Goal: Task Accomplishment & Management: Manage account settings

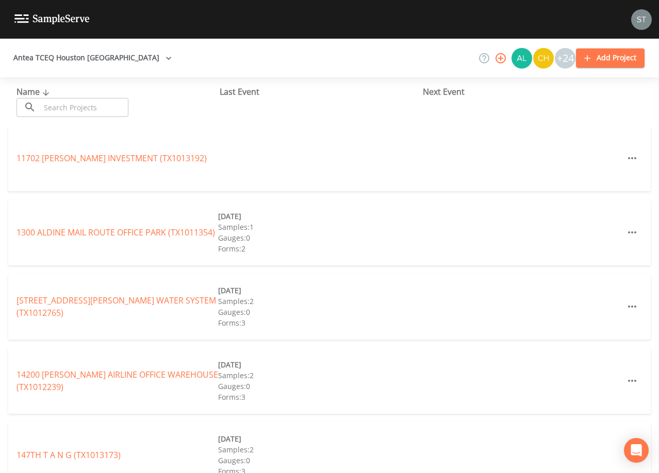
click at [114, 105] on input "text" at bounding box center [84, 107] width 88 height 19
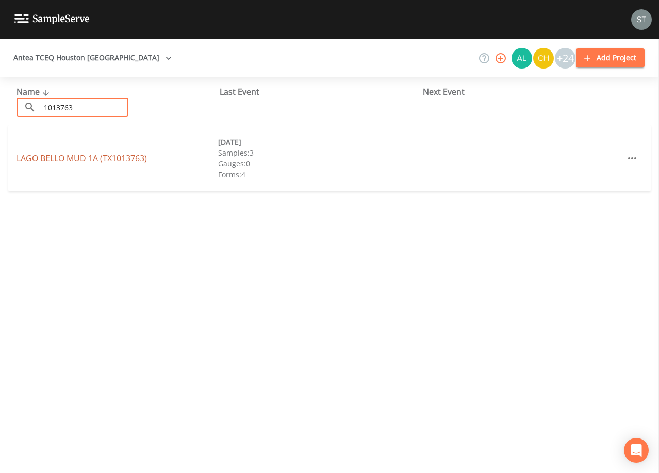
type input "1013763"
click at [106, 158] on link "[GEOGRAPHIC_DATA] (TX1013763)" at bounding box center [81, 158] width 130 height 11
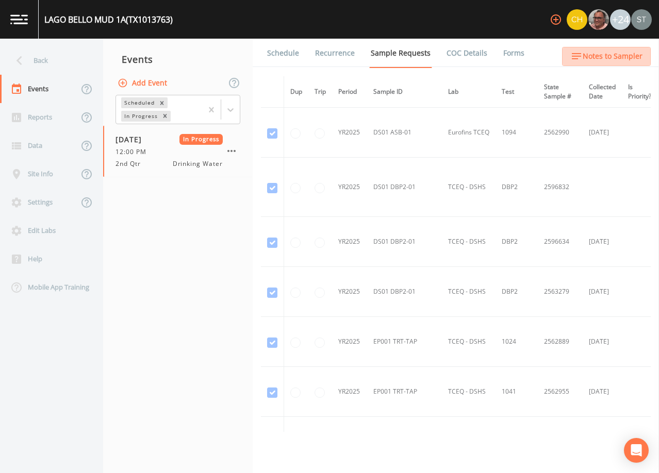
click at [629, 57] on span "Notes to Sampler" at bounding box center [612, 56] width 60 height 13
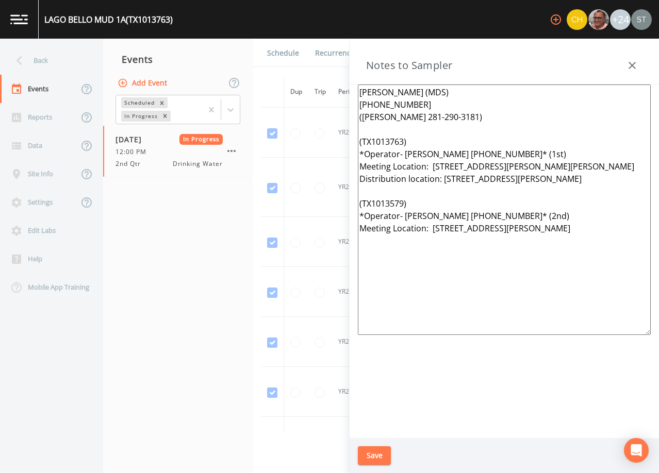
click at [613, 229] on textarea "[PERSON_NAME] (MDS) [PHONE_NUMBER] ([PERSON_NAME] 281-290-3181) (TX1013763) *Op…" at bounding box center [504, 210] width 293 height 250
drag, startPoint x: 551, startPoint y: 182, endPoint x: 442, endPoint y: 178, distance: 109.8
click at [442, 178] on textarea "[PERSON_NAME] (MDS) [PHONE_NUMBER] ([PERSON_NAME] 281-290-3181) (TX1013763) *Op…" at bounding box center [504, 210] width 293 height 250
click at [506, 183] on textarea "[PERSON_NAME] (MDS) [PHONE_NUMBER] ([PERSON_NAME] 281-290-3181) (TX1013763) *Op…" at bounding box center [504, 210] width 293 height 250
drag, startPoint x: 555, startPoint y: 181, endPoint x: 360, endPoint y: 178, distance: 194.3
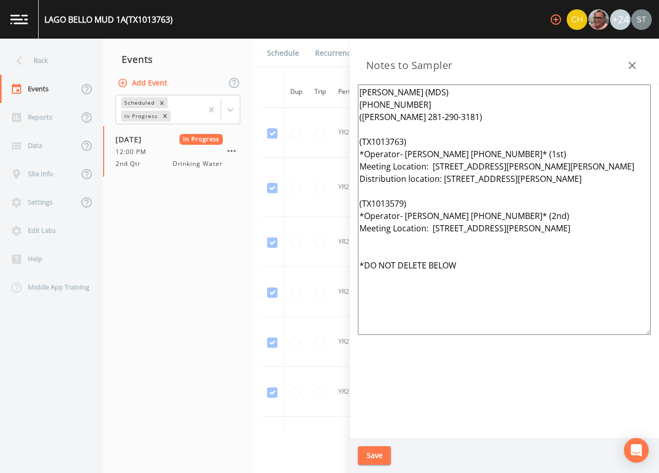
click at [360, 178] on textarea "[PERSON_NAME] (MDS) [PHONE_NUMBER] ([PERSON_NAME] 281-290-3181) (TX1013763) *Op…" at bounding box center [504, 210] width 293 height 250
click at [489, 266] on textarea "[PERSON_NAME] (MDS) [PHONE_NUMBER] ([PERSON_NAME] 281-290-3181) (TX1013763) *Op…" at bounding box center [504, 210] width 293 height 250
paste textarea "Distribution location: [STREET_ADDRESS][PERSON_NAME]"
type textarea "[PERSON_NAME] (MDS) [PHONE_NUMBER] ([PERSON_NAME] 281-290-3181) (TX1013763) *Op…"
click at [376, 454] on button "Save" at bounding box center [374, 455] width 33 height 19
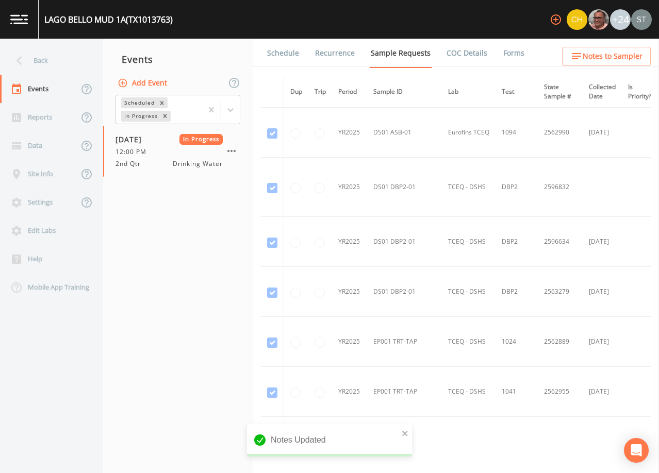
click at [642, 55] on span "Notes to Sampler" at bounding box center [612, 56] width 60 height 13
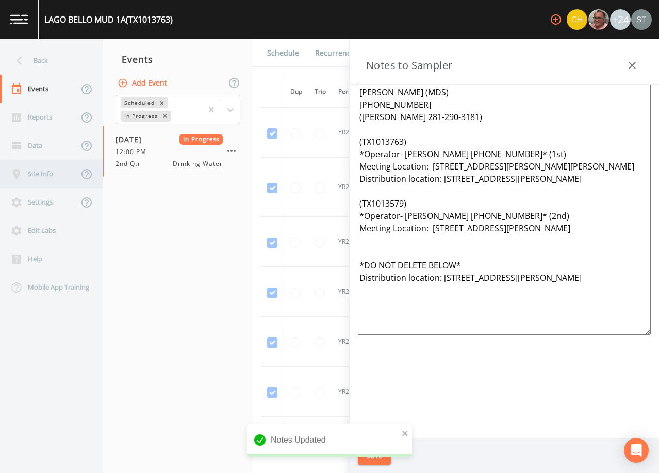
click at [42, 176] on div "Site Info" at bounding box center [39, 174] width 78 height 28
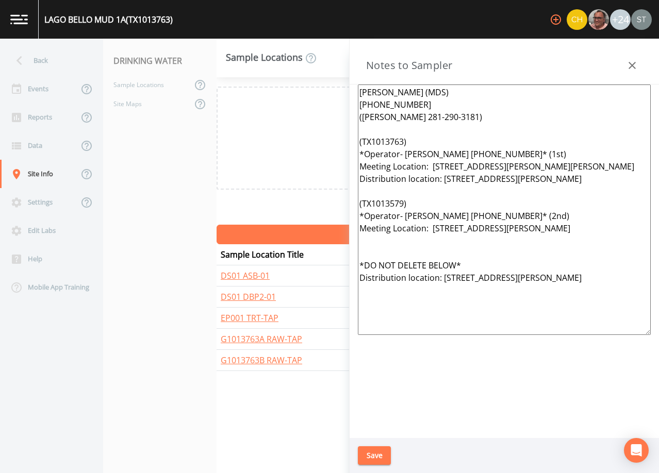
click at [627, 53] on div "Notes to Sampler" at bounding box center [503, 62] width 309 height 46
click at [631, 63] on icon "button" at bounding box center [632, 65] width 12 height 12
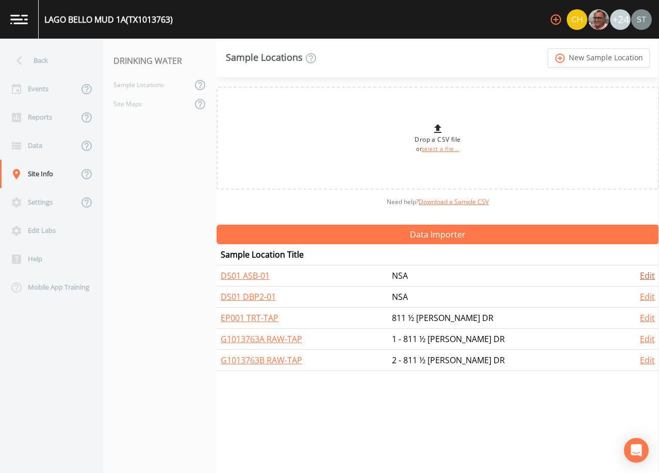
click at [642, 273] on link "Edit" at bounding box center [647, 275] width 15 height 11
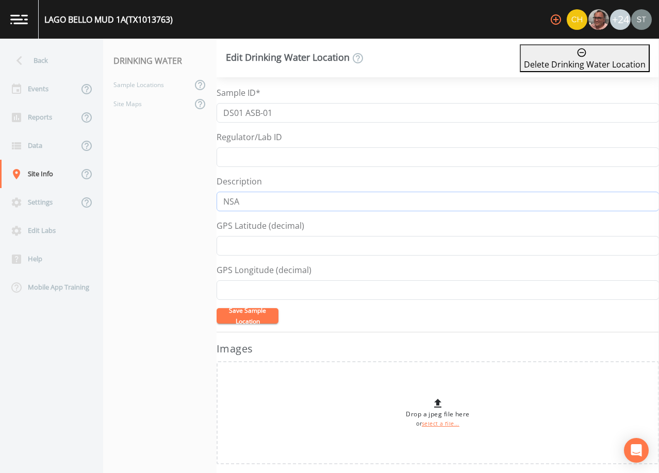
click at [289, 201] on input "NSA" at bounding box center [437, 202] width 442 height 20
drag, startPoint x: 289, startPoint y: 201, endPoint x: 207, endPoint y: 193, distance: 82.9
click at [207, 193] on div "Back Events Reports Data Site Info Settings Edit Labs Help Mobile App Training …" at bounding box center [329, 256] width 659 height 434
click at [46, 89] on div "Events" at bounding box center [39, 89] width 78 height 28
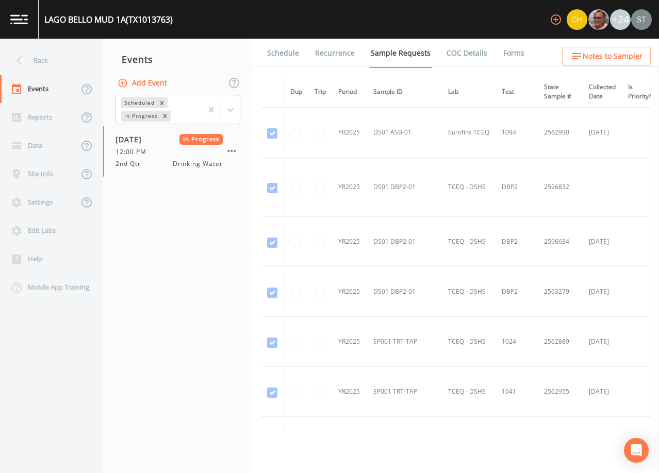
click at [621, 59] on span "Notes to Sampler" at bounding box center [612, 56] width 60 height 13
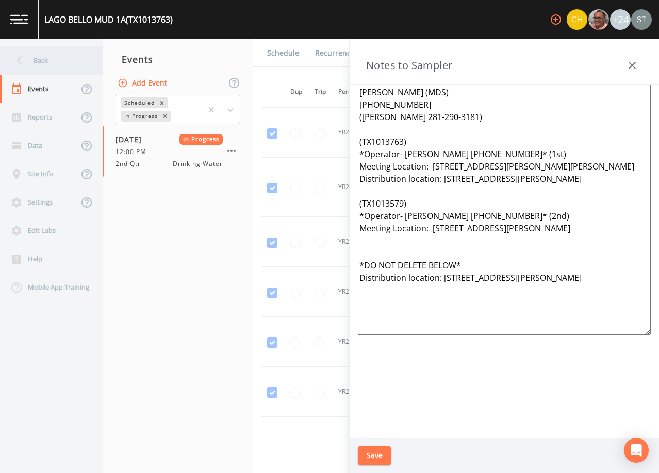
click at [47, 64] on div "Back" at bounding box center [46, 60] width 93 height 28
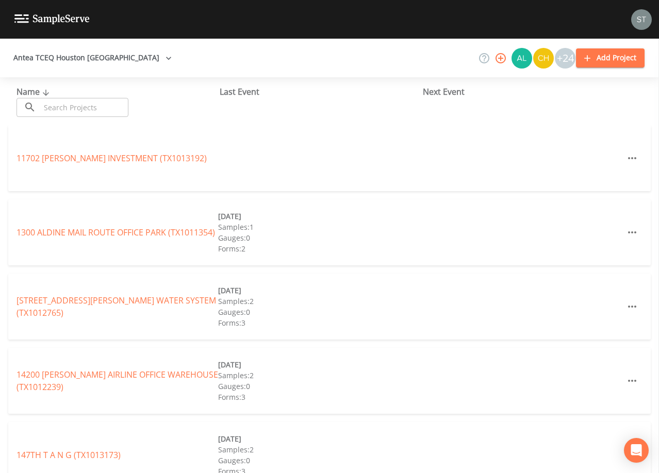
click at [93, 116] on input "text" at bounding box center [84, 107] width 88 height 19
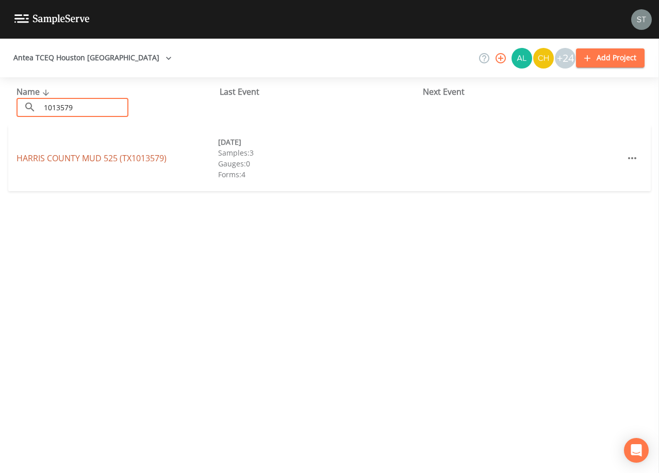
type input "1013579"
click at [147, 160] on link "[GEOGRAPHIC_DATA] 525 (TX1013579)" at bounding box center [91, 158] width 150 height 11
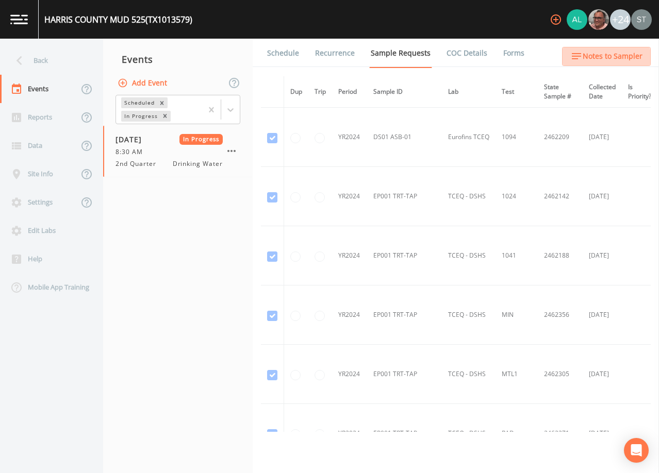
click at [602, 60] on span "Notes to Sampler" at bounding box center [612, 56] width 60 height 13
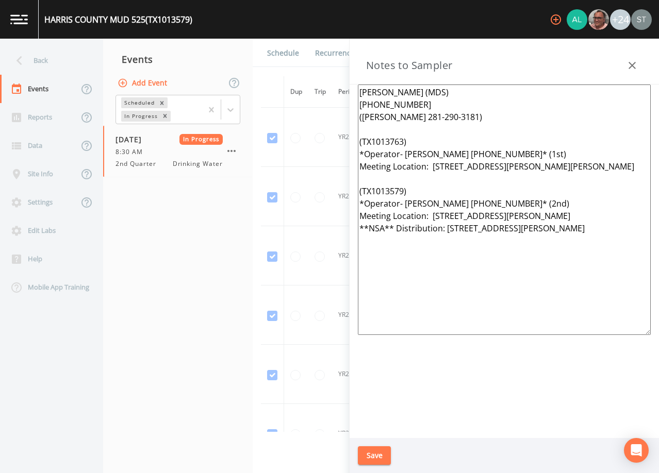
click at [611, 224] on textarea "[PERSON_NAME] (MDS) [PHONE_NUMBER] ([PERSON_NAME] 281-290-3181) (TX1013763) *Op…" at bounding box center [504, 210] width 293 height 250
click at [271, 55] on link "Schedule" at bounding box center [282, 53] width 35 height 29
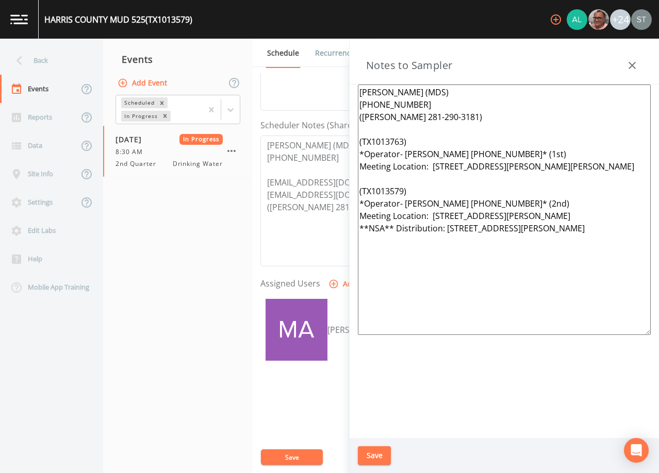
scroll to position [254, 0]
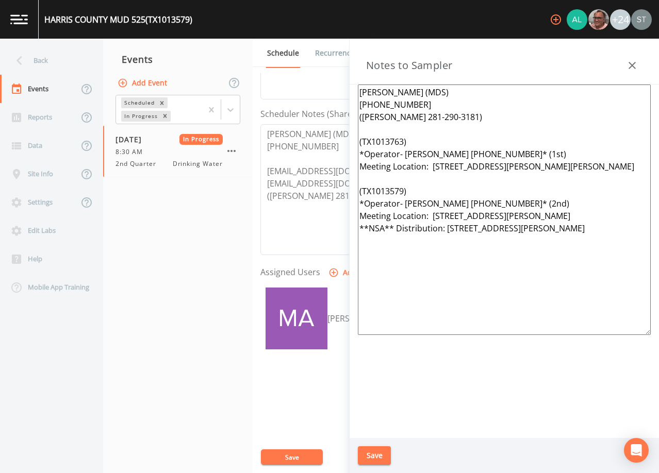
click at [600, 234] on textarea "[PERSON_NAME] (MDS) [PHONE_NUMBER] ([PERSON_NAME] 281-290-3181) (TX1013763) *Op…" at bounding box center [504, 210] width 293 height 250
drag, startPoint x: 606, startPoint y: 227, endPoint x: 397, endPoint y: 225, distance: 208.2
click at [397, 225] on textarea "[PERSON_NAME] (MDS) [PHONE_NUMBER] ([PERSON_NAME] 281-290-3181) (TX1013763) *Op…" at bounding box center [504, 210] width 293 height 250
click at [431, 270] on textarea "[PERSON_NAME] (MDS) [PHONE_NUMBER] ([PERSON_NAME] 281-290-3181) (TX1013763) *Op…" at bounding box center [504, 210] width 293 height 250
paste textarea "Distribution: [STREET_ADDRESS][PERSON_NAME]"
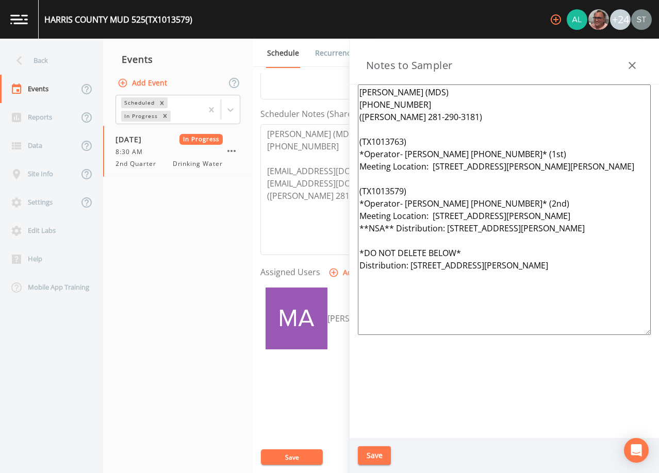
type textarea "[PERSON_NAME] (MDS) [PHONE_NUMBER] ([PERSON_NAME] 281-290-3181) (TX1013763) *Op…"
click at [383, 454] on button "Save" at bounding box center [374, 455] width 33 height 19
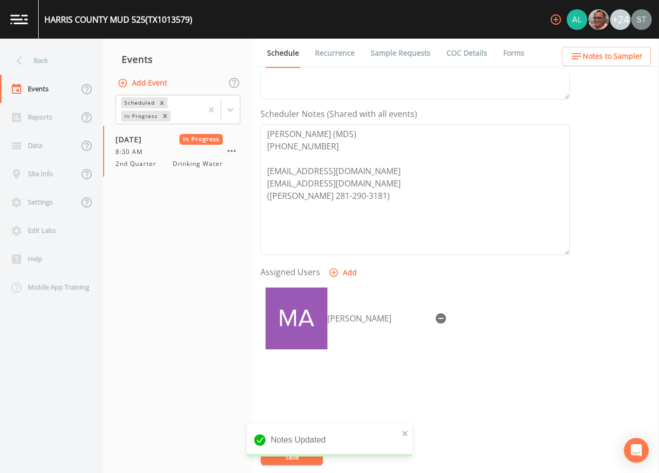
click at [501, 55] on link "Forms" at bounding box center [513, 53] width 24 height 29
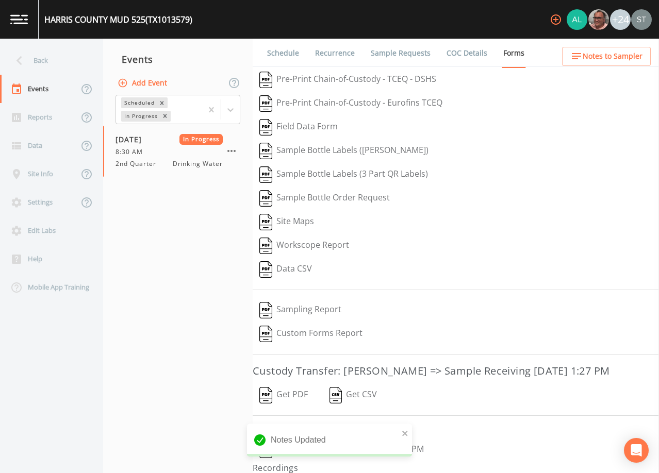
scroll to position [24, 0]
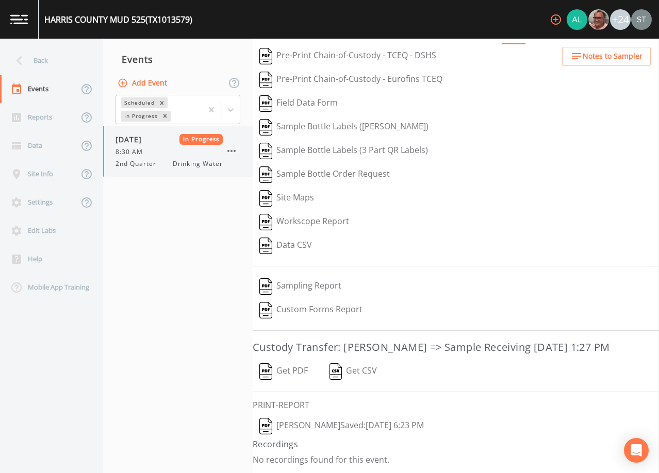
click at [221, 149] on div "8:30 AM" at bounding box center [168, 151] width 107 height 9
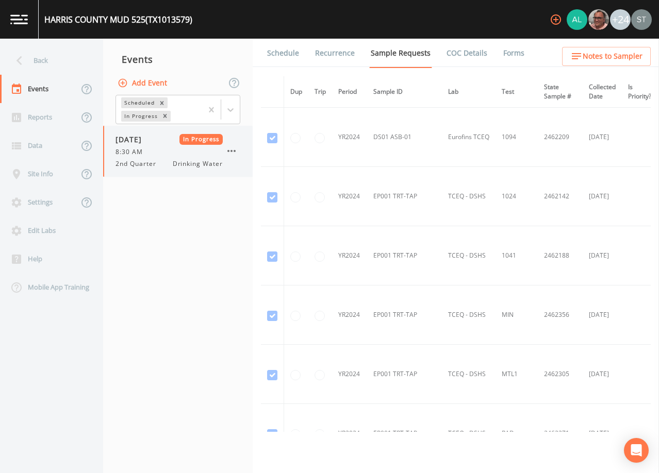
click at [227, 149] on icon "button" at bounding box center [231, 151] width 12 height 12
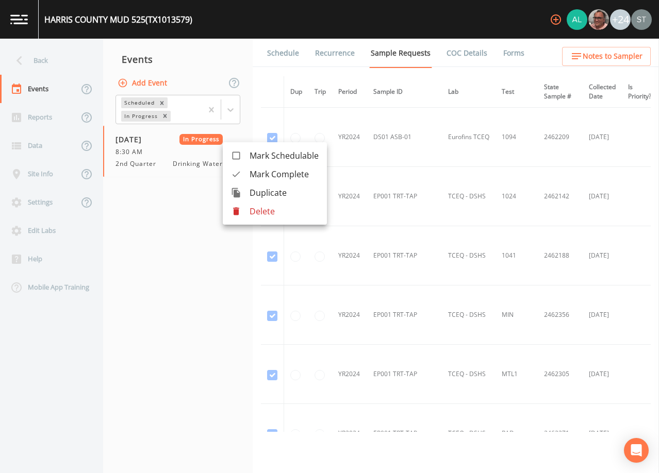
click at [277, 176] on span "Mark Complete" at bounding box center [283, 174] width 69 height 12
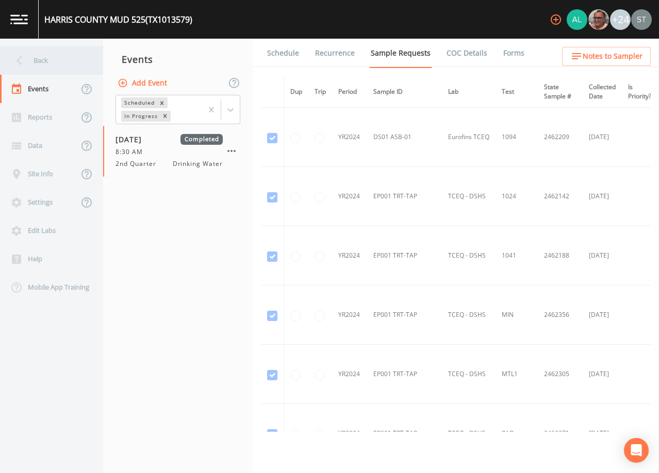
click at [47, 63] on div "Back" at bounding box center [46, 60] width 93 height 28
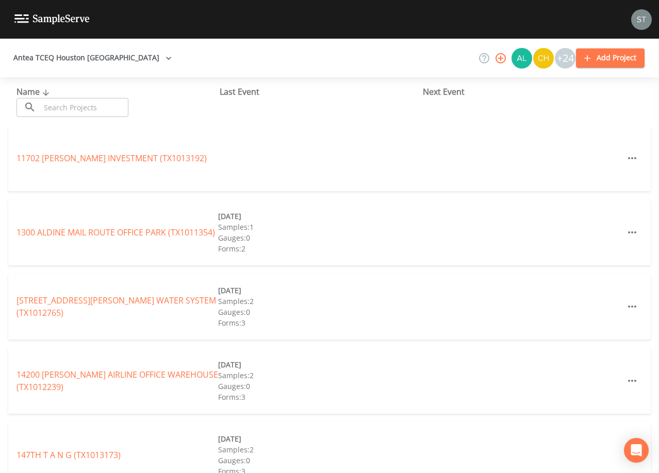
click at [65, 103] on input "text" at bounding box center [84, 107] width 88 height 19
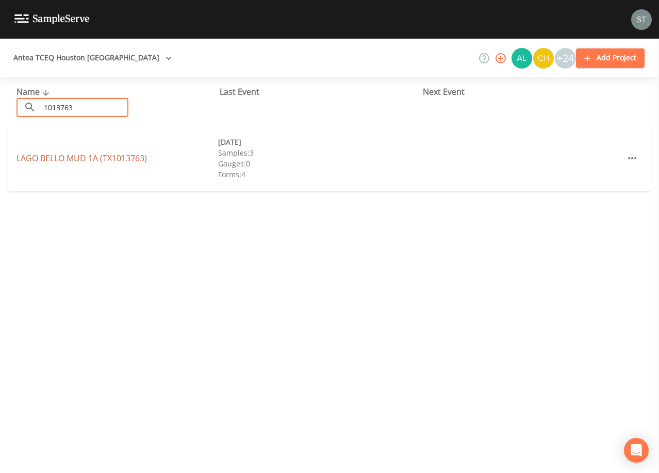
type input "1013763"
click at [132, 157] on link "[GEOGRAPHIC_DATA] (TX1013763)" at bounding box center [81, 158] width 130 height 11
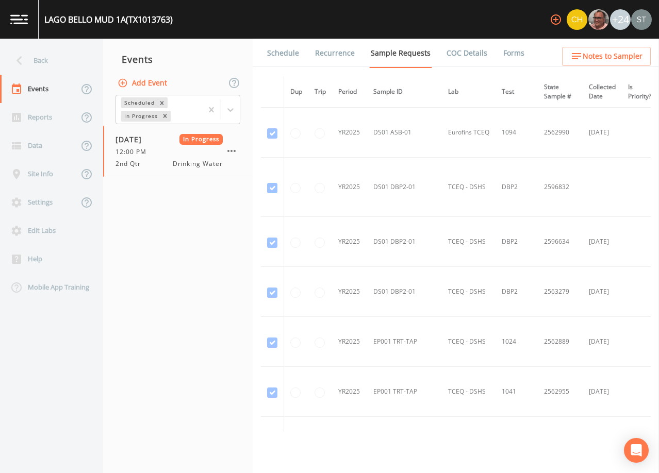
click at [272, 56] on link "Schedule" at bounding box center [282, 53] width 35 height 29
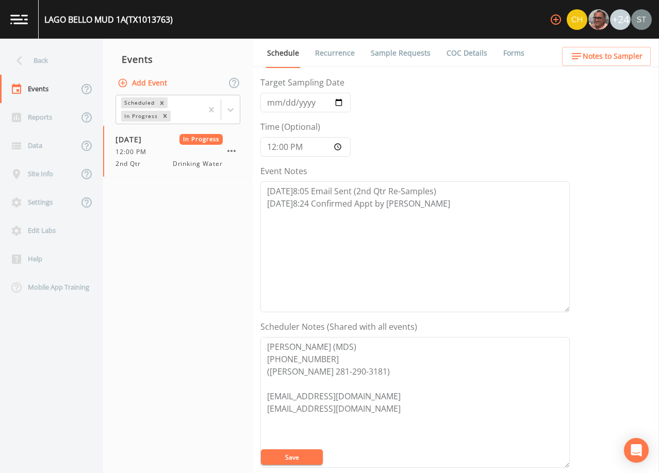
scroll to position [206, 0]
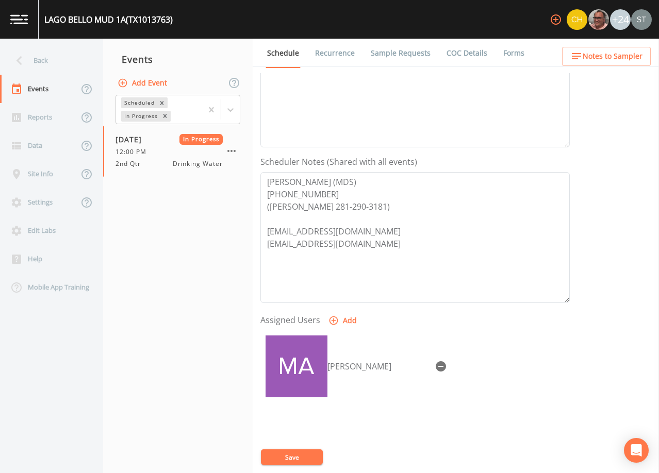
click at [504, 53] on link "Forms" at bounding box center [513, 53] width 24 height 29
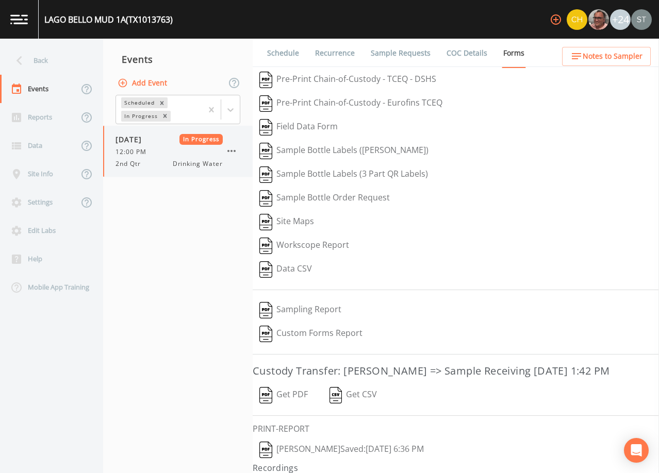
click at [234, 148] on icon "button" at bounding box center [231, 151] width 12 height 12
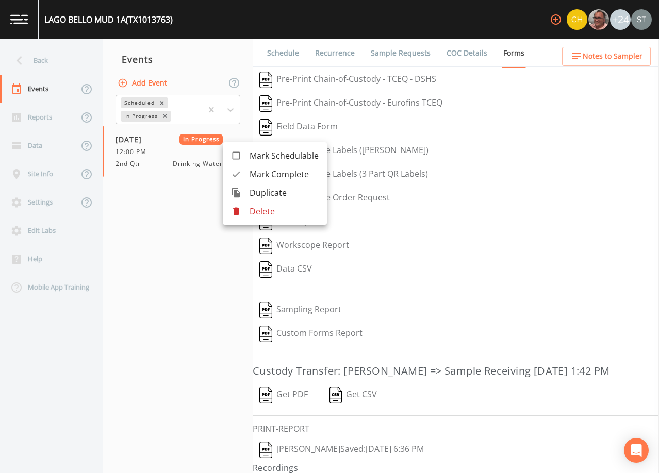
click at [262, 176] on span "Mark Complete" at bounding box center [283, 174] width 69 height 12
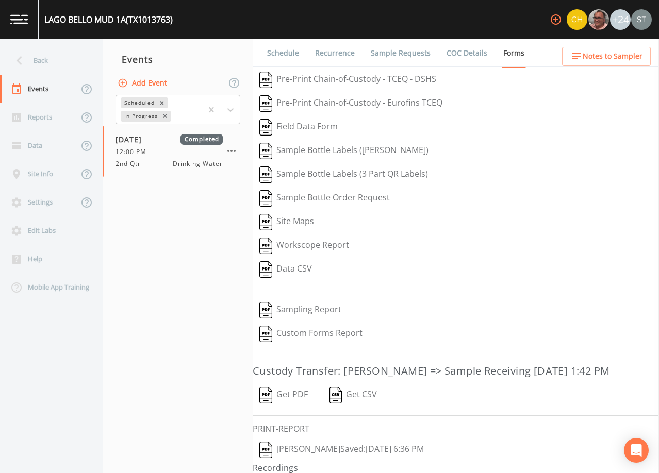
click at [43, 56] on div "Back" at bounding box center [46, 60] width 93 height 28
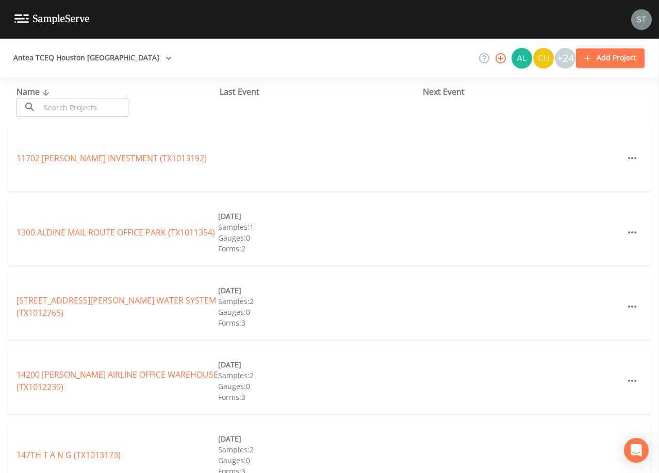
click at [96, 105] on input "text" at bounding box center [84, 107] width 88 height 19
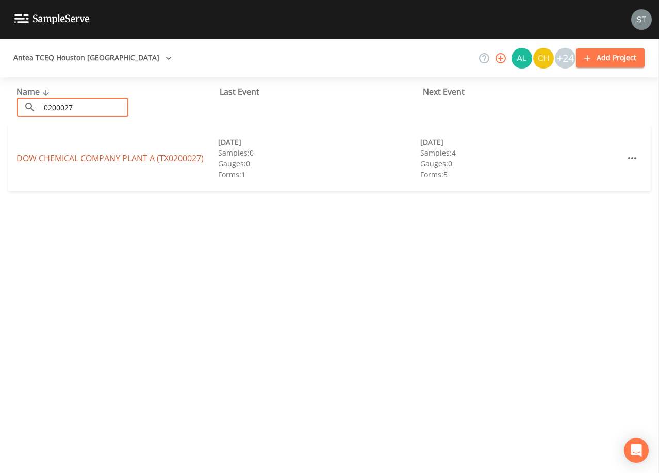
type input "0200027"
click at [110, 159] on link "DOW CHEMICAL COMPANY PLANT A (TX0200027)" at bounding box center [109, 158] width 187 height 11
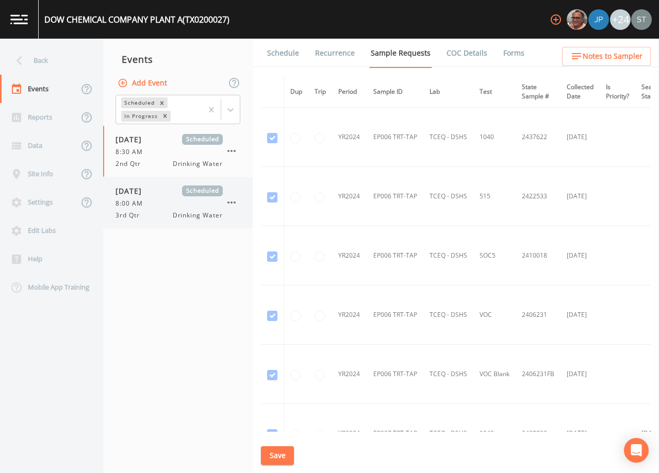
click at [142, 193] on span "[DATE]" at bounding box center [132, 191] width 34 height 11
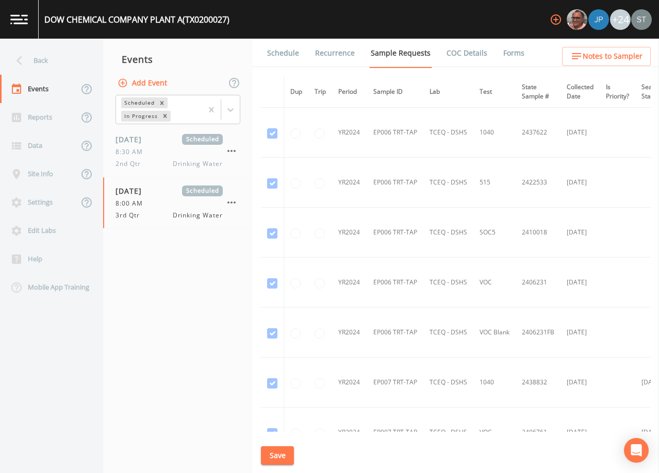
click at [280, 56] on link "Schedule" at bounding box center [282, 53] width 35 height 29
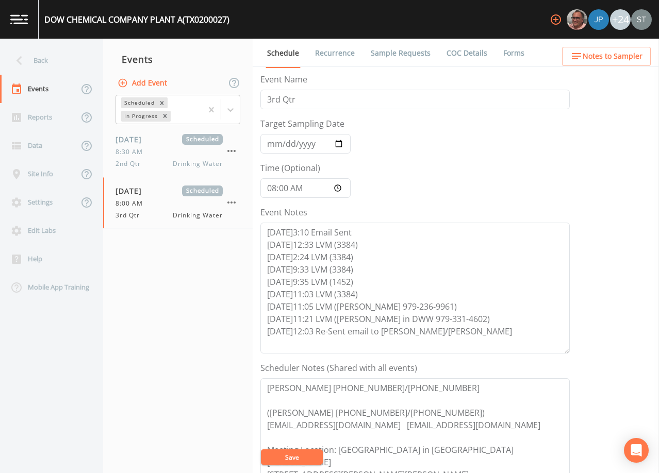
scroll to position [52, 0]
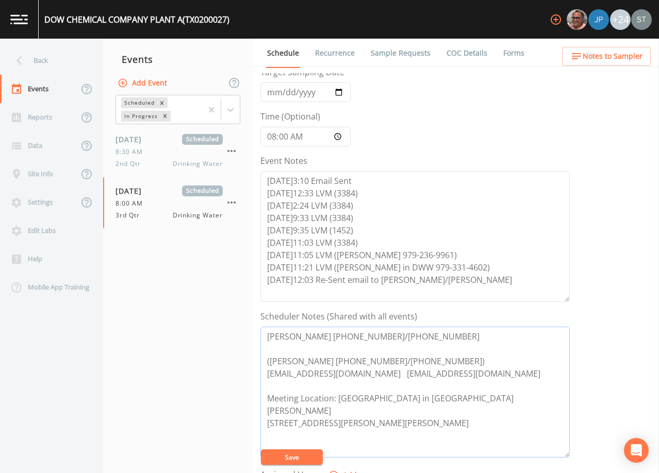
click at [450, 362] on textarea "[PERSON_NAME] [PHONE_NUMBER]/[PHONE_NUMBER] ([PERSON_NAME] [PHONE_NUMBER]/[PHON…" at bounding box center [414, 392] width 309 height 131
click at [161, 154] on div "8:30 AM" at bounding box center [168, 151] width 107 height 9
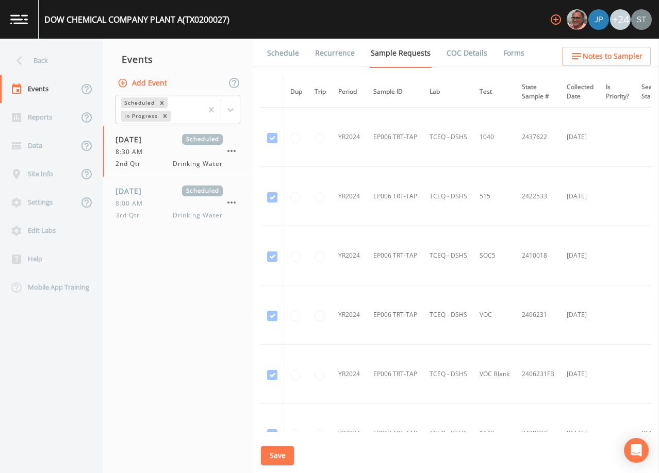
click at [284, 61] on link "Schedule" at bounding box center [282, 53] width 35 height 29
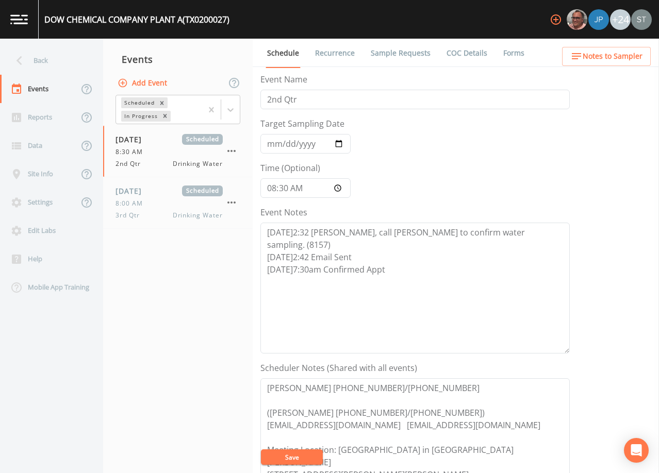
click at [394, 57] on link "Sample Requests" at bounding box center [400, 53] width 63 height 29
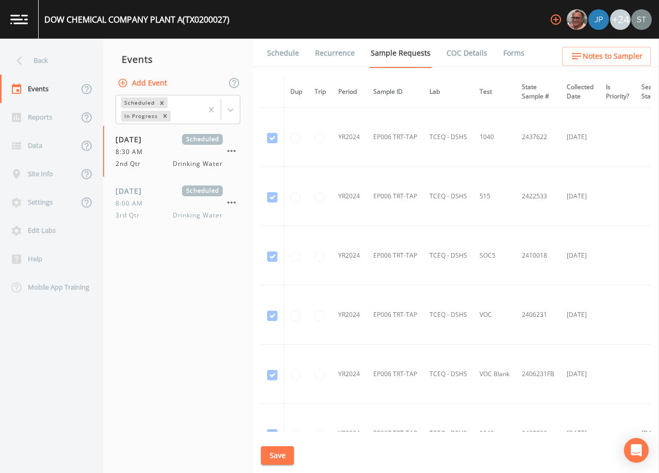
click at [279, 55] on link "Schedule" at bounding box center [282, 53] width 35 height 29
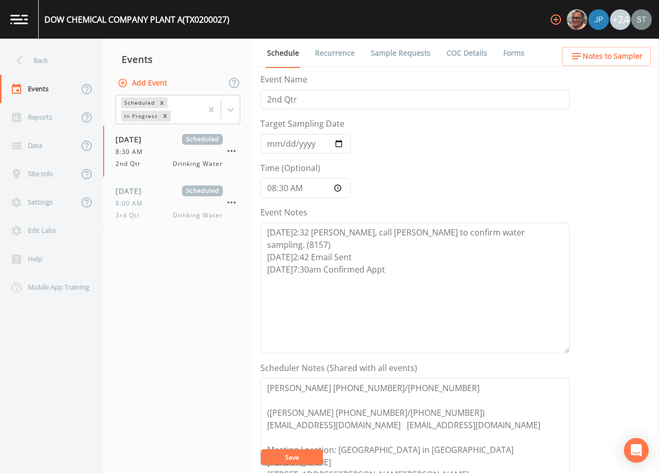
click at [406, 52] on link "Sample Requests" at bounding box center [400, 53] width 63 height 29
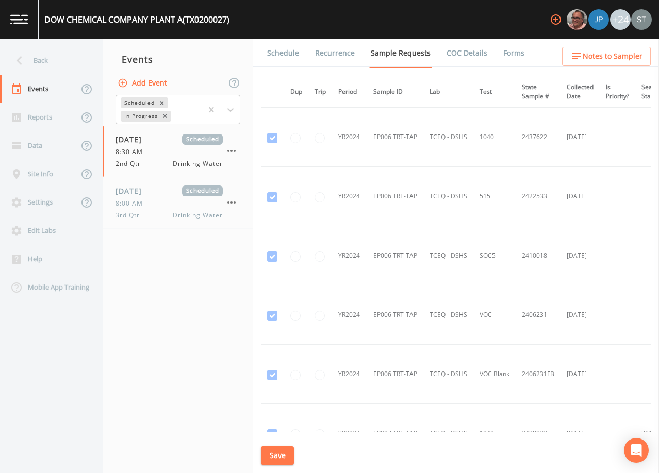
click at [290, 57] on link "Schedule" at bounding box center [282, 53] width 35 height 29
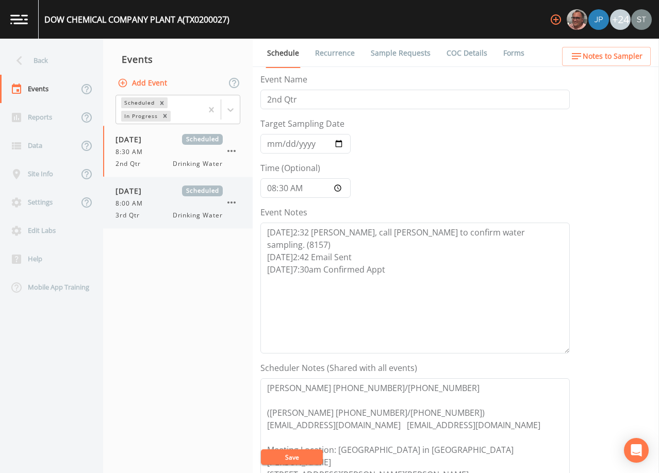
click at [159, 204] on div "8:00 AM" at bounding box center [168, 203] width 107 height 9
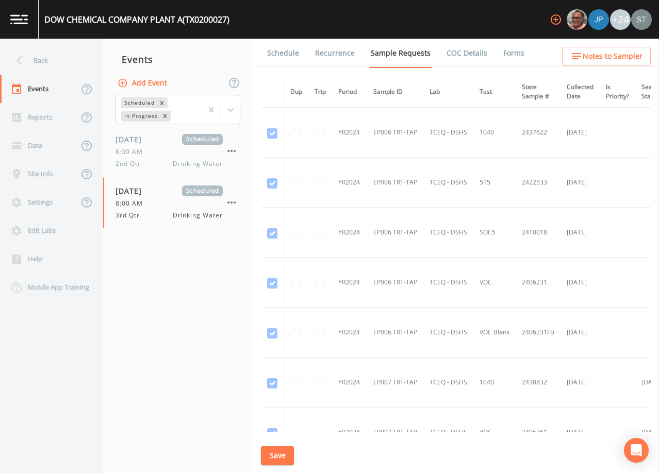
click at [278, 64] on link "Schedule" at bounding box center [282, 53] width 35 height 29
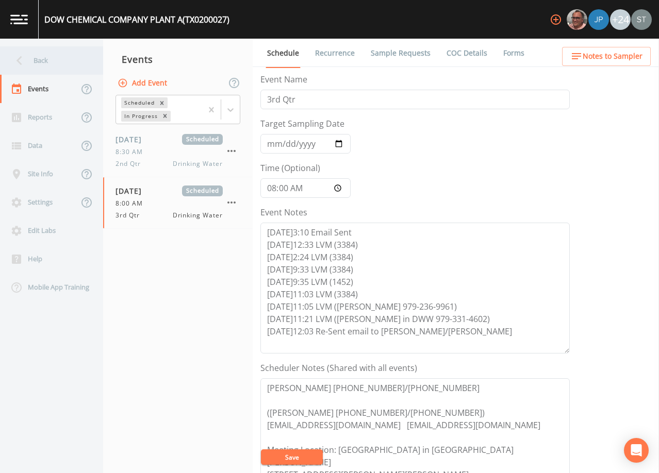
click at [41, 61] on div "Back" at bounding box center [46, 60] width 93 height 28
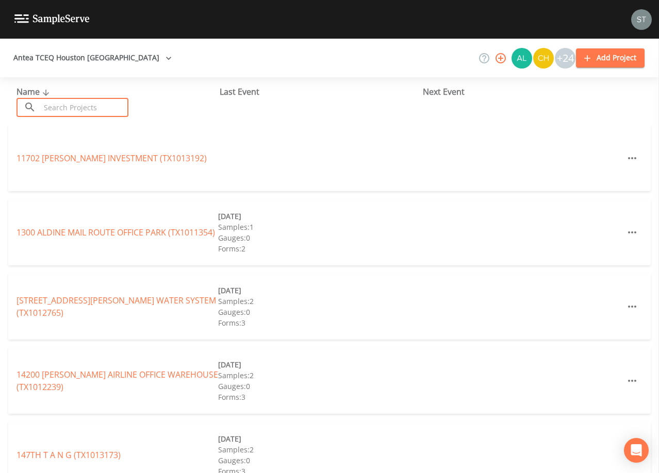
click at [113, 110] on input "text" at bounding box center [84, 107] width 88 height 19
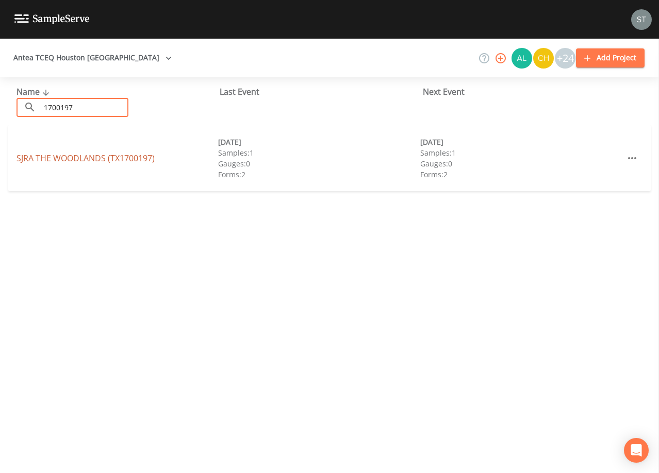
type input "1700197"
click at [38, 160] on link "SJRA THE WOODLANDS (TX1700197)" at bounding box center [85, 158] width 138 height 11
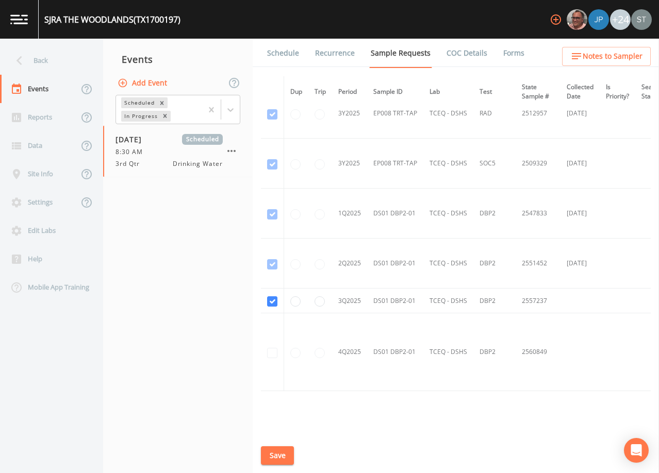
scroll to position [2998, 0]
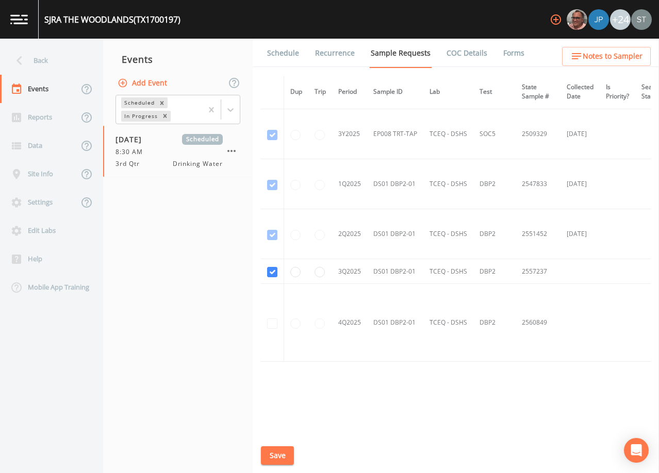
click at [289, 57] on link "Schedule" at bounding box center [282, 53] width 35 height 29
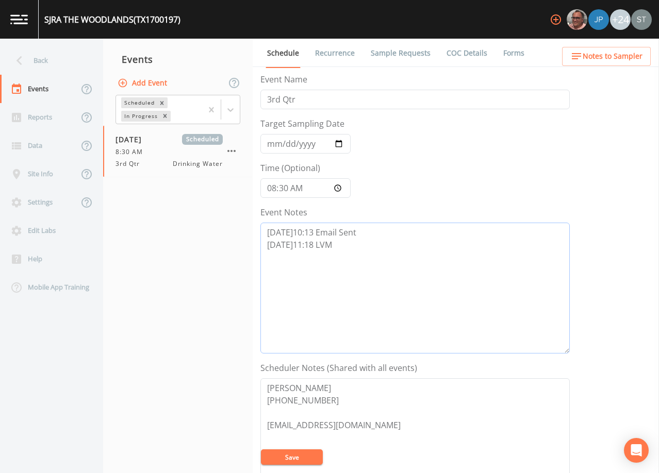
click at [363, 247] on textarea "[DATE]10:13 Email Sent [DATE]11:18 LVM" at bounding box center [414, 288] width 309 height 131
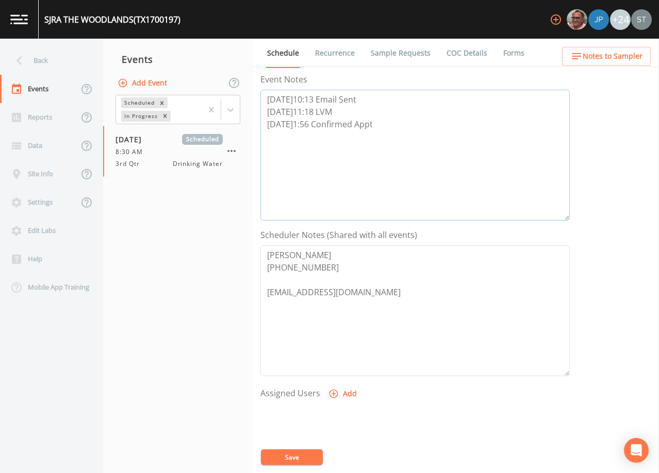
scroll to position [155, 0]
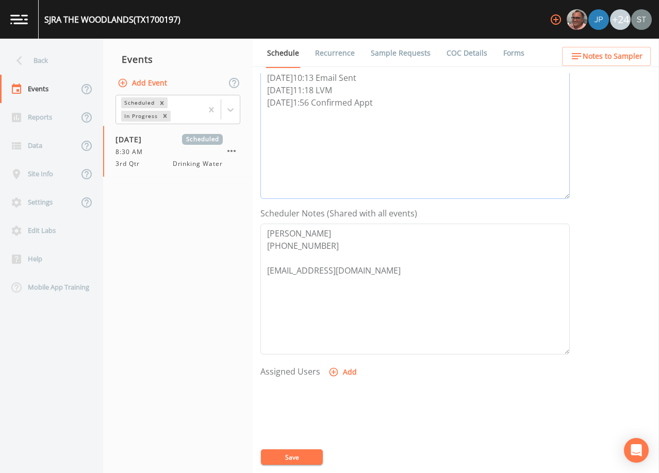
type textarea "[DATE]10:13 Email Sent [DATE]11:18 LVM [DATE]1:56 Confirmed Appt"
click at [339, 373] on button "Add" at bounding box center [343, 372] width 35 height 19
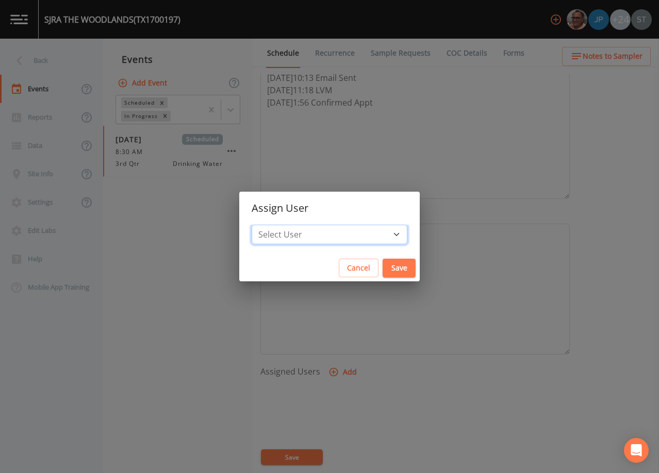
click at [339, 236] on select "Select User [PERSON_NAME] [PERSON_NAME] [PERSON_NAME] [PERSON_NAME] [PERSON_NAM…" at bounding box center [330, 235] width 156 height 20
select select "9949071a-8de3-4d5f-82d7-f9272ed5f8d7"
click at [275, 225] on select "Select User [PERSON_NAME] [PERSON_NAME] [PERSON_NAME] [PERSON_NAME] [PERSON_NAM…" at bounding box center [330, 235] width 156 height 20
click at [385, 267] on button "Save" at bounding box center [398, 268] width 33 height 19
select select
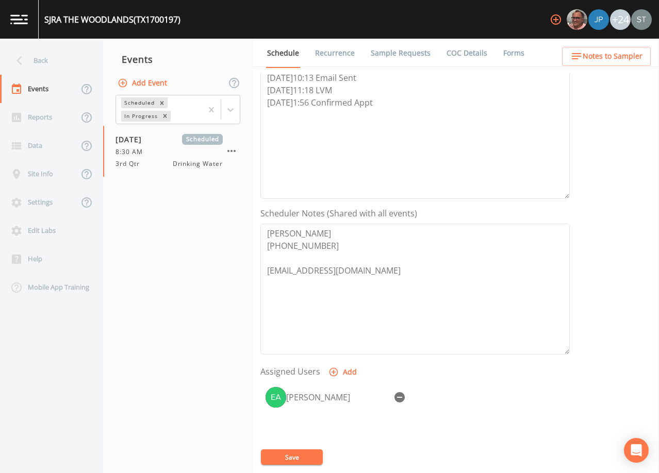
click at [306, 455] on button "Save" at bounding box center [292, 456] width 62 height 15
click at [330, 60] on link "Recurrence" at bounding box center [334, 53] width 43 height 29
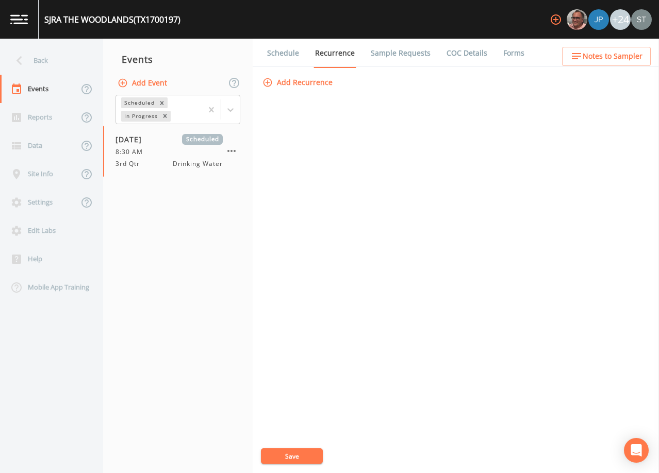
drag, startPoint x: 278, startPoint y: 57, endPoint x: 323, endPoint y: 70, distance: 46.0
click at [279, 57] on link "Schedule" at bounding box center [282, 53] width 35 height 29
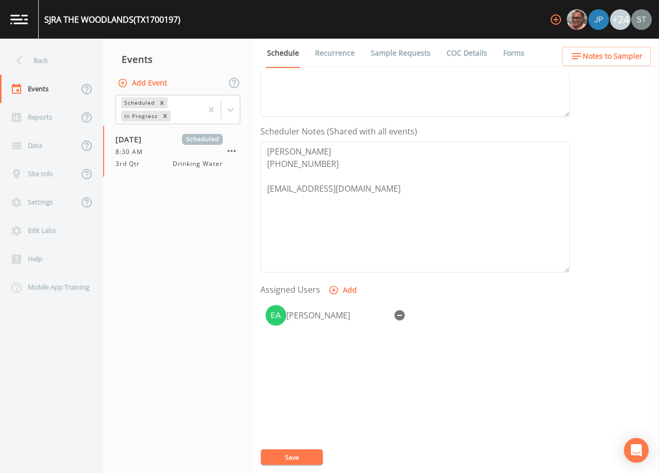
scroll to position [254, 0]
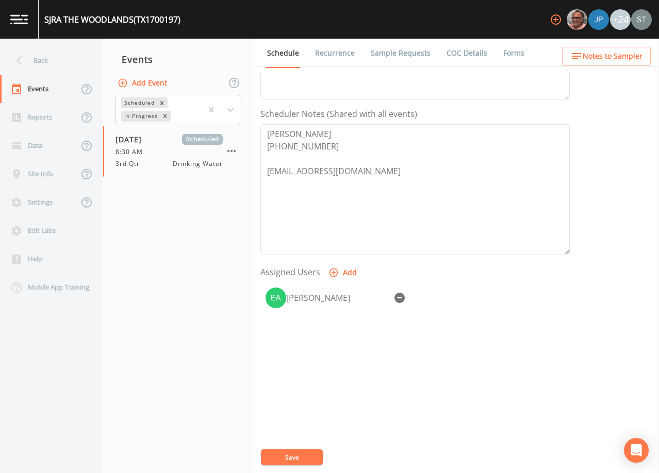
click at [633, 57] on span "Notes to Sampler" at bounding box center [612, 56] width 60 height 13
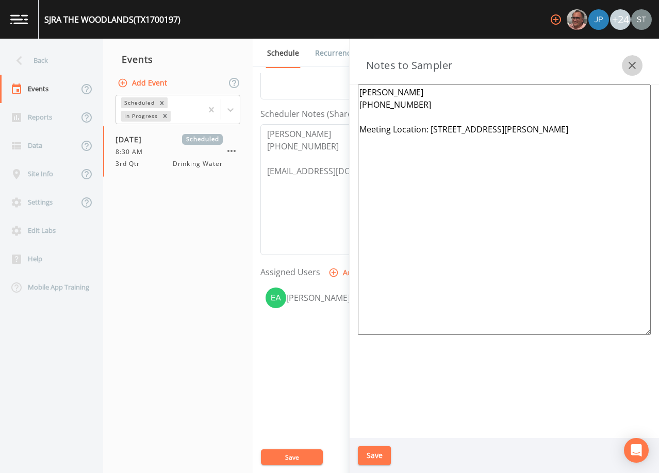
click at [632, 62] on icon "button" at bounding box center [632, 65] width 12 height 12
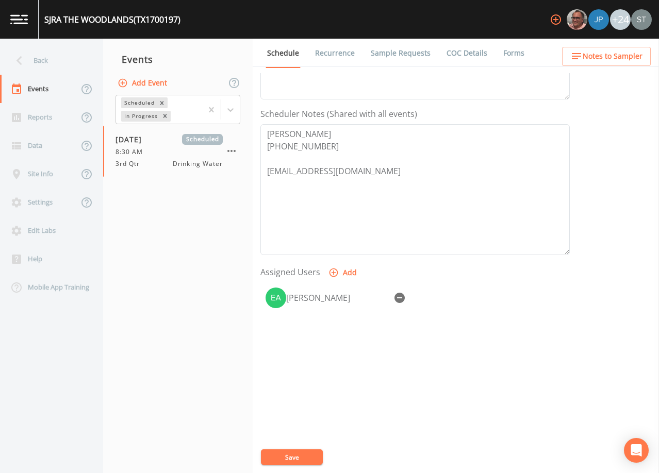
click at [387, 57] on link "Sample Requests" at bounding box center [400, 53] width 63 height 29
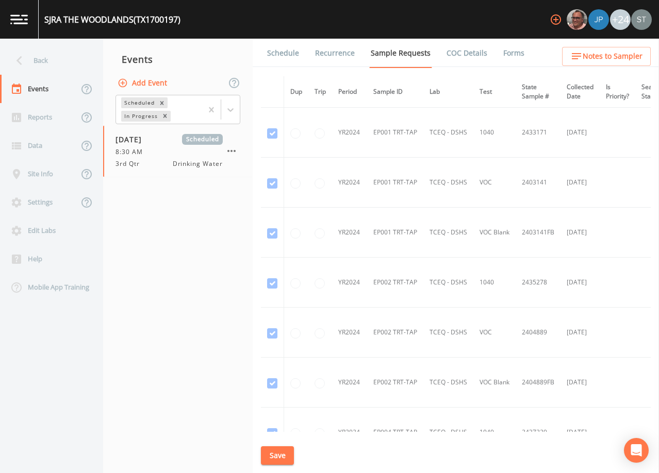
click at [287, 57] on link "Schedule" at bounding box center [282, 53] width 35 height 29
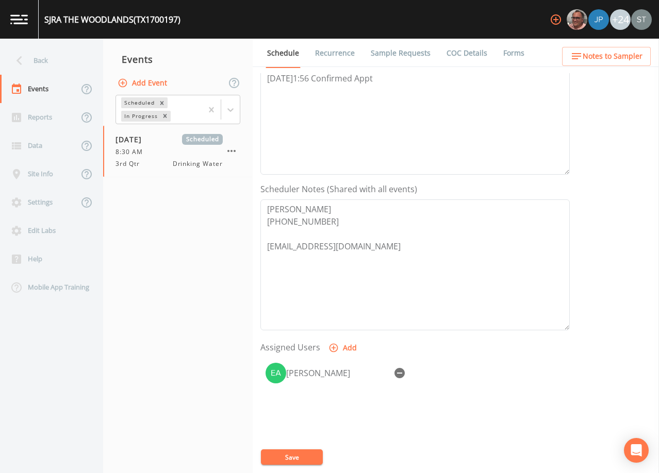
scroll to position [254, 0]
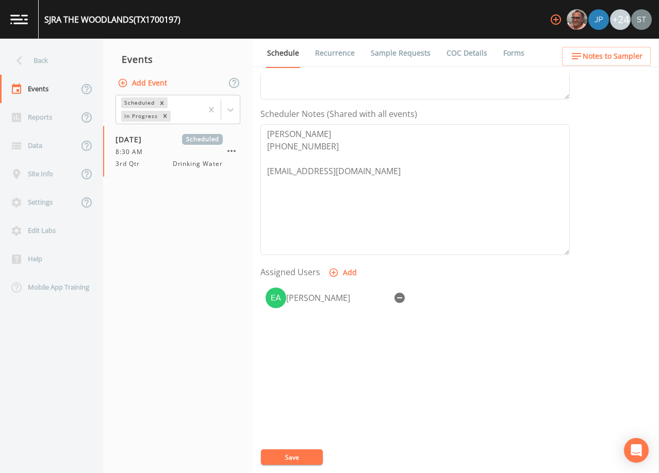
click at [48, 62] on div "Back" at bounding box center [46, 60] width 93 height 28
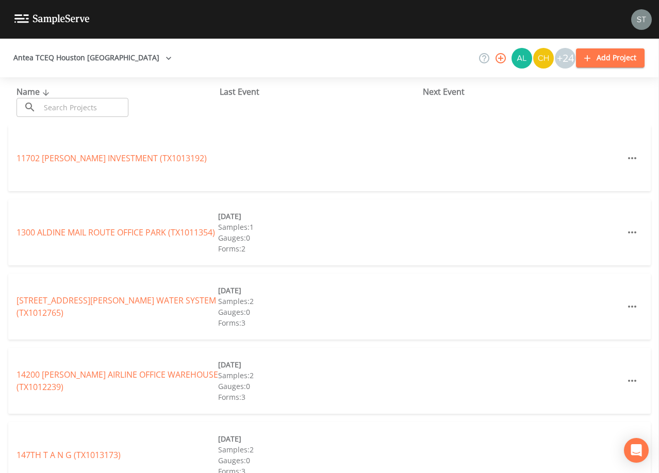
click at [113, 108] on input "text" at bounding box center [84, 107] width 88 height 19
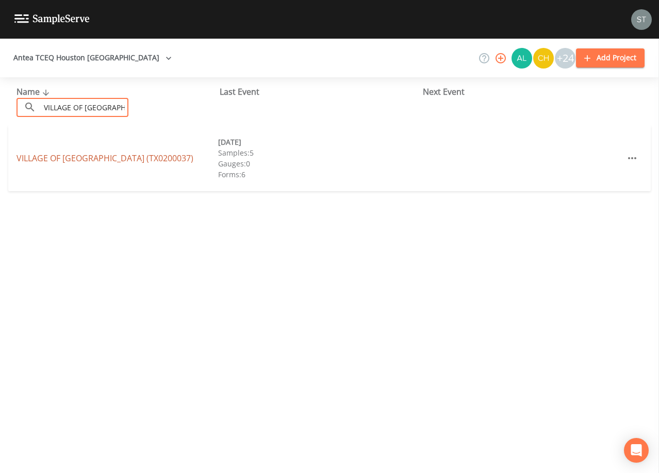
type input "VILLAGE OF [GEOGRAPHIC_DATA]"
click at [163, 159] on link "VILLAGE OF [GEOGRAPHIC_DATA] (TX0200037)" at bounding box center [104, 158] width 177 height 11
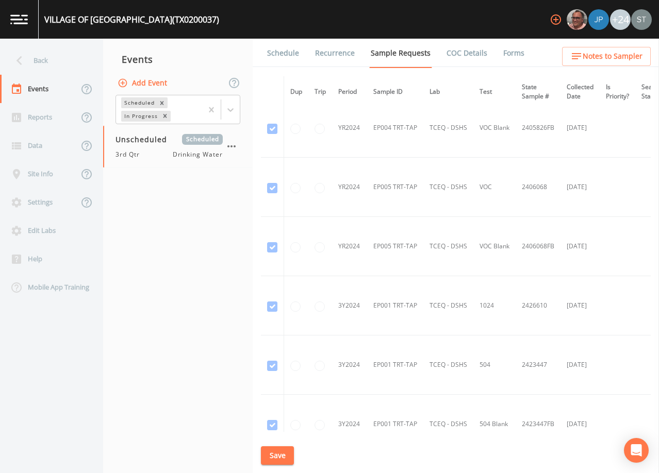
scroll to position [258, 0]
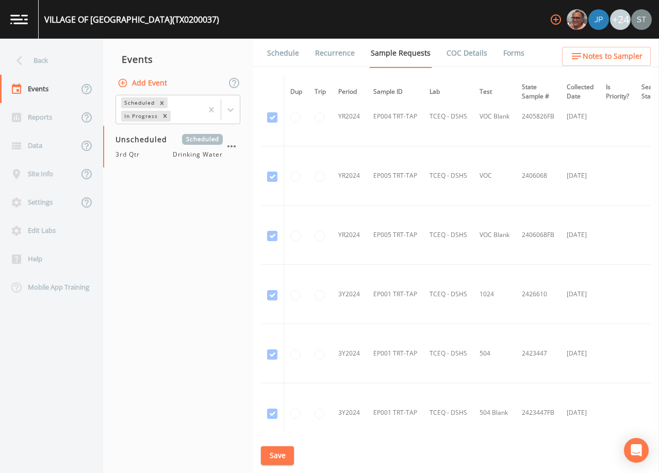
click at [281, 56] on link "Schedule" at bounding box center [282, 53] width 35 height 29
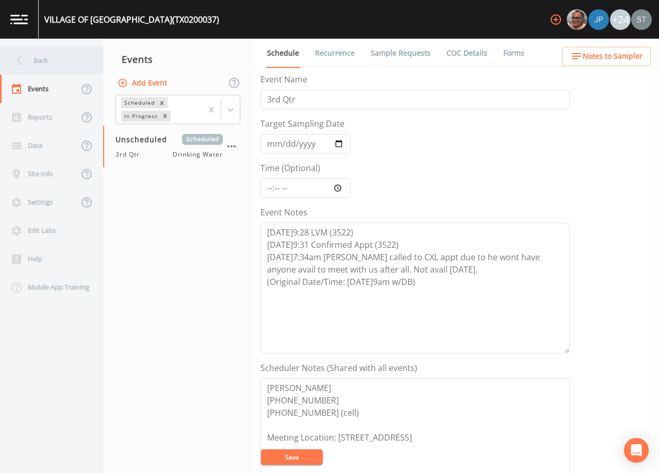
click at [38, 62] on div "Back" at bounding box center [46, 60] width 93 height 28
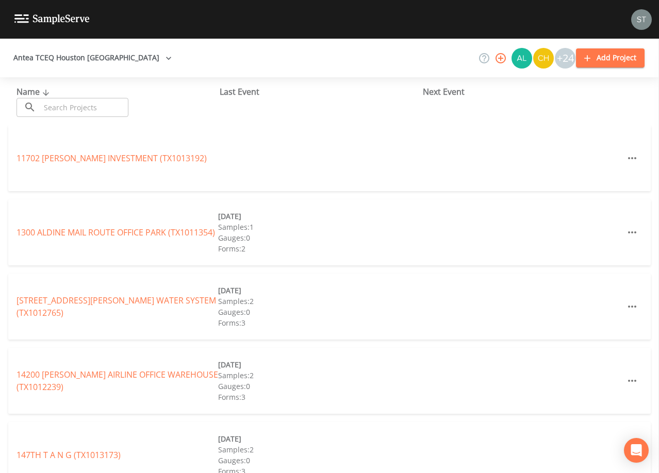
click at [115, 106] on input "text" at bounding box center [84, 107] width 88 height 19
click at [206, 55] on div "Antea TCEQ Houston San Antonio +24 Add Project" at bounding box center [329, 58] width 659 height 39
click at [97, 108] on input "text" at bounding box center [84, 107] width 88 height 19
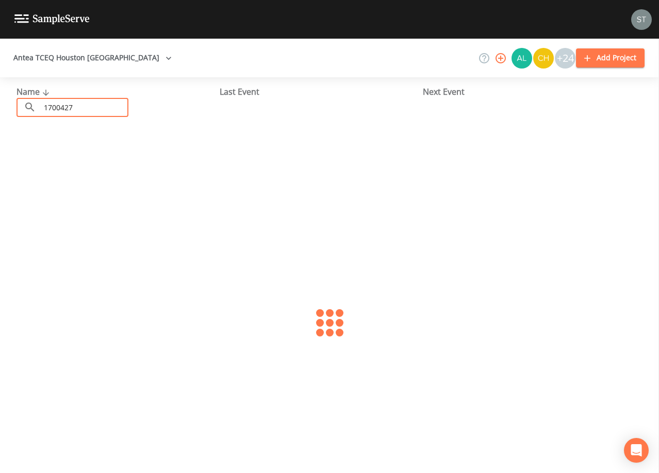
type input "1700427"
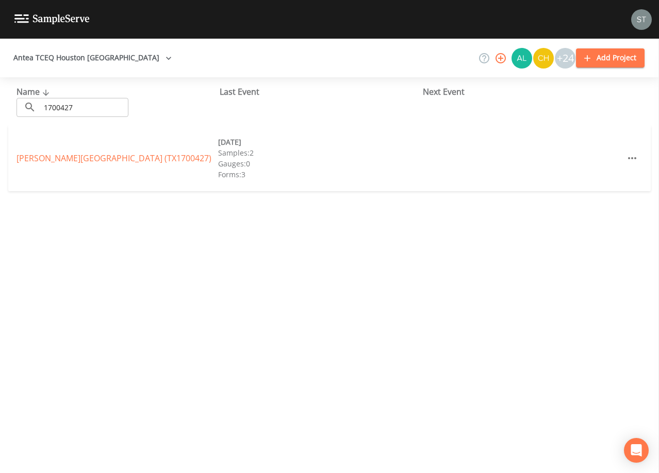
click at [114, 154] on link "[PERSON_NAME][GEOGRAPHIC_DATA] (TX1700427)" at bounding box center [113, 158] width 195 height 11
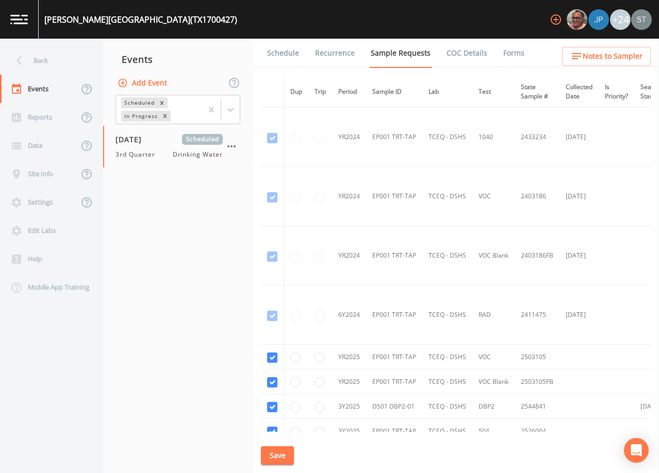
click at [291, 54] on link "Schedule" at bounding box center [282, 53] width 35 height 29
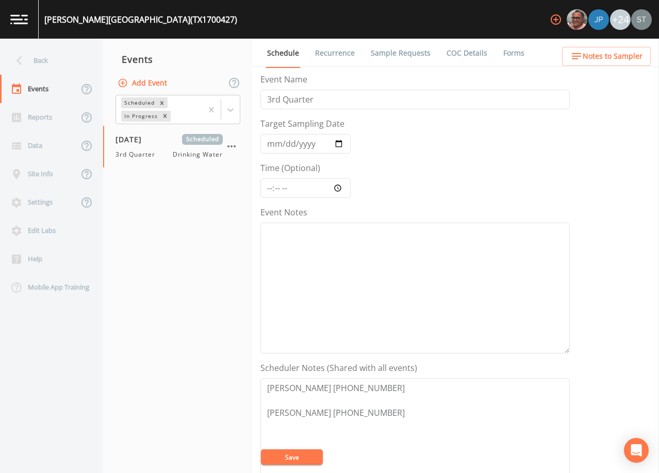
click at [398, 53] on link "Sample Requests" at bounding box center [400, 53] width 63 height 29
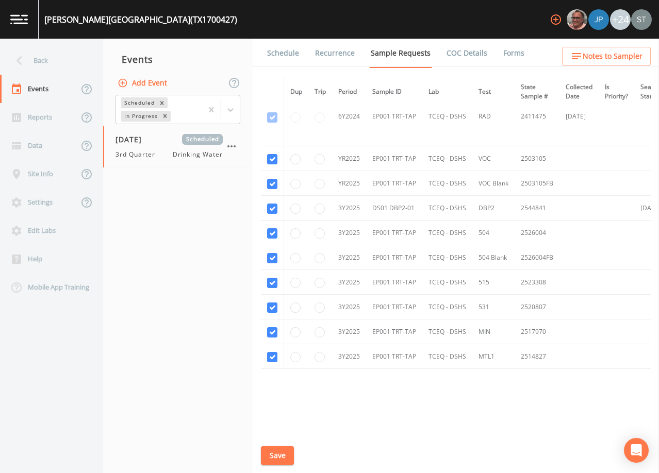
scroll to position [206, 0]
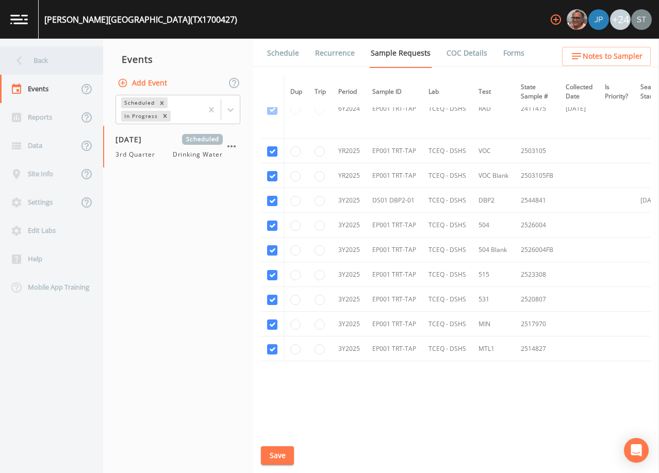
click at [28, 63] on div "Back" at bounding box center [46, 60] width 93 height 28
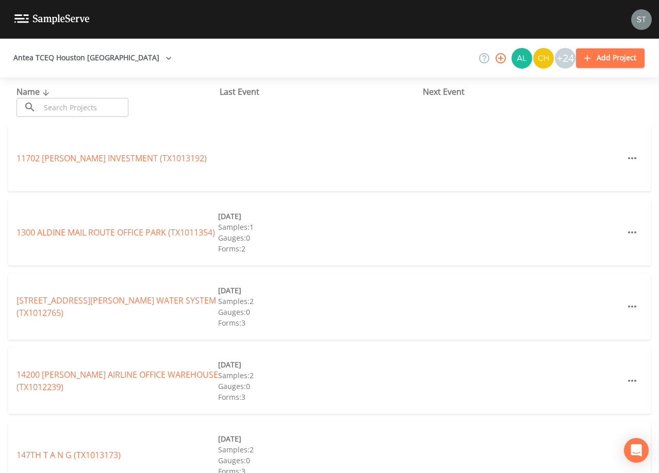
click at [77, 105] on input "text" at bounding box center [84, 107] width 88 height 19
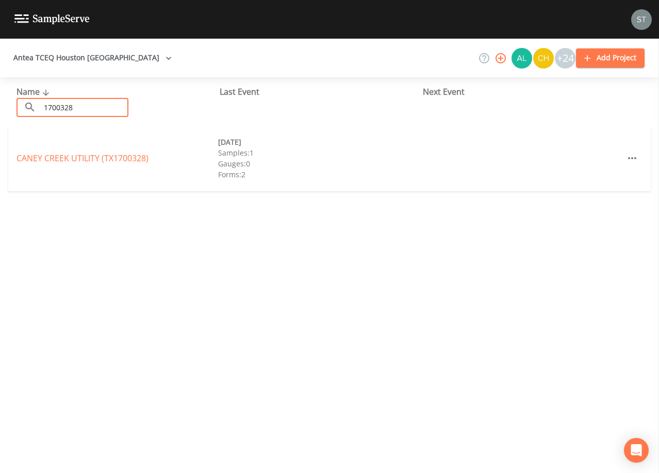
type input "1700328"
click at [104, 159] on link "[GEOGRAPHIC_DATA] UTILITY (TX1700328)" at bounding box center [82, 158] width 132 height 11
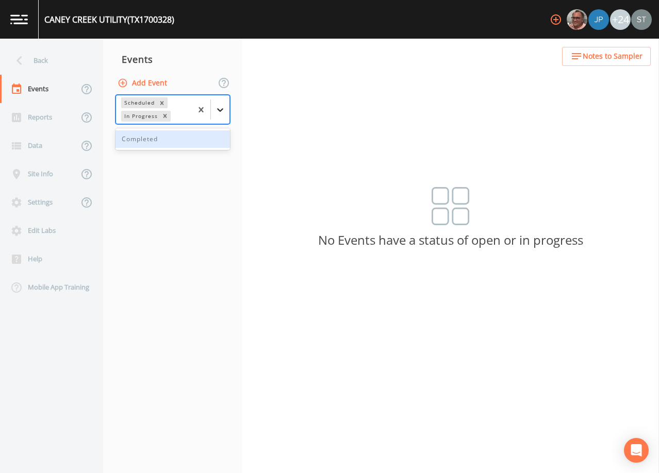
click at [223, 111] on icon at bounding box center [220, 110] width 10 height 10
click at [193, 145] on div "Completed" at bounding box center [172, 139] width 114 height 18
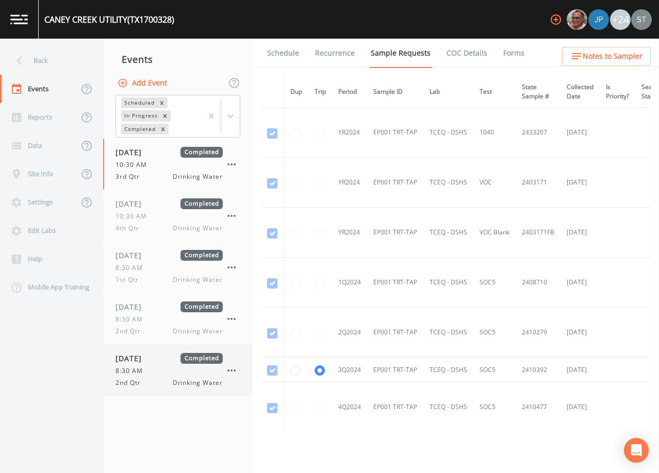
click at [160, 377] on div "[DATE] Completed 8:30 AM 2nd Qtr Drinking Water" at bounding box center [168, 370] width 107 height 35
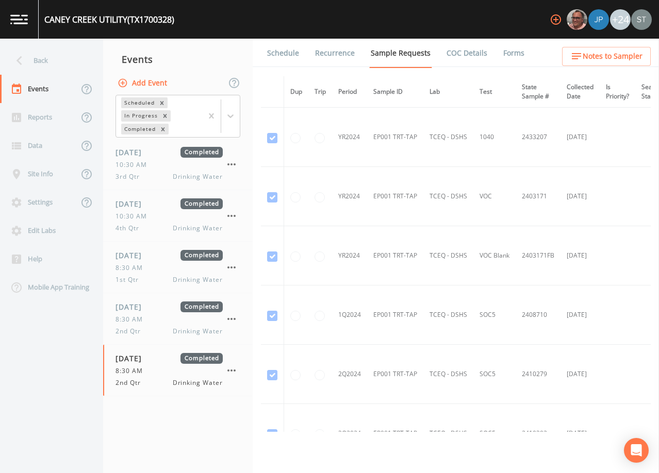
click at [281, 52] on link "Schedule" at bounding box center [282, 53] width 35 height 29
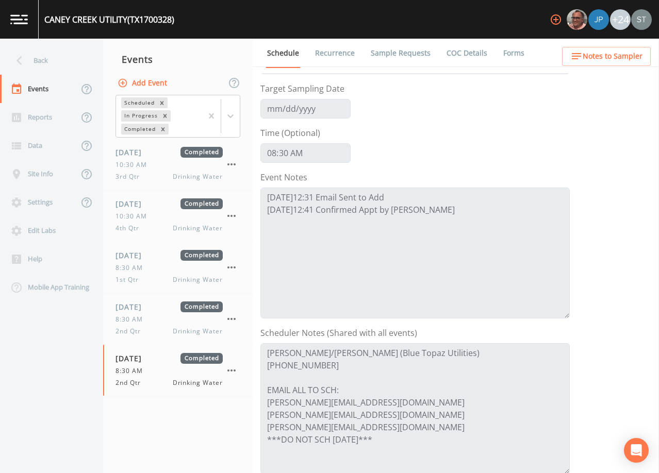
scroll to position [52, 0]
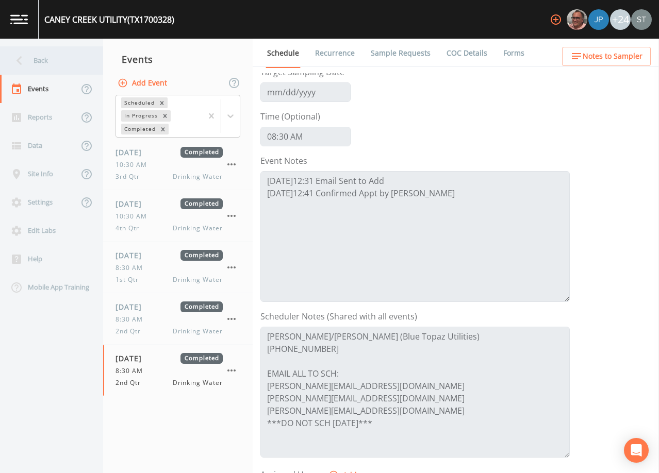
click at [49, 65] on div "Back" at bounding box center [46, 60] width 93 height 28
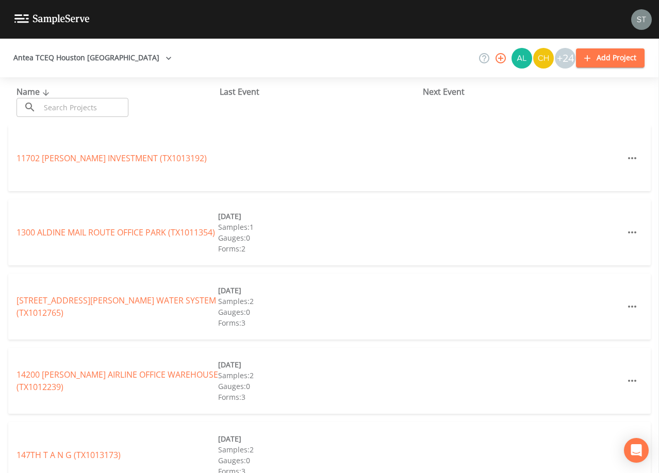
click at [111, 107] on input "text" at bounding box center [84, 107] width 88 height 19
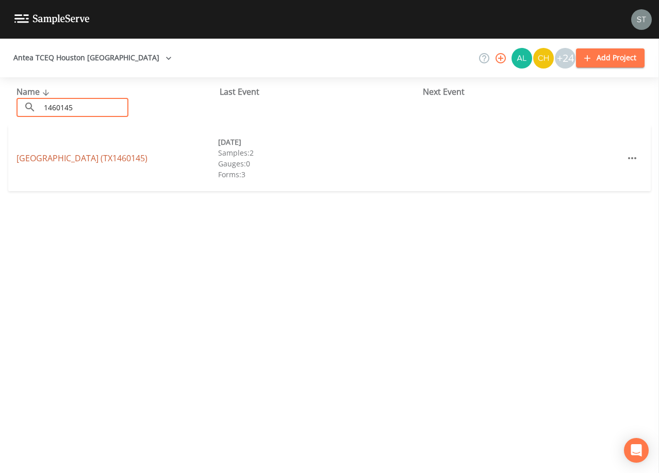
type input "1460145"
click at [45, 153] on link "[GEOGRAPHIC_DATA] (TX1460145)" at bounding box center [81, 158] width 131 height 11
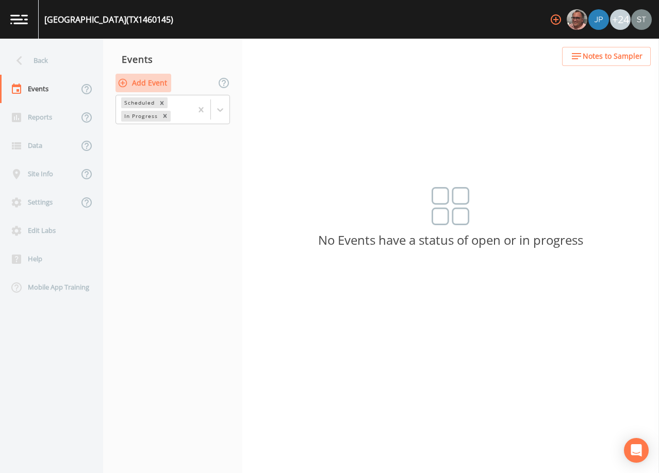
click at [149, 82] on button "Add Event" at bounding box center [143, 83] width 56 height 19
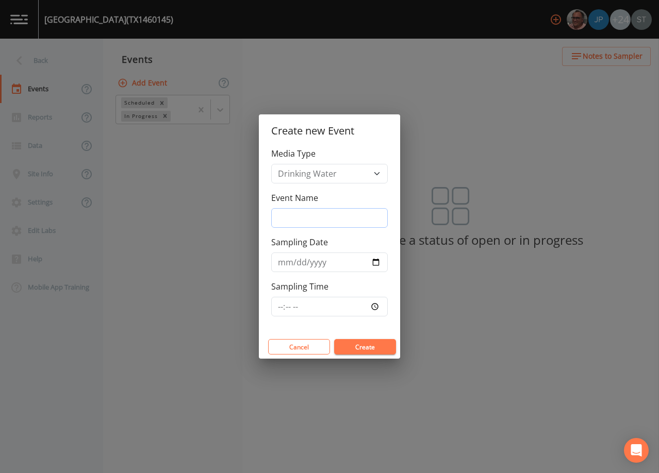
click at [317, 215] on input "Event Name" at bounding box center [329, 218] width 116 height 20
type input "3rd Qtr"
click at [280, 261] on input "Sampling Date" at bounding box center [329, 263] width 116 height 20
type input "[DATE]"
type input "08:00"
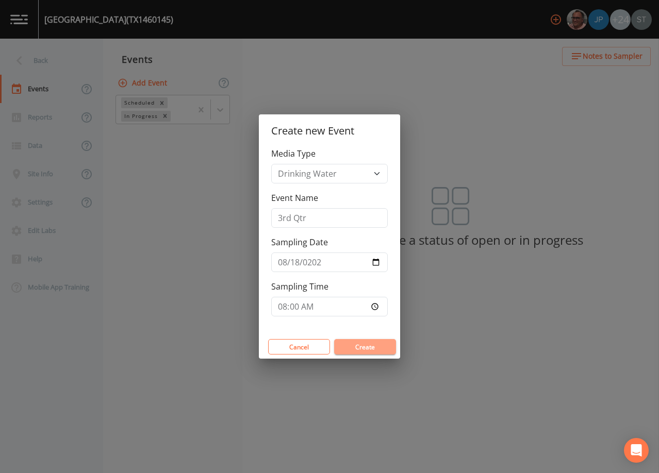
click at [359, 343] on button "Create" at bounding box center [365, 346] width 62 height 15
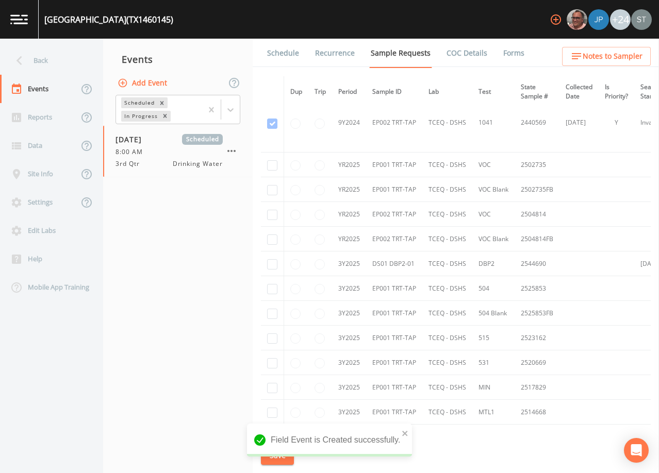
scroll to position [515, 0]
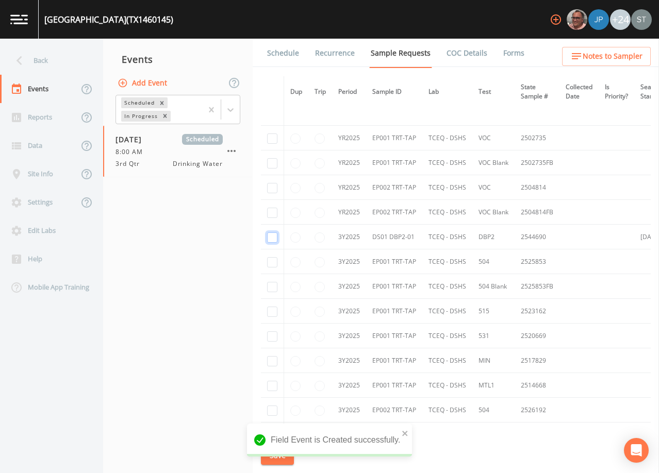
click at [272, 236] on input "checkbox" at bounding box center [272, 237] width 10 height 10
checkbox input "true"
click at [277, 455] on button "Save" at bounding box center [277, 455] width 33 height 19
click at [294, 57] on link "Schedule" at bounding box center [282, 53] width 35 height 29
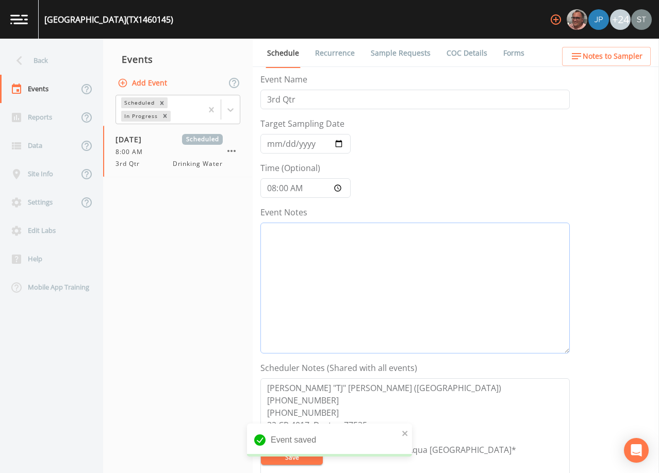
click at [362, 267] on textarea "Event Notes" at bounding box center [414, 288] width 309 height 131
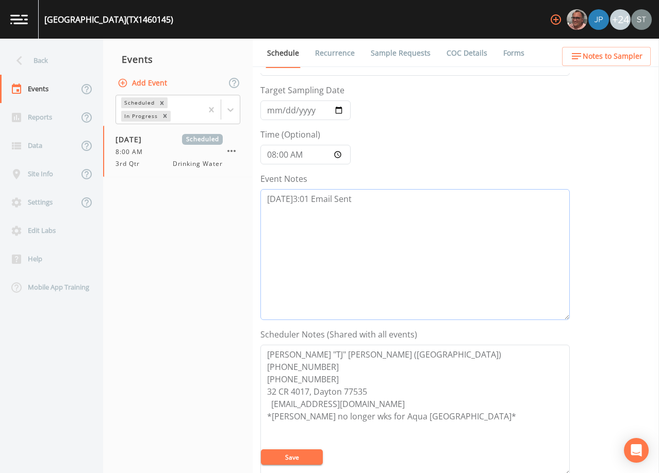
scroll to position [52, 0]
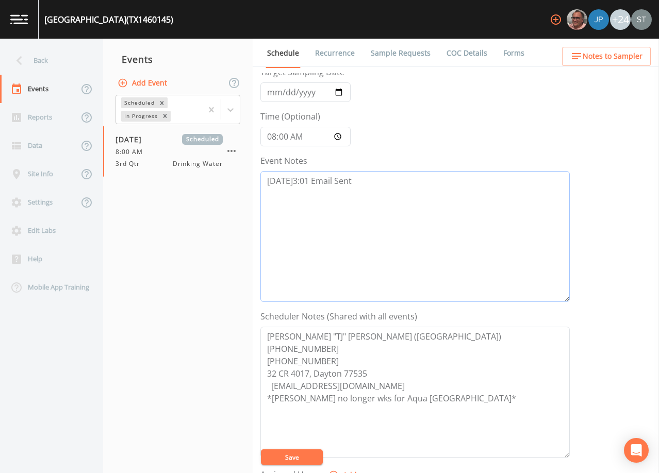
type textarea "[DATE]3:01 Email Sent"
click at [332, 359] on textarea "[PERSON_NAME] "TJ" [PERSON_NAME] ([GEOGRAPHIC_DATA]) [PHONE_NUMBER] [PHONE_NUMB…" at bounding box center [414, 392] width 309 height 131
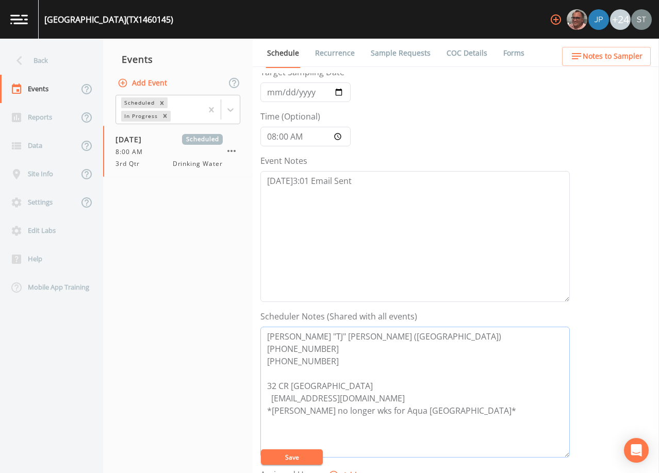
drag, startPoint x: 380, startPoint y: 384, endPoint x: 258, endPoint y: 389, distance: 121.7
click at [258, 389] on div "Schedule Recurrence Sample Requests COC Details Forms Event Name 3rd Qtr Target…" at bounding box center [456, 256] width 406 height 434
click at [271, 394] on textarea "[PERSON_NAME] "TJ" [PERSON_NAME] ([GEOGRAPHIC_DATA]) [PHONE_NUMBER] [PHONE_NUMB…" at bounding box center [414, 392] width 309 height 131
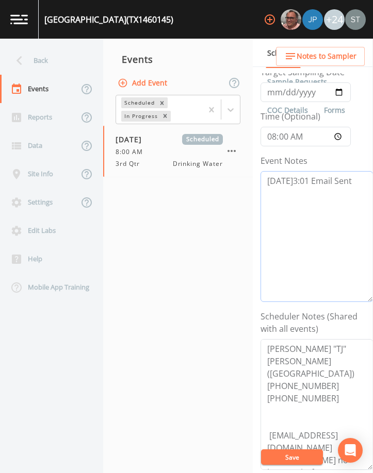
click at [316, 235] on textarea "[DATE]3:01 Email Sent" at bounding box center [316, 236] width 112 height 131
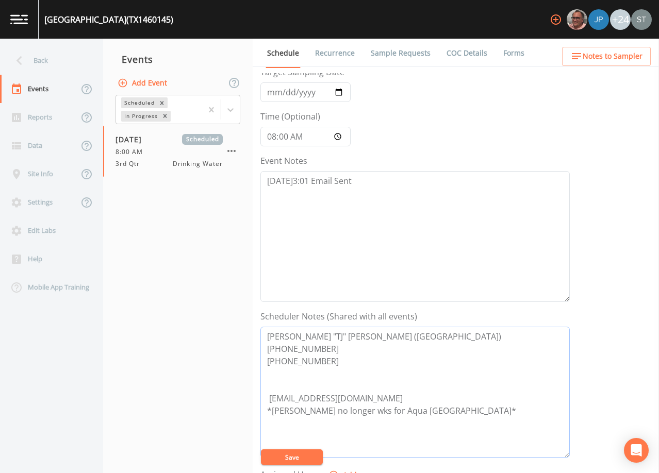
click at [336, 362] on textarea "[PERSON_NAME] "TJ" [PERSON_NAME] ([GEOGRAPHIC_DATA]) [PHONE_NUMBER] [PHONE_NUMB…" at bounding box center [414, 392] width 309 height 131
type textarea "[PERSON_NAME] "TJ" [PERSON_NAME] ([GEOGRAPHIC_DATA]) [PHONE_NUMBER] [PHONE_NUMB…"
click at [297, 455] on button "Save" at bounding box center [292, 456] width 62 height 15
click at [630, 63] on button "Notes to Sampler" at bounding box center [606, 56] width 89 height 19
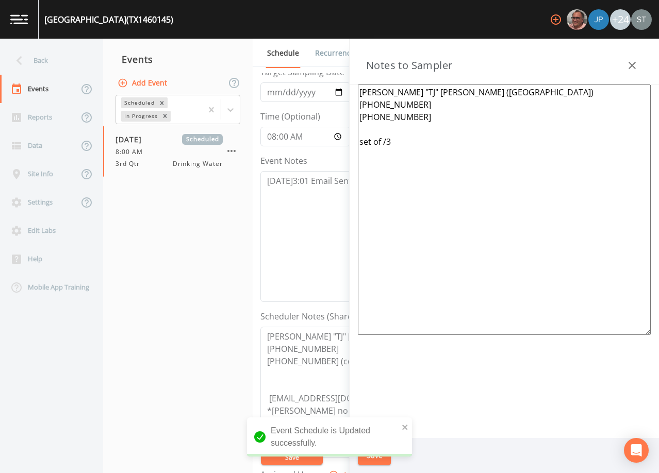
drag, startPoint x: 435, startPoint y: 148, endPoint x: 346, endPoint y: 145, distance: 88.7
click at [346, 145] on div "Back Events Reports Data Site Info Settings Edit Labs Help Mobile App Training …" at bounding box center [329, 256] width 659 height 434
click at [441, 118] on textarea "[PERSON_NAME] "TJ" [PERSON_NAME] ([GEOGRAPHIC_DATA]) [PHONE_NUMBER] [PHONE_NUMB…" at bounding box center [504, 210] width 293 height 250
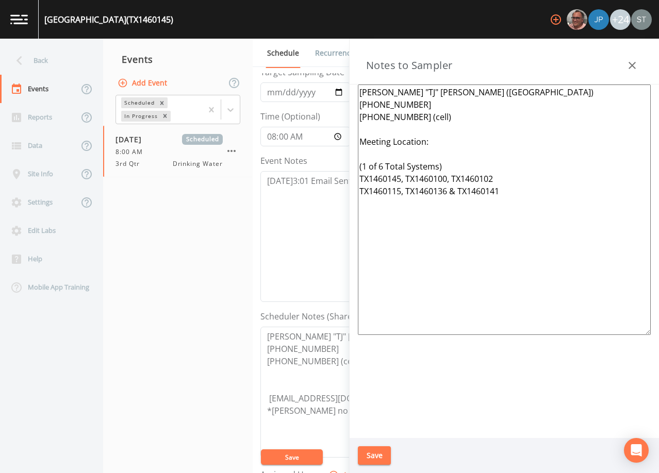
type textarea "[PERSON_NAME] "TJ" [PERSON_NAME] ([GEOGRAPHIC_DATA]) [PHONE_NUMBER] [PHONE_NUMB…"
click at [378, 455] on button "Save" at bounding box center [374, 455] width 33 height 19
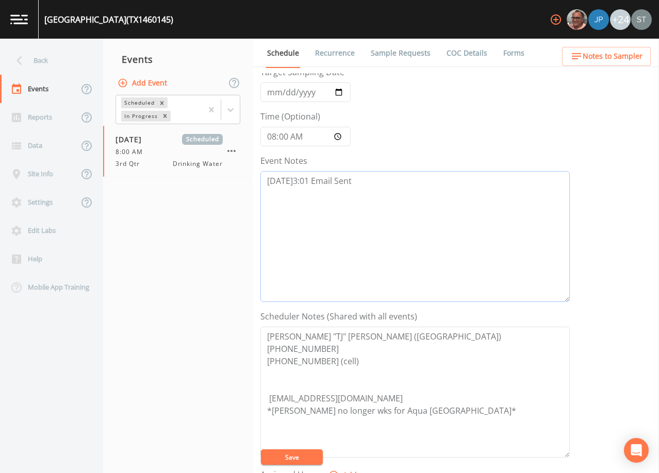
click at [384, 175] on textarea "[DATE]3:01 Email Sent" at bounding box center [414, 236] width 309 height 131
drag, startPoint x: 357, startPoint y: 183, endPoint x: 218, endPoint y: 181, distance: 138.7
click at [218, 181] on div "Back Events Reports Data Site Info Settings Edit Labs Help Mobile App Training …" at bounding box center [329, 256] width 659 height 434
click at [627, 55] on span "Notes to Sampler" at bounding box center [612, 56] width 60 height 13
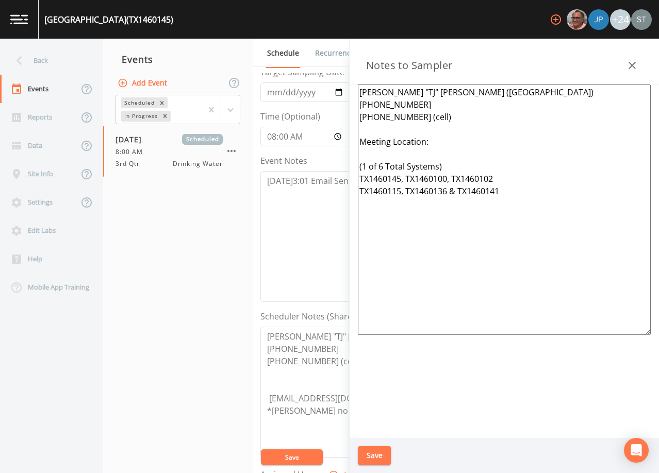
drag, startPoint x: 532, startPoint y: 201, endPoint x: 329, endPoint y: 146, distance: 210.3
click at [329, 146] on div "Back Events Reports Data Site Info Settings Edit Labs Help Mobile App Training …" at bounding box center [329, 256] width 659 height 434
click at [636, 71] on icon "button" at bounding box center [632, 65] width 12 height 12
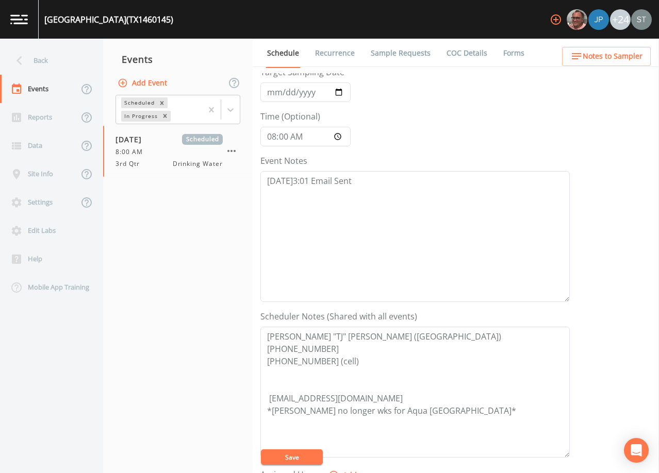
click at [640, 59] on span "Notes to Sampler" at bounding box center [612, 56] width 60 height 13
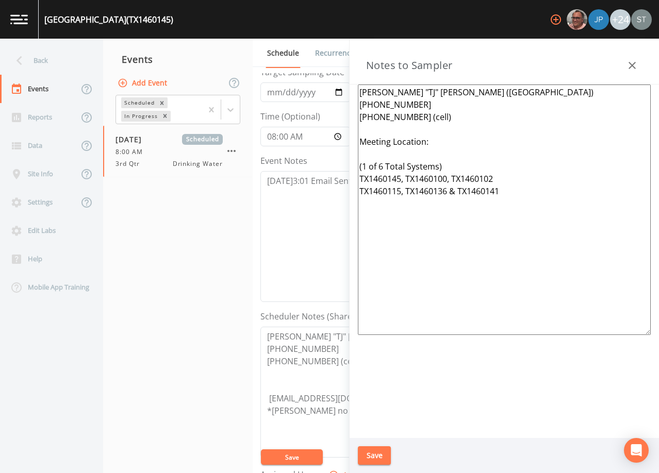
click at [640, 57] on div at bounding box center [632, 65] width 21 height 21
drag, startPoint x: 633, startPoint y: 59, endPoint x: 632, endPoint y: 65, distance: 6.3
click at [634, 59] on button "button" at bounding box center [632, 65] width 21 height 21
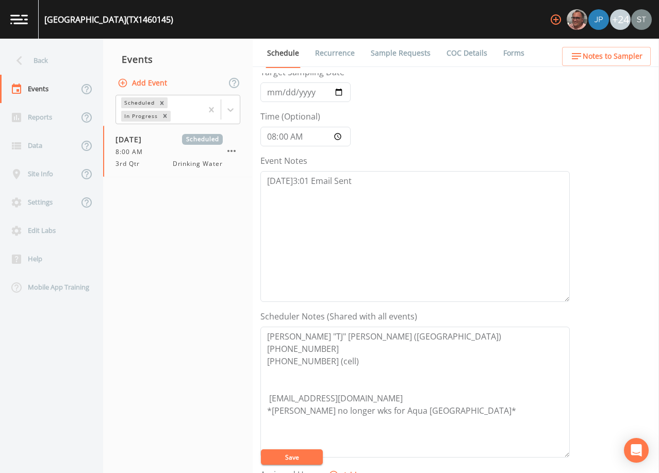
click at [306, 453] on button "Save" at bounding box center [292, 456] width 62 height 15
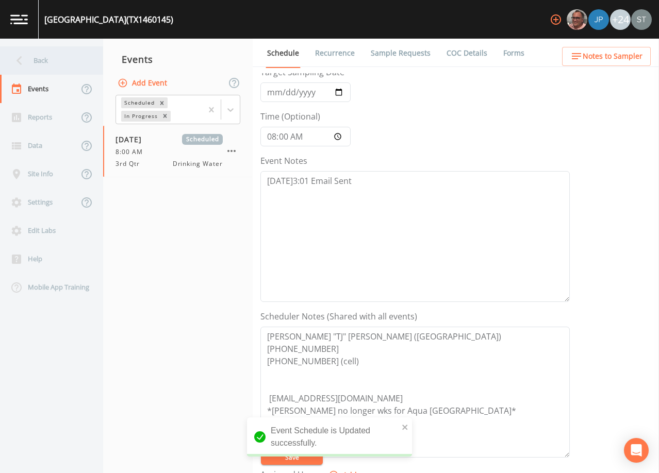
click at [47, 68] on div "Back" at bounding box center [46, 60] width 93 height 28
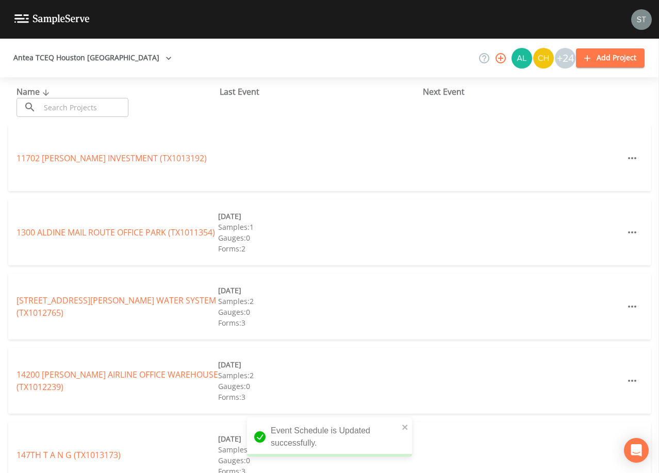
drag, startPoint x: 81, startPoint y: 108, endPoint x: 86, endPoint y: 106, distance: 5.3
click at [82, 108] on input "text" at bounding box center [84, 107] width 88 height 19
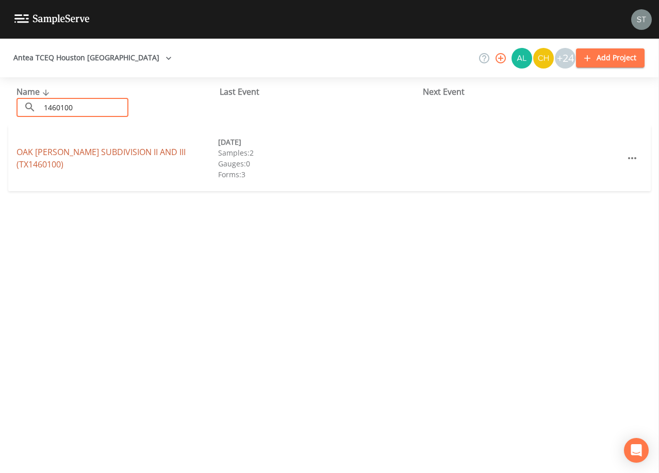
type input "1460100"
click at [115, 159] on link "OAK [PERSON_NAME] SUBDIVISION II AND III (TX1460100)" at bounding box center [100, 158] width 169 height 24
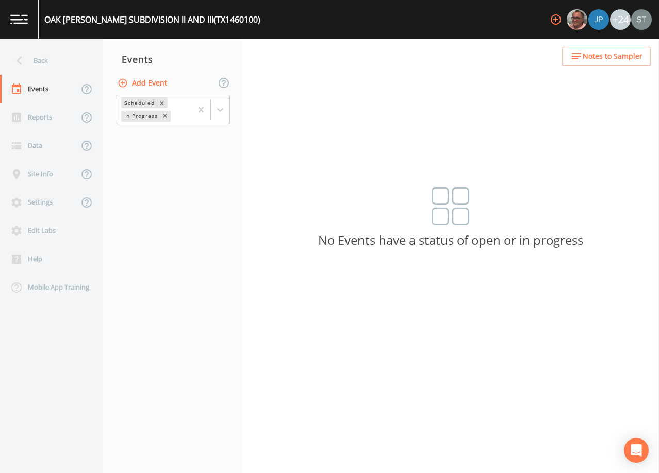
click at [153, 86] on button "Add Event" at bounding box center [143, 83] width 56 height 19
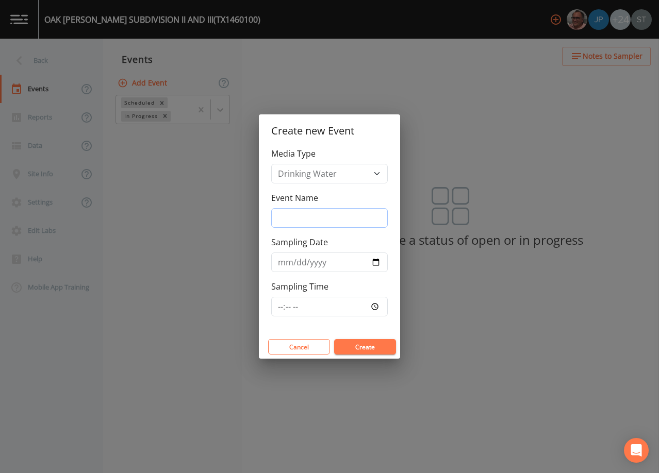
click at [315, 215] on input "Event Name" at bounding box center [329, 218] width 116 height 20
type input "3rd Qtr"
click at [285, 263] on input "Sampling Date" at bounding box center [329, 263] width 116 height 20
type input "[DATE]"
type input "08:00"
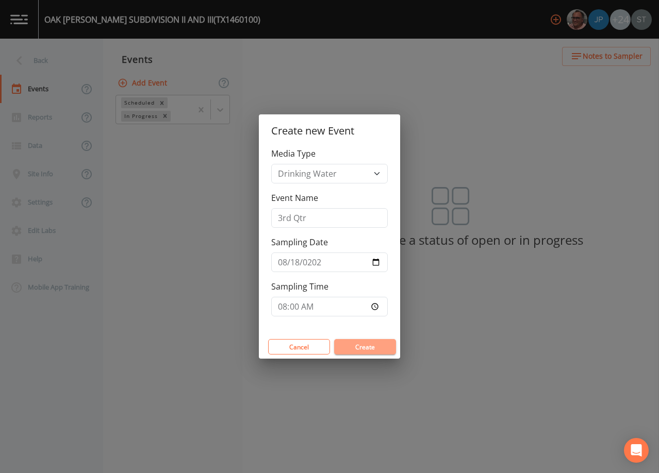
click at [374, 346] on button "Create" at bounding box center [365, 346] width 62 height 15
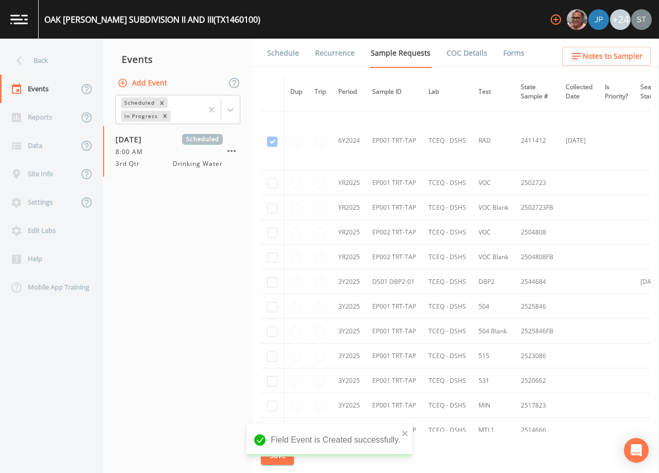
scroll to position [412, 0]
click at [267, 281] on input "checkbox" at bounding box center [272, 281] width 10 height 10
checkbox input "true"
click at [277, 454] on button "Save" at bounding box center [277, 455] width 33 height 19
click at [293, 57] on link "Schedule" at bounding box center [282, 53] width 35 height 29
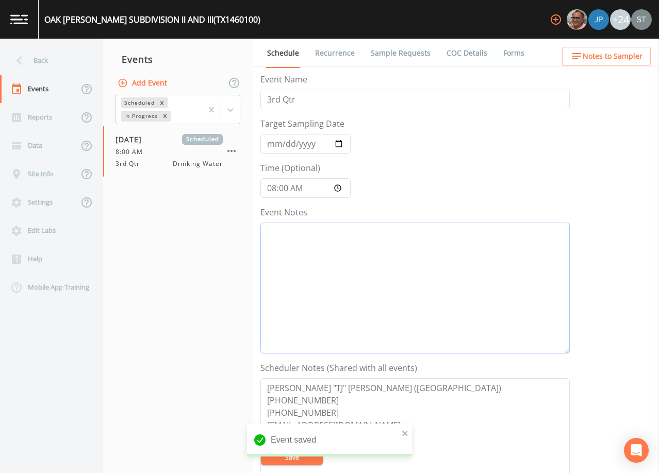
click at [383, 310] on textarea "Event Notes" at bounding box center [414, 288] width 309 height 131
click at [436, 272] on textarea "Event Notes" at bounding box center [414, 288] width 309 height 131
paste textarea "[DATE]3:01 Email Sent"
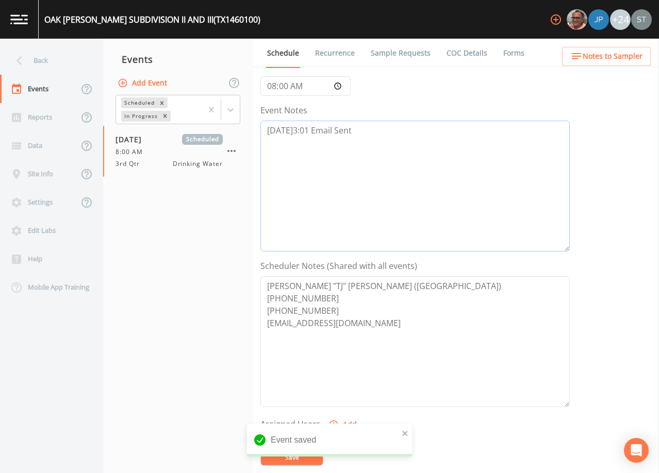
scroll to position [103, 0]
type textarea "[DATE]3:01 Email Sent"
click at [324, 309] on textarea "[PERSON_NAME] "TJ" [PERSON_NAME] ([GEOGRAPHIC_DATA]) [PHONE_NUMBER] [PHONE_NUMB…" at bounding box center [414, 340] width 309 height 131
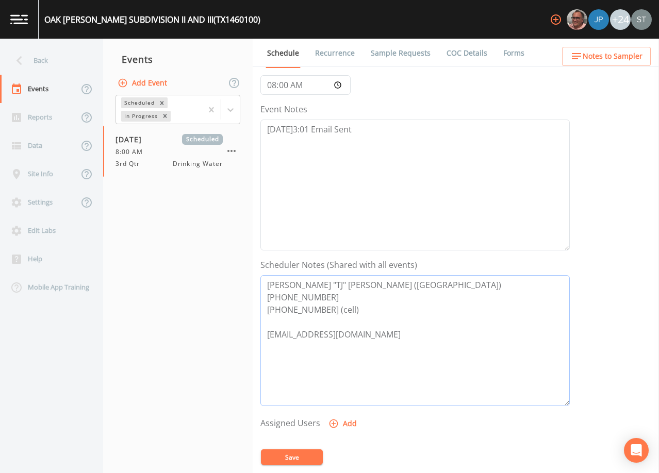
type textarea "[PERSON_NAME] "TJ" [PERSON_NAME] ([GEOGRAPHIC_DATA]) [PHONE_NUMBER] [PHONE_NUMB…"
click at [308, 454] on button "Save" at bounding box center [292, 456] width 62 height 15
click at [626, 59] on span "Notes to Sampler" at bounding box center [612, 56] width 60 height 13
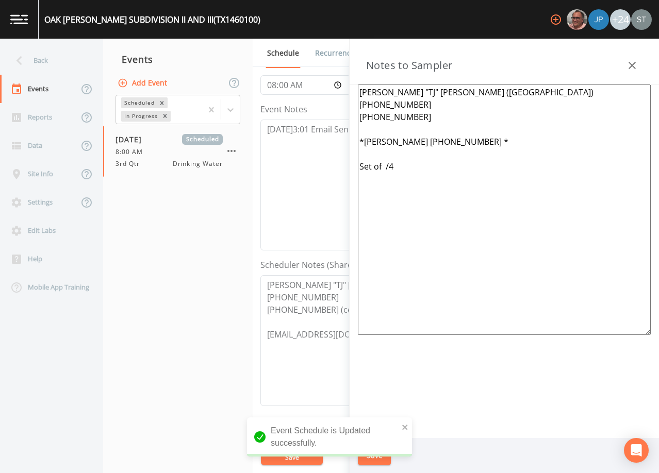
drag, startPoint x: 470, startPoint y: 183, endPoint x: 333, endPoint y: 143, distance: 142.5
click at [333, 143] on div "Back Events Reports Data Site Info Settings Edit Labs Help Mobile App Training …" at bounding box center [329, 256] width 659 height 434
click at [430, 116] on textarea "[PERSON_NAME] "TJ" [PERSON_NAME] ([GEOGRAPHIC_DATA]) [PHONE_NUMBER] [PHONE_NUMB…" at bounding box center [504, 210] width 293 height 250
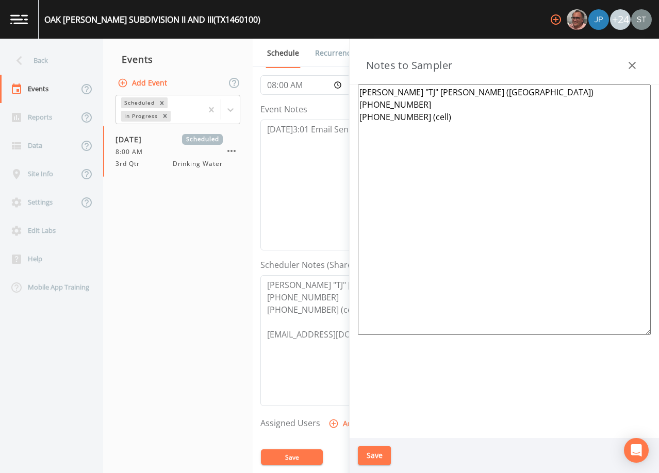
click at [412, 171] on textarea "[PERSON_NAME] "TJ" [PERSON_NAME] ([GEOGRAPHIC_DATA]) [PHONE_NUMBER] [PHONE_NUMB…" at bounding box center [504, 210] width 293 height 250
paste textarea "Meeting Location: (1 of 6 Total Systems) TX1460145, TX1460100, TX1460102 TX1460…"
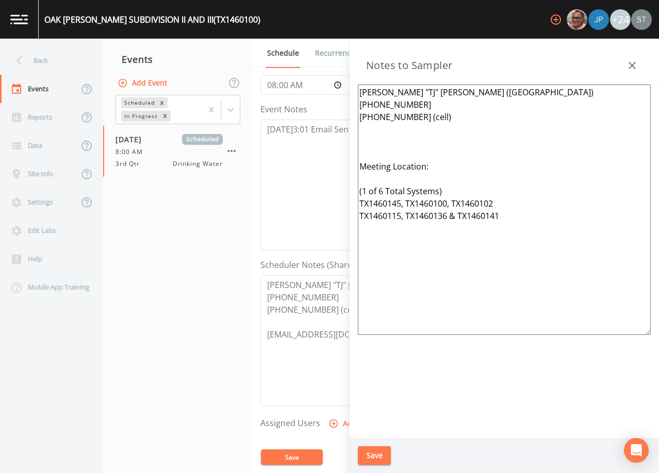
click at [378, 131] on textarea "[PERSON_NAME] "TJ" [PERSON_NAME] ([GEOGRAPHIC_DATA]) [PHONE_NUMBER] [PHONE_NUMB…" at bounding box center [504, 210] width 293 height 250
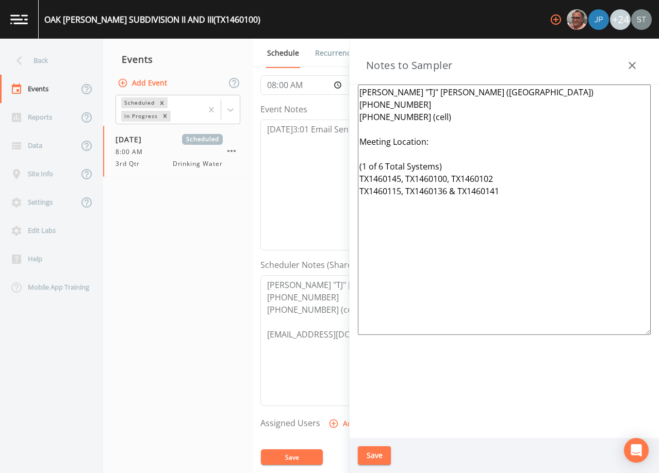
type textarea "[PERSON_NAME] "TJ" [PERSON_NAME] ([GEOGRAPHIC_DATA]) [PHONE_NUMBER] [PHONE_NUMB…"
click at [378, 454] on button "Save" at bounding box center [374, 455] width 33 height 19
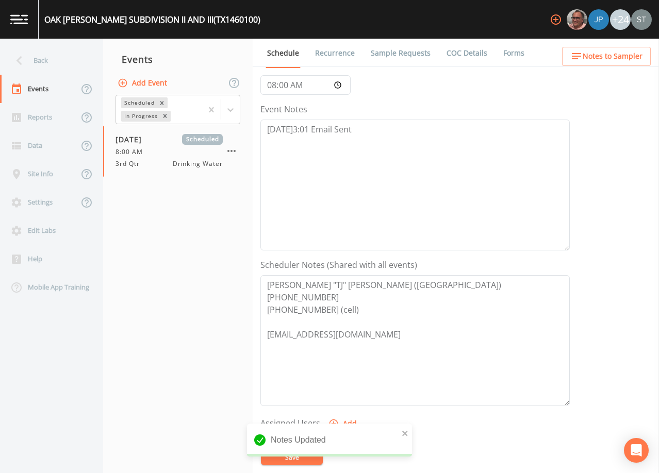
click at [404, 55] on link "Sample Requests" at bounding box center [400, 53] width 63 height 29
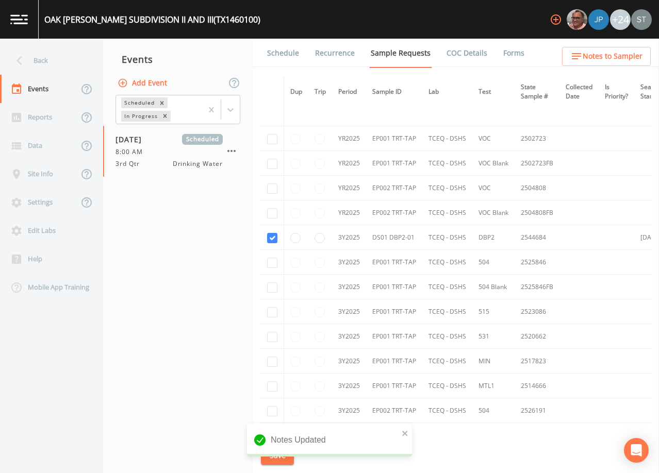
scroll to position [464, 0]
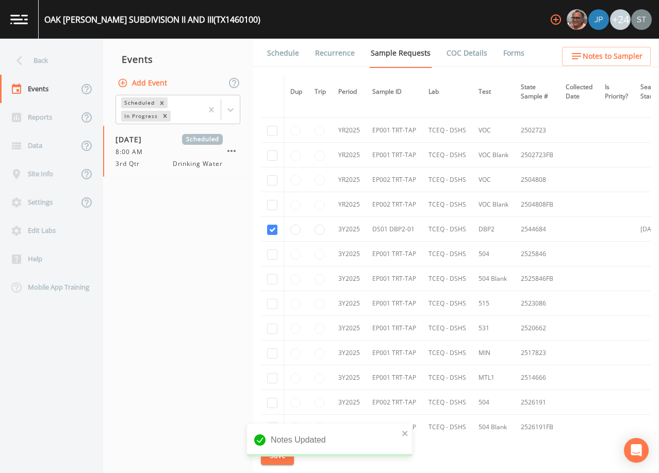
click at [282, 54] on link "Schedule" at bounding box center [282, 53] width 35 height 29
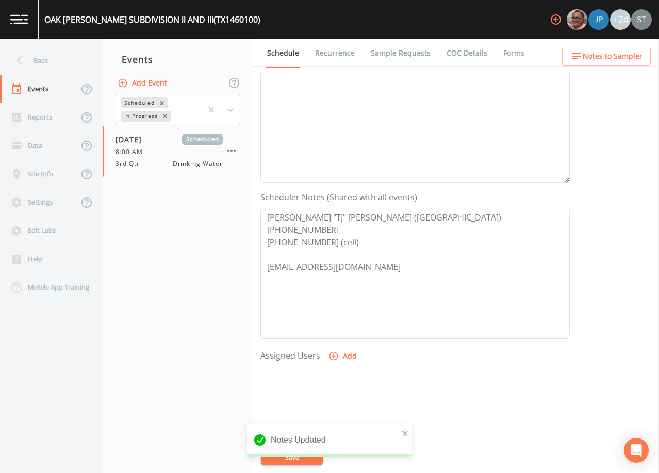
scroll to position [206, 0]
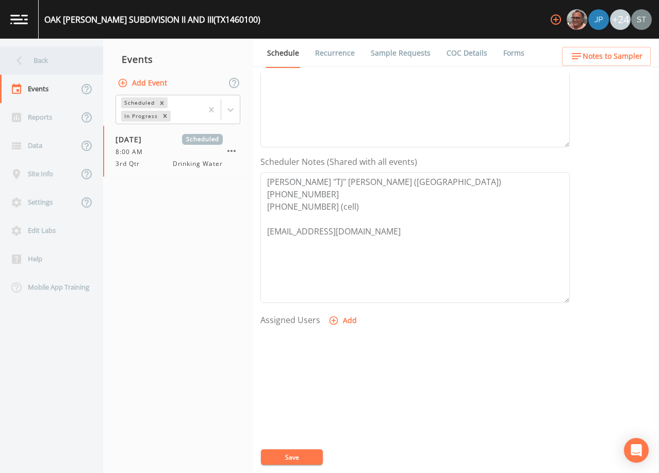
click at [51, 60] on div "Back" at bounding box center [46, 60] width 93 height 28
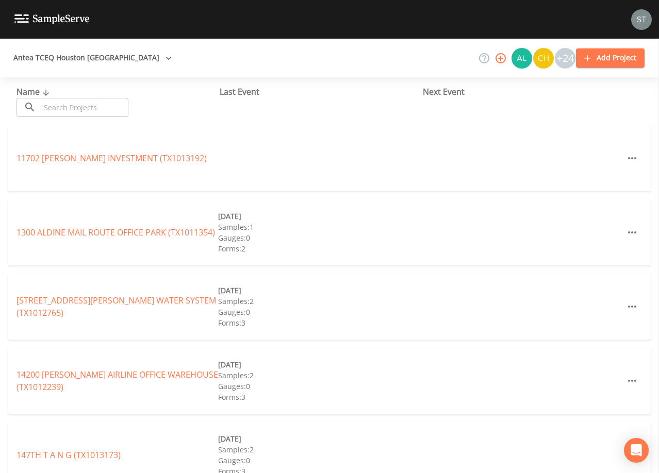
click at [92, 108] on input "text" at bounding box center [84, 107] width 88 height 19
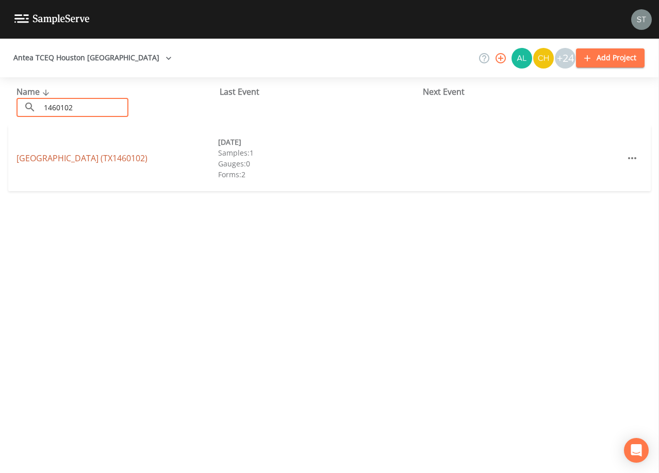
type input "1460102"
click at [131, 159] on link "[GEOGRAPHIC_DATA] (TX1460102)" at bounding box center [81, 158] width 131 height 11
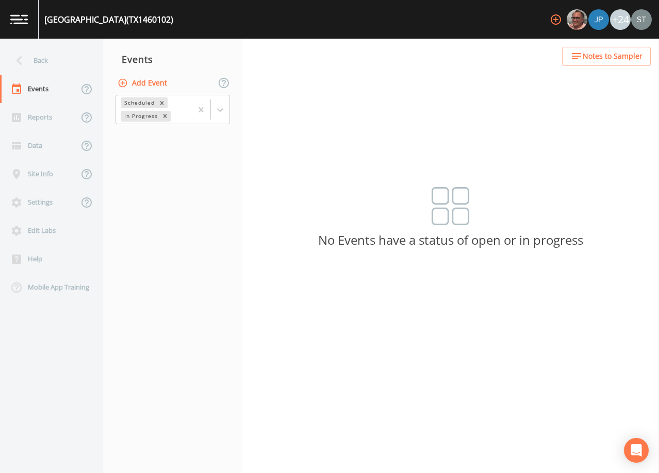
click at [147, 82] on button "Add Event" at bounding box center [143, 83] width 56 height 19
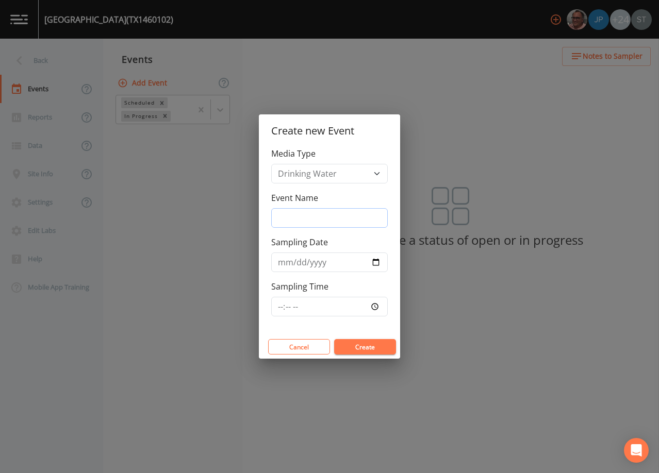
click at [324, 222] on input "Event Name" at bounding box center [329, 218] width 116 height 20
type input "3rd Qtr"
click at [285, 261] on input "Sampling Date" at bounding box center [329, 263] width 116 height 20
type input "[DATE]"
type input "08:00"
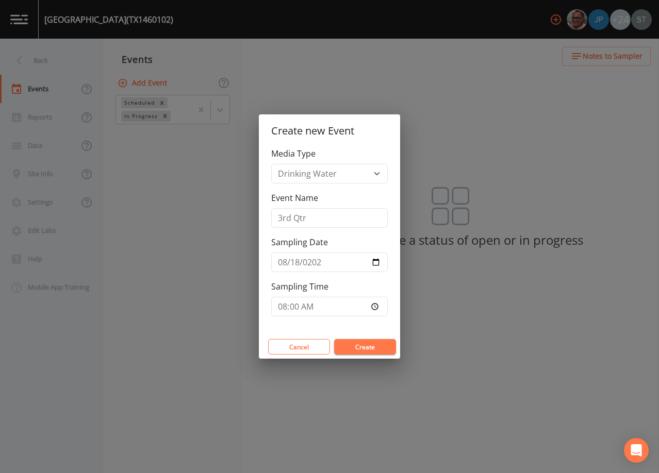
click at [373, 347] on button "Create" at bounding box center [365, 346] width 62 height 15
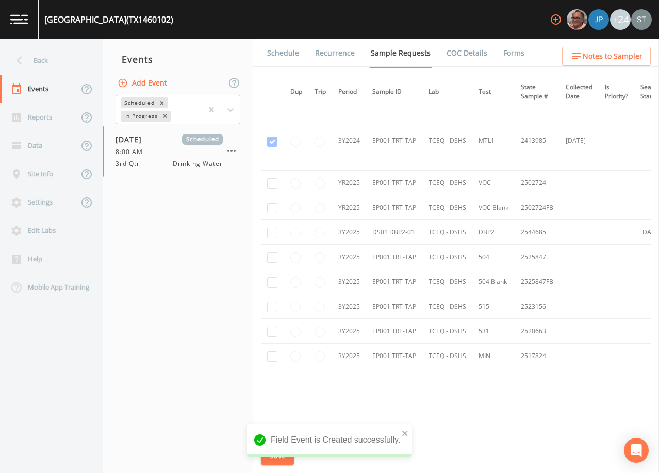
scroll to position [314, 0]
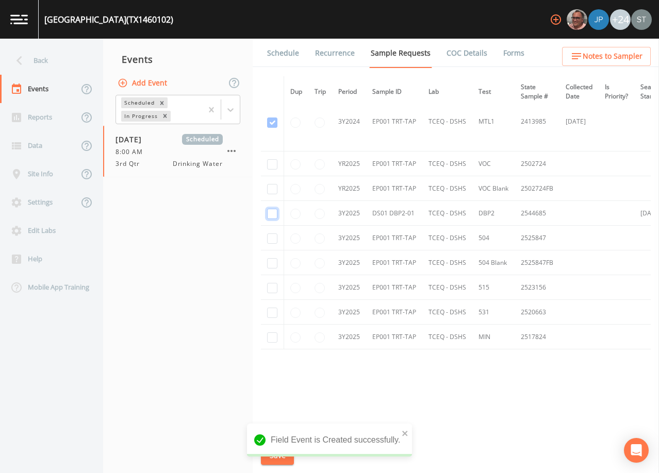
click at [271, 211] on input "checkbox" at bounding box center [272, 214] width 10 height 10
checkbox input "true"
click at [281, 456] on button "Save" at bounding box center [277, 455] width 33 height 19
click at [617, 57] on span "Notes to Sampler" at bounding box center [612, 56] width 60 height 13
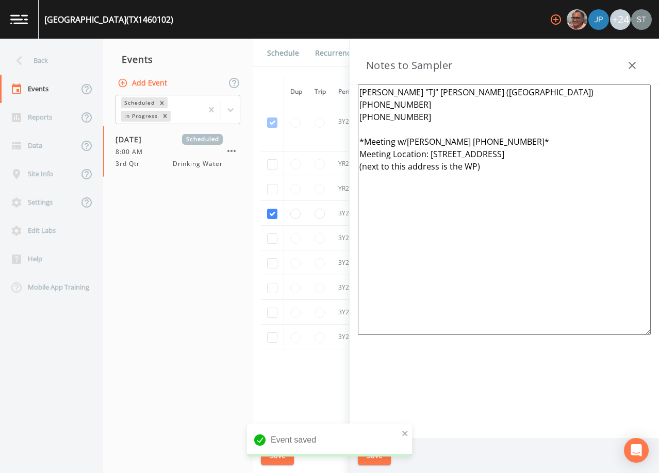
drag, startPoint x: 485, startPoint y: 181, endPoint x: 344, endPoint y: 139, distance: 147.1
click at [344, 139] on div "Back Events Reports Data Site Info Settings Edit Labs Help Mobile App Training …" at bounding box center [329, 256] width 659 height 434
paste textarea "Meeting Location: (1 of 6 Total Systems) TX1460145, TX1460100, TX1460102 TX1460…"
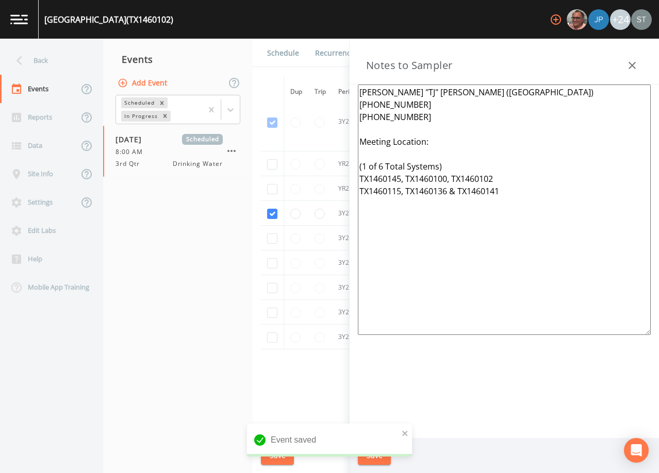
click at [427, 116] on textarea "[PERSON_NAME] "TJ" [PERSON_NAME] ([GEOGRAPHIC_DATA]) [PHONE_NUMBER] [PHONE_NUMB…" at bounding box center [504, 210] width 293 height 250
type textarea "[PERSON_NAME] "TJ" [PERSON_NAME] ([GEOGRAPHIC_DATA]) [PHONE_NUMBER] [PHONE_NUMB…"
click at [378, 454] on button "Save" at bounding box center [374, 455] width 33 height 19
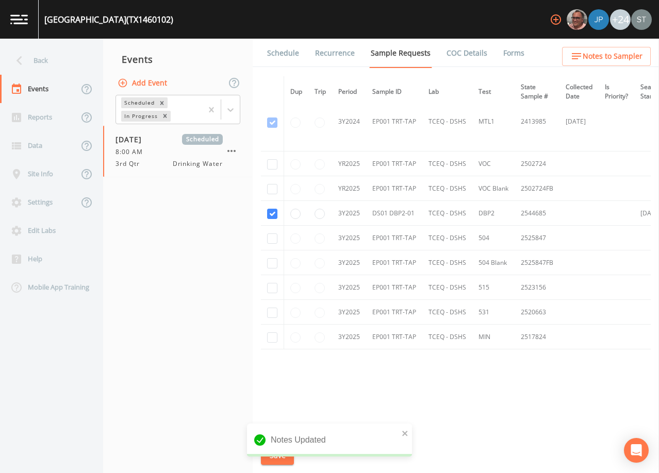
drag, startPoint x: 281, startPoint y: 55, endPoint x: 287, endPoint y: 54, distance: 6.3
click at [281, 54] on link "Schedule" at bounding box center [282, 53] width 35 height 29
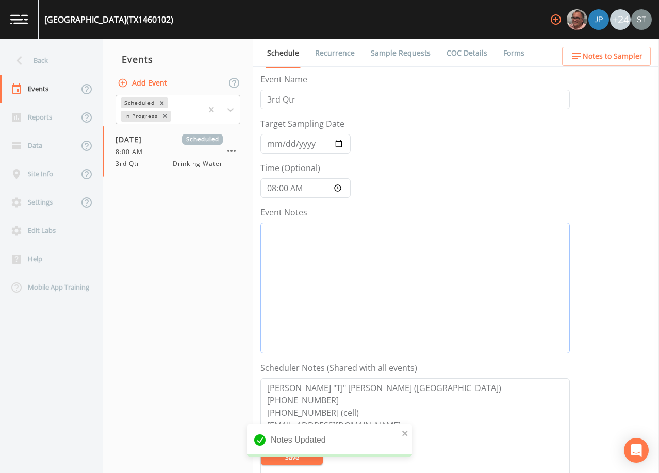
click at [357, 256] on textarea "Event Notes" at bounding box center [414, 288] width 309 height 131
click at [450, 279] on textarea "Event Notes" at bounding box center [414, 288] width 309 height 131
paste textarea "[DATE]3:01 Email Sent"
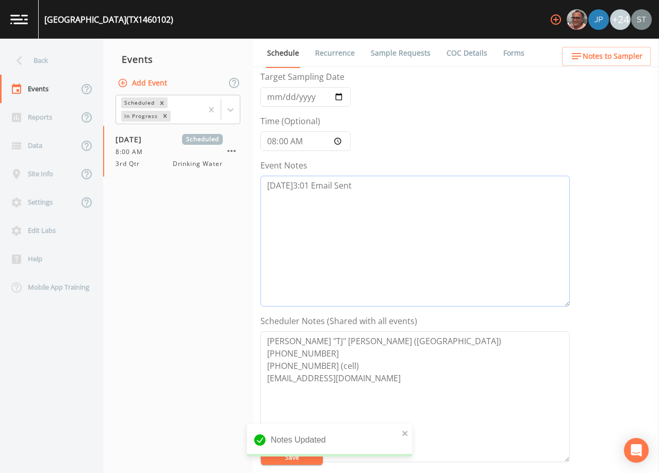
scroll to position [103, 0]
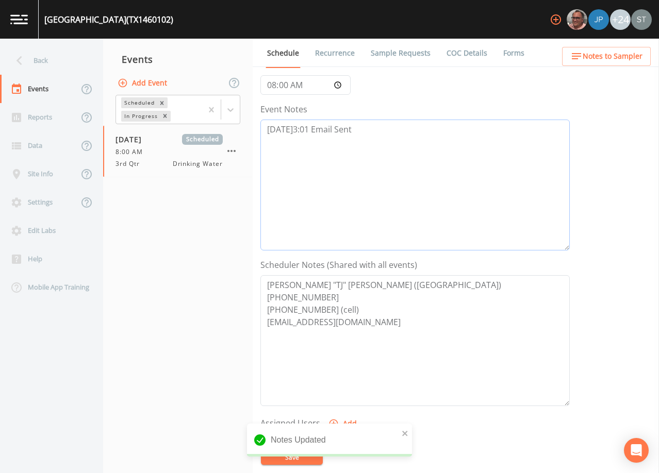
type textarea "[DATE]3:01 Email Sent"
click at [365, 307] on textarea "[PERSON_NAME] "TJ" [PERSON_NAME] ([GEOGRAPHIC_DATA]) [PHONE_NUMBER] [PHONE_NUMB…" at bounding box center [414, 340] width 309 height 131
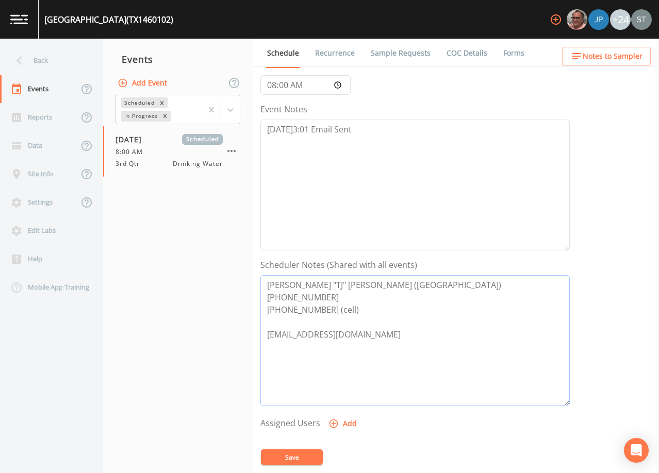
type textarea "[PERSON_NAME] "TJ" [PERSON_NAME] ([GEOGRAPHIC_DATA]) [PHONE_NUMBER] [PHONE_NUMB…"
click at [294, 462] on button "Save" at bounding box center [292, 456] width 62 height 15
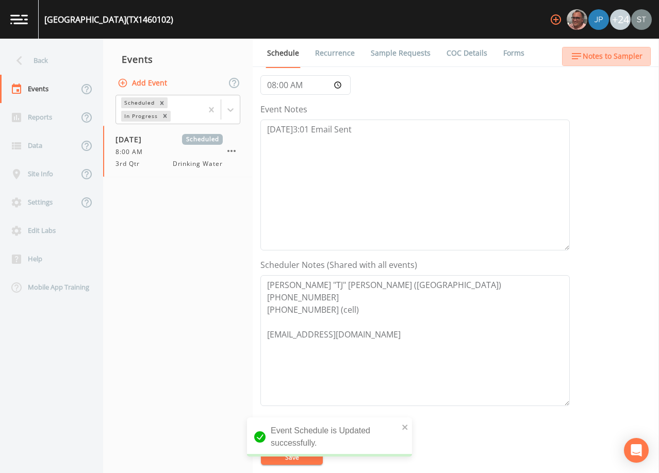
click at [613, 54] on span "Notes to Sampler" at bounding box center [612, 56] width 60 height 13
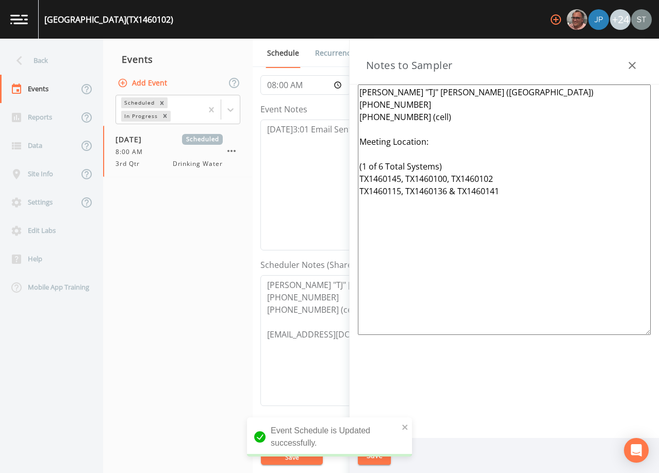
click at [631, 65] on icon "button" at bounding box center [631, 65] width 7 height 7
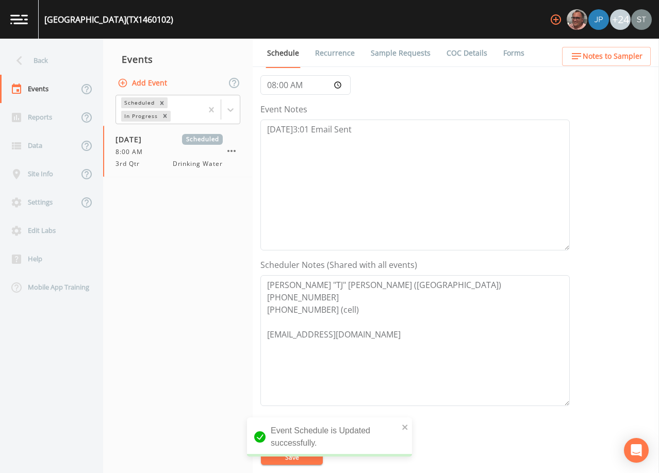
click at [388, 53] on link "Sample Requests" at bounding box center [400, 53] width 63 height 29
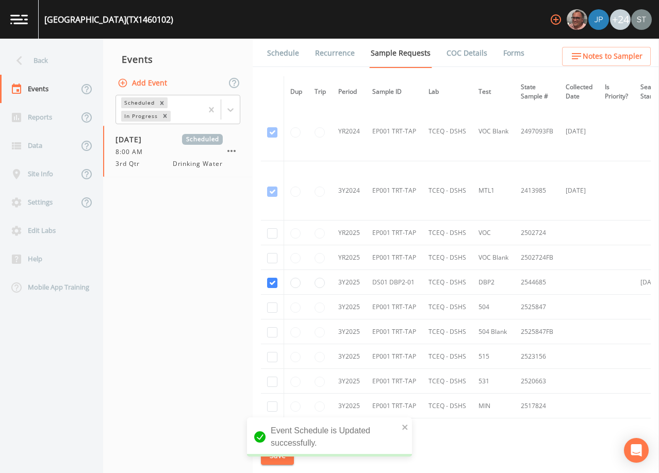
scroll to position [314, 0]
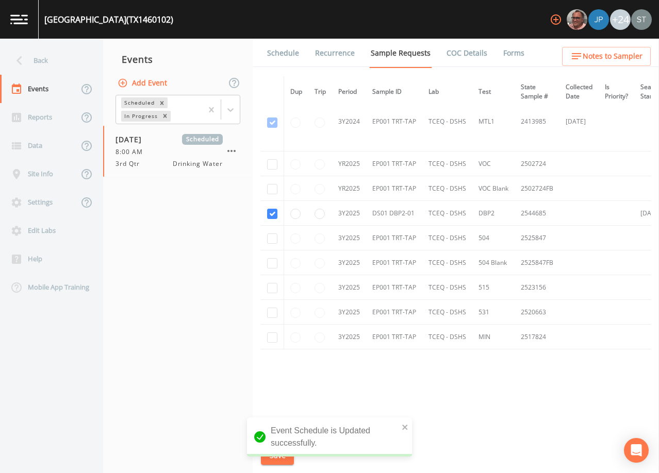
click at [281, 54] on link "Schedule" at bounding box center [282, 53] width 35 height 29
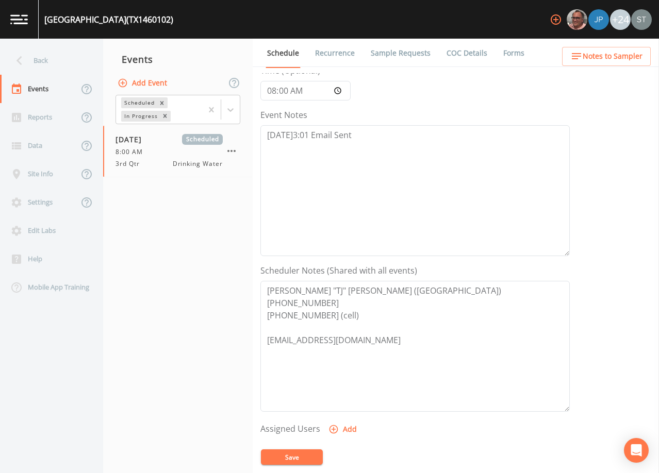
scroll to position [103, 0]
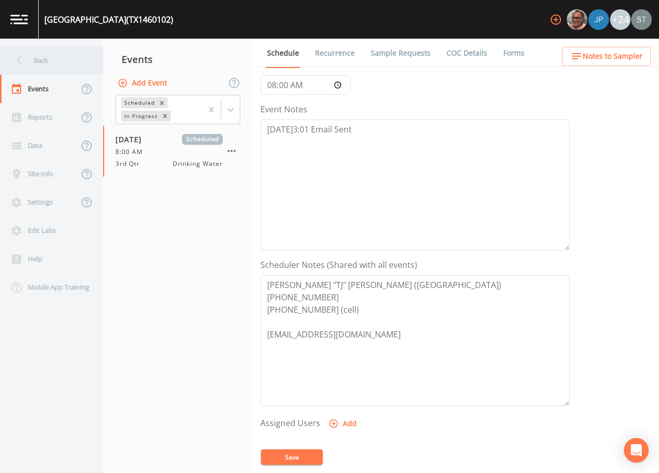
click at [53, 62] on div "Back" at bounding box center [46, 60] width 93 height 28
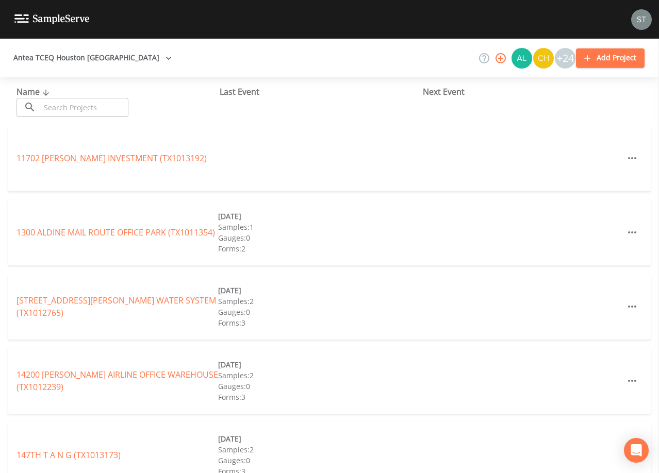
click at [93, 106] on input "text" at bounding box center [84, 107] width 88 height 19
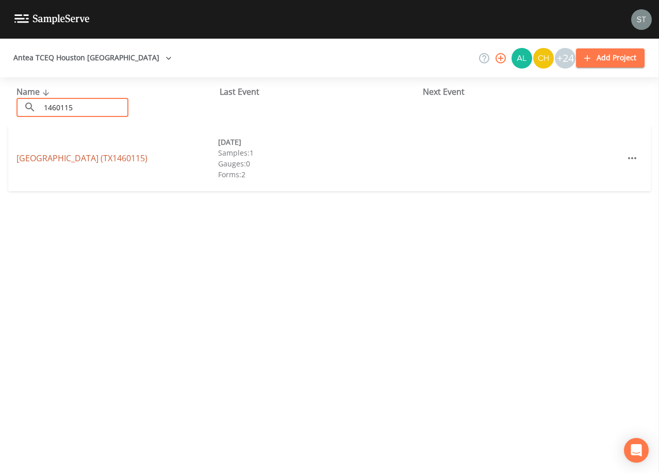
type input "1460115"
click at [125, 159] on link "[GEOGRAPHIC_DATA] (TX1460115)" at bounding box center [81, 158] width 131 height 11
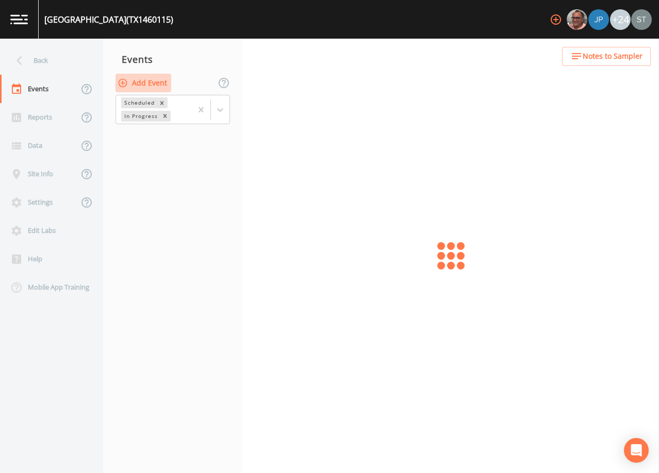
click at [153, 85] on button "Add Event" at bounding box center [143, 83] width 56 height 19
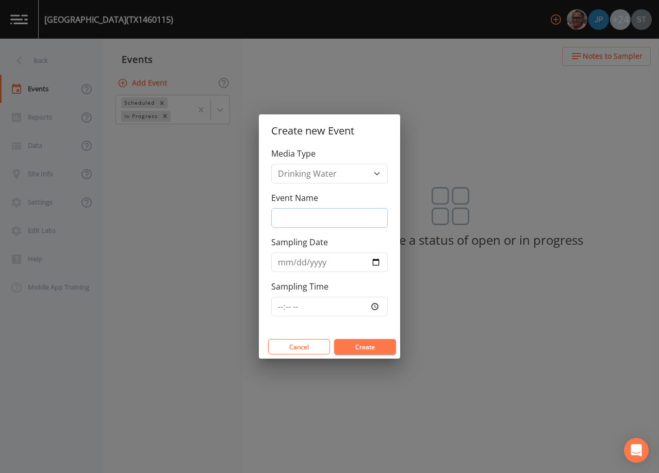
click at [299, 213] on input "Event Name" at bounding box center [329, 218] width 116 height 20
type input "3rd Qtr"
click at [277, 264] on input "Sampling Date" at bounding box center [329, 263] width 116 height 20
type input "[DATE]"
type input "08:00"
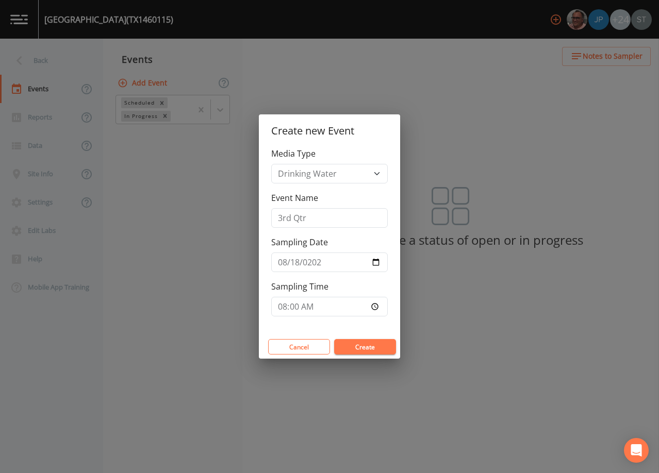
click at [370, 341] on button "Create" at bounding box center [365, 346] width 62 height 15
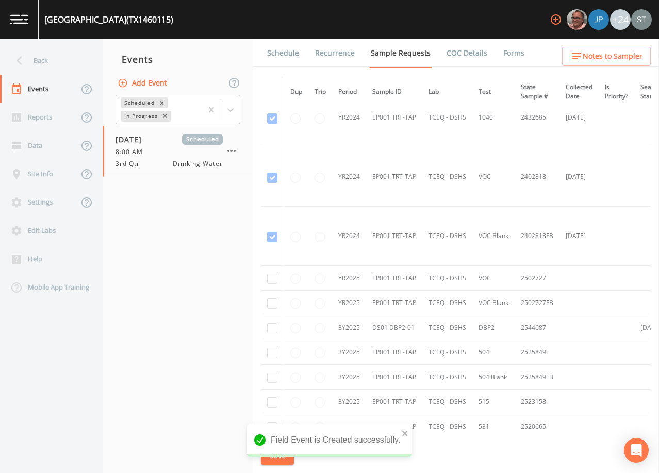
scroll to position [52, 0]
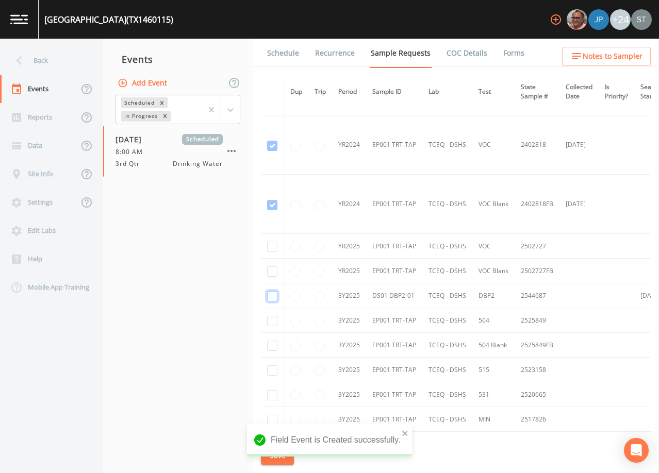
click at [271, 296] on input "checkbox" at bounding box center [272, 296] width 10 height 10
checkbox input "true"
click at [280, 455] on button "Save" at bounding box center [277, 455] width 33 height 19
click at [289, 59] on link "Schedule" at bounding box center [282, 53] width 35 height 29
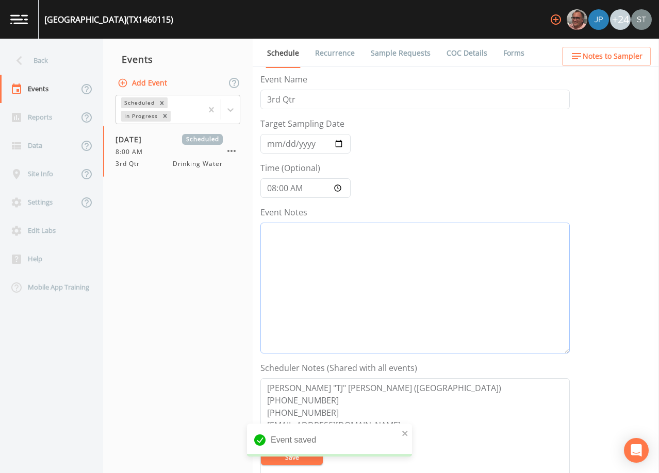
click at [376, 256] on textarea "Event Notes" at bounding box center [414, 288] width 309 height 131
paste textarea "[DATE]3:01 Email Sent"
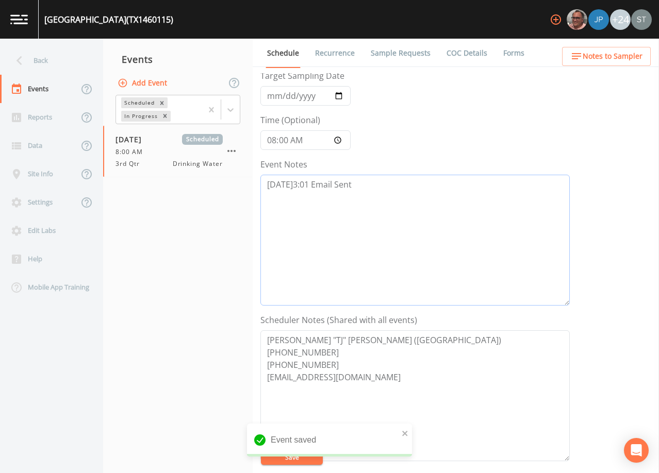
scroll to position [103, 0]
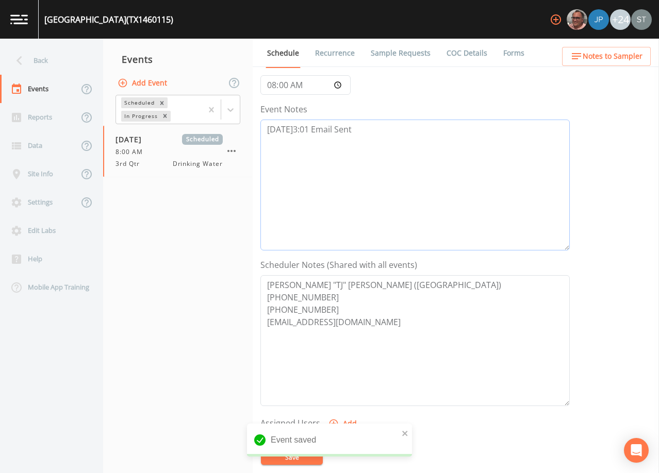
type textarea "[DATE]3:01 Email Sent"
click at [338, 308] on textarea "[PERSON_NAME] "TJ" [PERSON_NAME] ([GEOGRAPHIC_DATA]) [PHONE_NUMBER] [PHONE_NUMB…" at bounding box center [414, 340] width 309 height 131
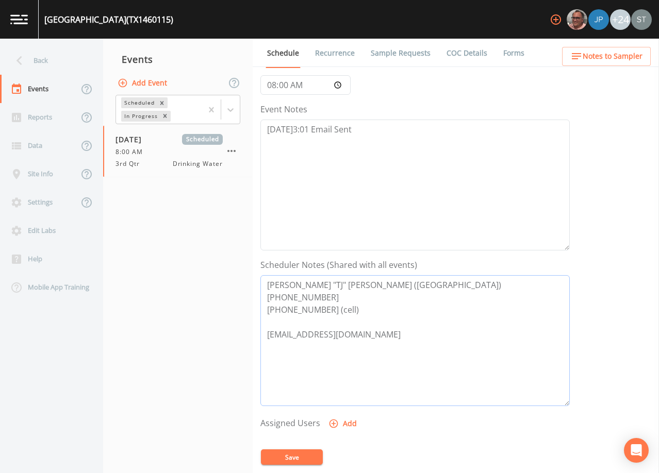
type textarea "[PERSON_NAME] "TJ" [PERSON_NAME] ([GEOGRAPHIC_DATA]) [PHONE_NUMBER] [PHONE_NUMB…"
click at [295, 453] on button "Save" at bounding box center [292, 456] width 62 height 15
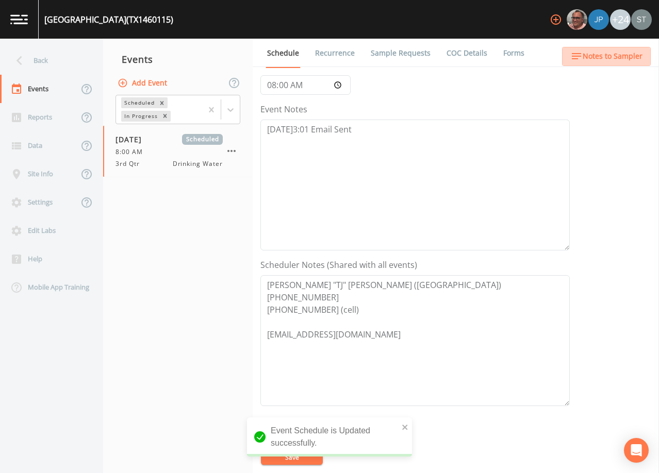
click at [621, 58] on span "Notes to Sampler" at bounding box center [612, 56] width 60 height 13
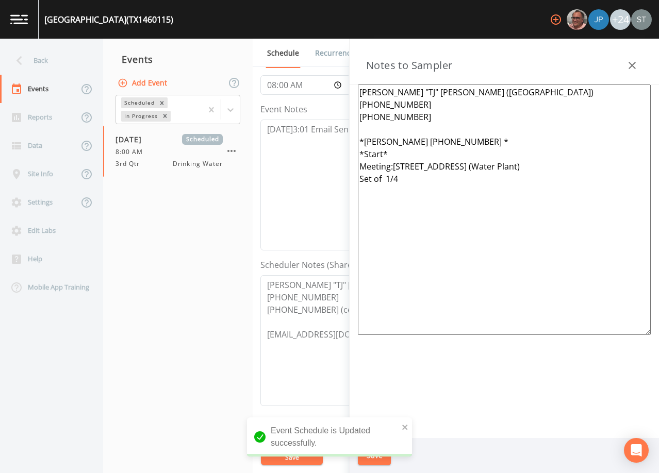
drag, startPoint x: 470, startPoint y: 205, endPoint x: 339, endPoint y: 143, distance: 144.3
click at [339, 143] on div "Back Events Reports Data Site Info Settings Edit Labs Help Mobile App Training …" at bounding box center [329, 256] width 659 height 434
paste textarea "Meeting Location: (1 of 6 Total Systems) TX1460145, TX1460100, TX1460102 TX1460…"
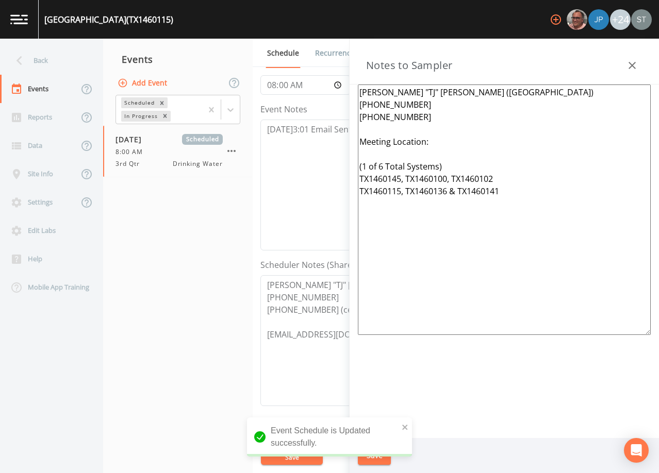
click at [420, 118] on textarea "[PERSON_NAME] "TJ" [PERSON_NAME] ([GEOGRAPHIC_DATA]) [PHONE_NUMBER] [PHONE_NUMB…" at bounding box center [504, 210] width 293 height 250
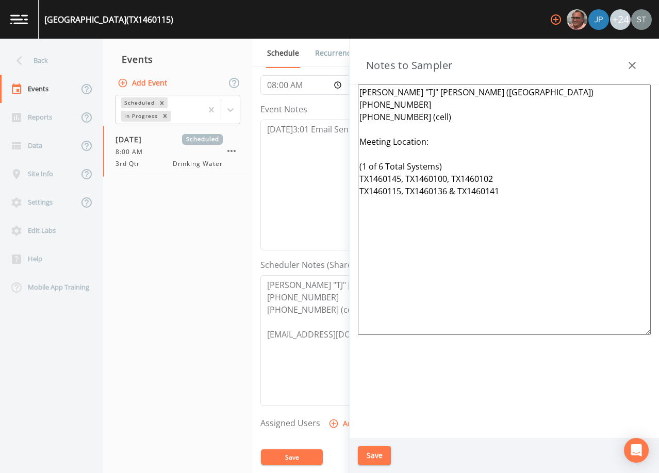
type textarea "[PERSON_NAME] "TJ" [PERSON_NAME] ([GEOGRAPHIC_DATA]) [PHONE_NUMBER] [PHONE_NUMB…"
click at [377, 454] on button "Save" at bounding box center [374, 455] width 33 height 19
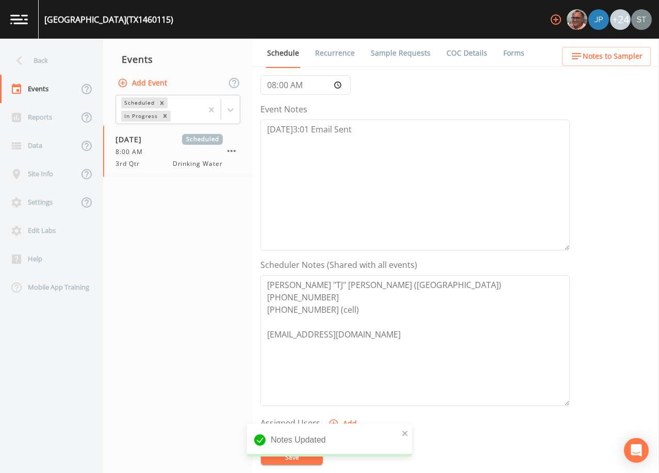
click at [330, 54] on link "Recurrence" at bounding box center [334, 53] width 43 height 29
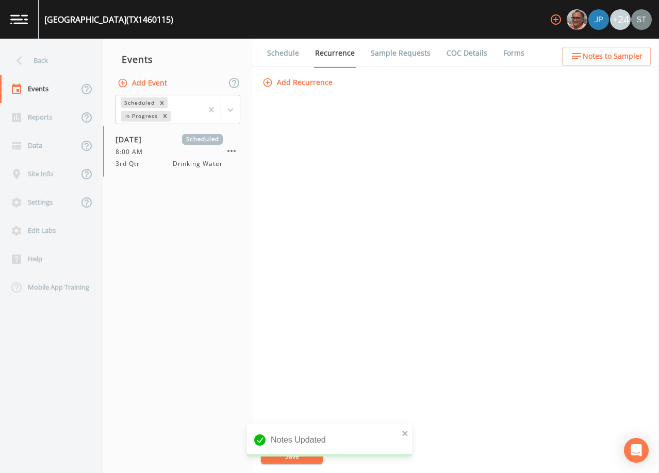
click at [276, 55] on link "Schedule" at bounding box center [282, 53] width 35 height 29
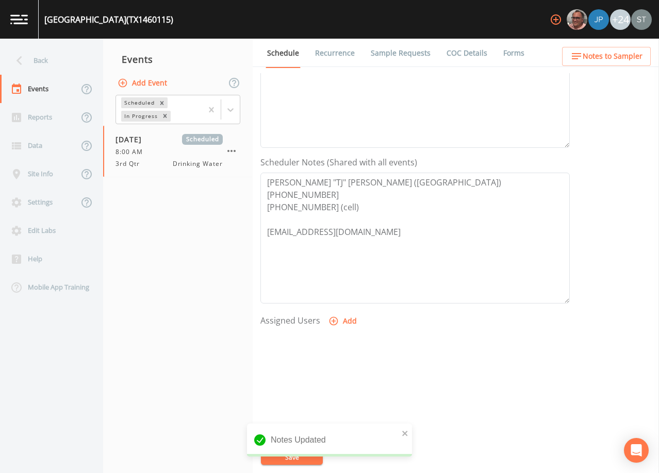
scroll to position [206, 0]
click at [624, 61] on span "Notes to Sampler" at bounding box center [612, 56] width 60 height 13
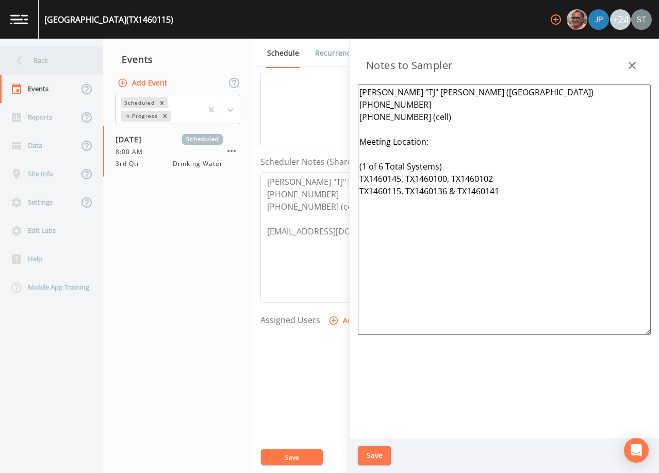
click at [41, 64] on div "Back" at bounding box center [46, 60] width 93 height 28
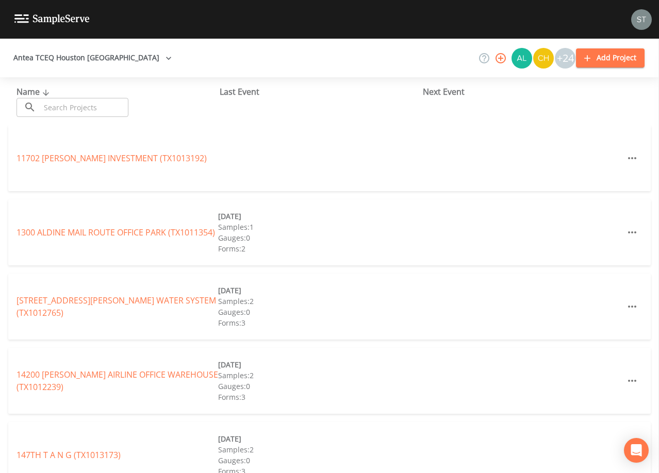
drag, startPoint x: 73, startPoint y: 106, endPoint x: 79, endPoint y: 103, distance: 6.9
click at [74, 106] on input "text" at bounding box center [84, 107] width 88 height 19
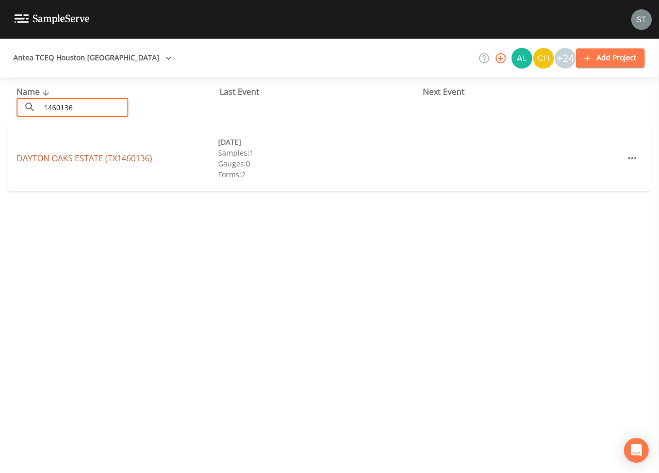
type input "1460136"
click at [132, 159] on link "[GEOGRAPHIC_DATA] (TX1460136)" at bounding box center [84, 158] width 136 height 11
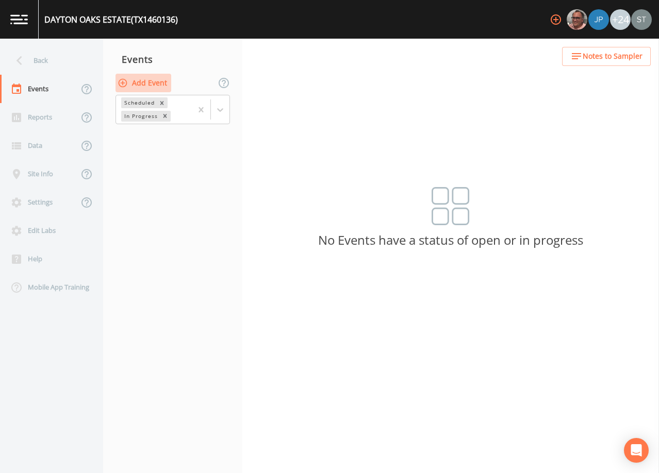
click at [148, 81] on button "Add Event" at bounding box center [143, 83] width 56 height 19
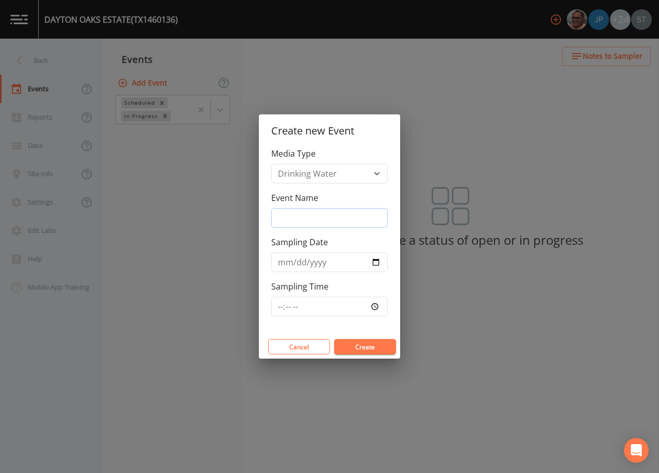
click at [301, 211] on input "Event Name" at bounding box center [329, 218] width 116 height 20
type input "3rd Qtr"
click at [282, 260] on input "Sampling Date" at bounding box center [329, 263] width 116 height 20
type input "[DATE]"
type input "08:00"
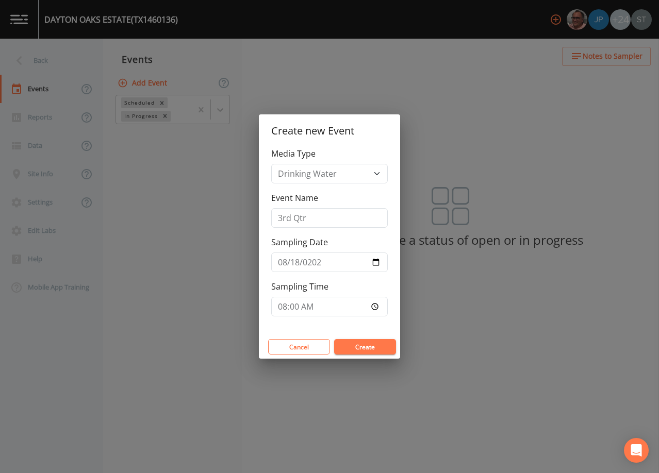
click at [374, 345] on button "Create" at bounding box center [365, 346] width 62 height 15
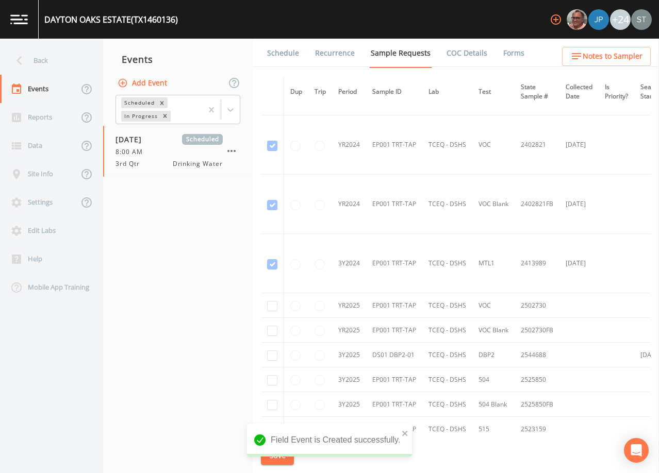
scroll to position [103, 0]
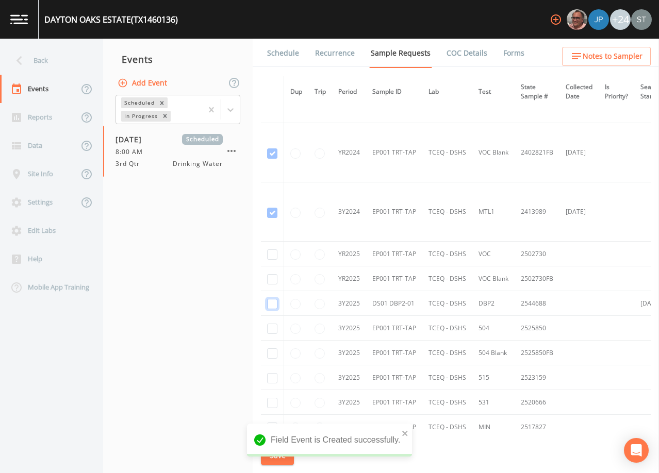
click at [269, 304] on input "checkbox" at bounding box center [272, 304] width 10 height 10
checkbox input "true"
click at [627, 59] on span "Notes to Sampler" at bounding box center [612, 56] width 60 height 13
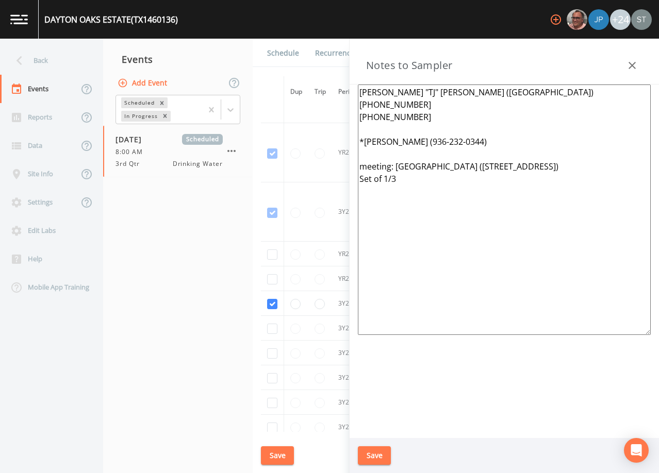
drag, startPoint x: 447, startPoint y: 193, endPoint x: 340, endPoint y: 138, distance: 119.9
click at [340, 138] on div "Back Events Reports Data Site Info Settings Edit Labs Help Mobile App Training …" at bounding box center [329, 256] width 659 height 434
paste textarea "Meeting Location: (1 of 6 Total Systems) TX1460145, TX1460100, TX1460102 TX1460…"
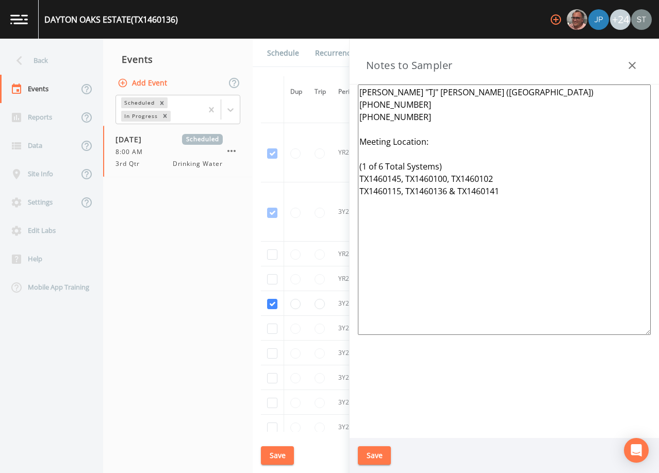
type textarea "[PERSON_NAME] "TJ" [PERSON_NAME] ([GEOGRAPHIC_DATA]) [PHONE_NUMBER] [PHONE_NUMB…"
click at [378, 457] on button "Save" at bounding box center [374, 455] width 33 height 19
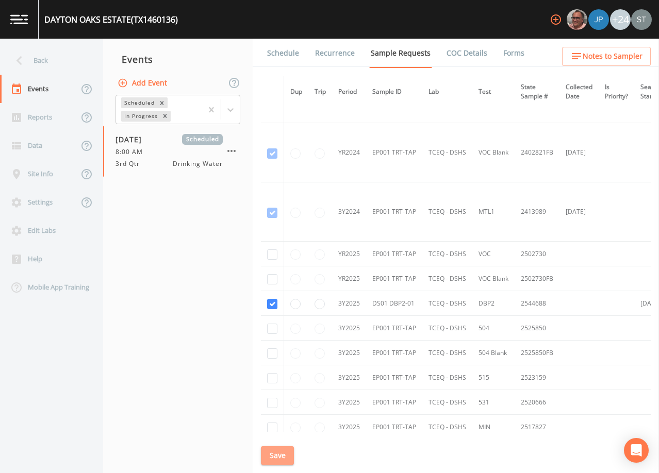
click at [276, 457] on button "Save" at bounding box center [277, 455] width 33 height 19
click at [290, 55] on link "Schedule" at bounding box center [282, 53] width 35 height 29
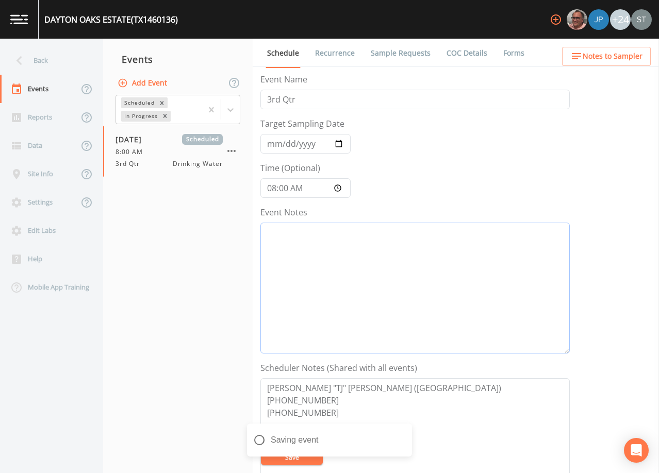
drag, startPoint x: 376, startPoint y: 302, endPoint x: 570, endPoint y: 208, distance: 215.3
click at [376, 301] on textarea "Event Notes" at bounding box center [414, 288] width 309 height 131
click at [418, 254] on textarea "Event Notes" at bounding box center [414, 288] width 309 height 131
paste textarea "[DATE]3:01 Email Sent"
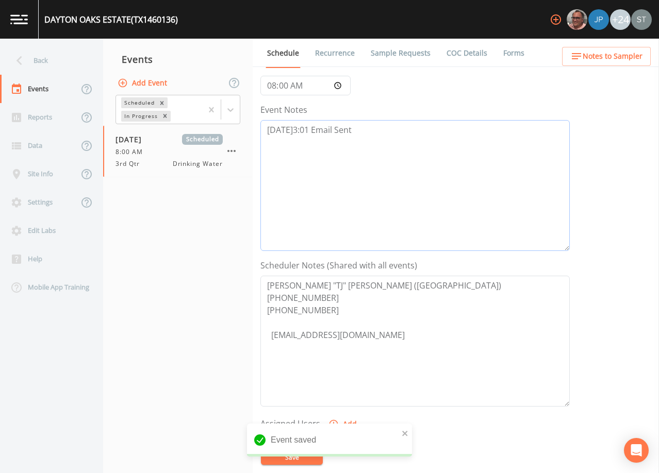
scroll to position [103, 0]
type textarea "[DATE]3:01 Email Sent"
click at [338, 310] on textarea "[PERSON_NAME] "TJ" [PERSON_NAME] ([GEOGRAPHIC_DATA]) [PHONE_NUMBER] [PHONE_NUMB…" at bounding box center [414, 340] width 309 height 131
click at [272, 334] on textarea "[PERSON_NAME] "TJ" [PERSON_NAME] ([GEOGRAPHIC_DATA]) [PHONE_NUMBER] [PHONE_NUMB…" at bounding box center [414, 340] width 309 height 131
type textarea "[PERSON_NAME] "TJ" [PERSON_NAME] ([GEOGRAPHIC_DATA]) [PHONE_NUMBER] [PHONE_NUMB…"
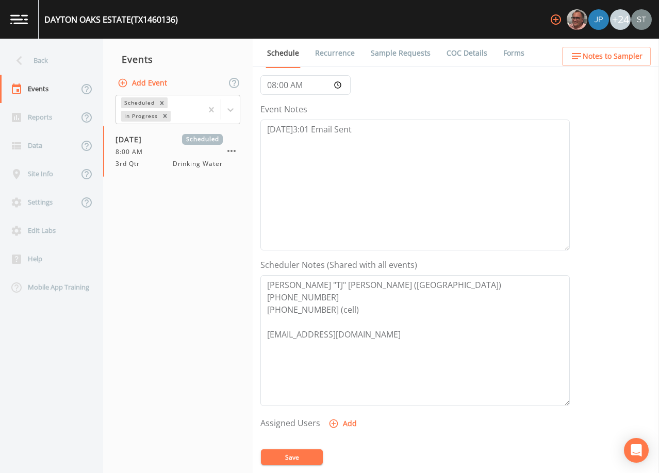
click at [306, 455] on button "Save" at bounding box center [292, 456] width 62 height 15
click at [645, 53] on button "Notes to Sampler" at bounding box center [606, 56] width 89 height 19
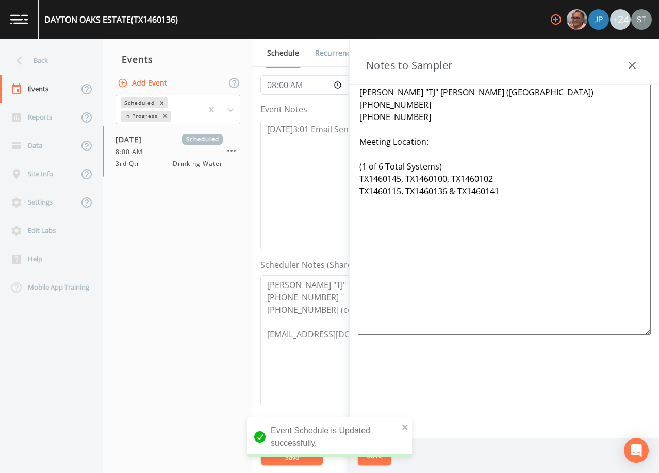
click at [418, 118] on textarea "[PERSON_NAME] "TJ" [PERSON_NAME] ([GEOGRAPHIC_DATA]) [PHONE_NUMBER] [PHONE_NUMB…" at bounding box center [504, 210] width 293 height 250
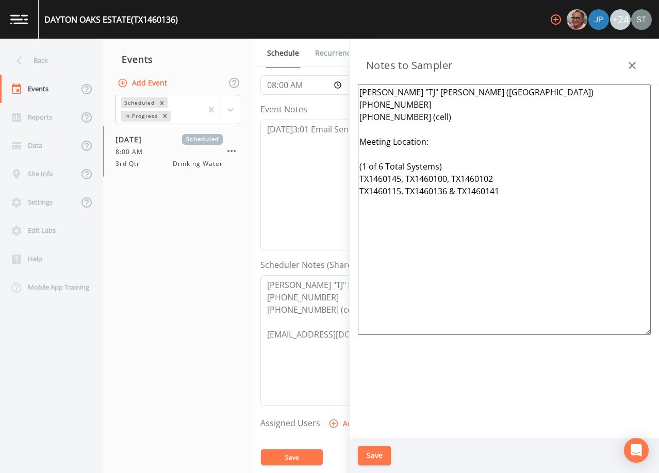
type textarea "[PERSON_NAME] "TJ" [PERSON_NAME] ([GEOGRAPHIC_DATA]) [PHONE_NUMBER] [PHONE_NUMB…"
click at [370, 458] on button "Save" at bounding box center [374, 455] width 33 height 19
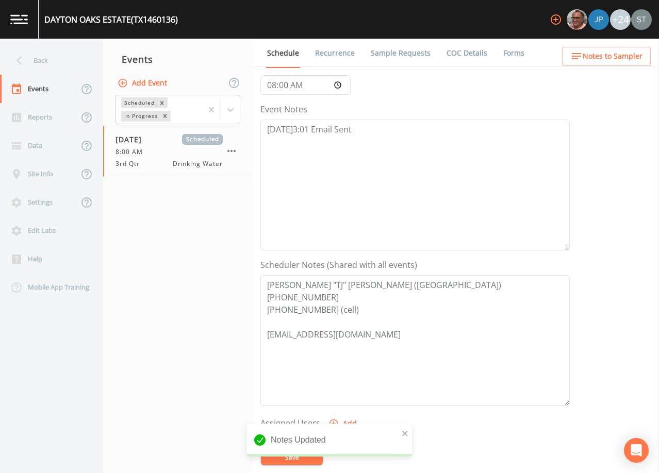
click at [336, 52] on link "Recurrence" at bounding box center [334, 53] width 43 height 29
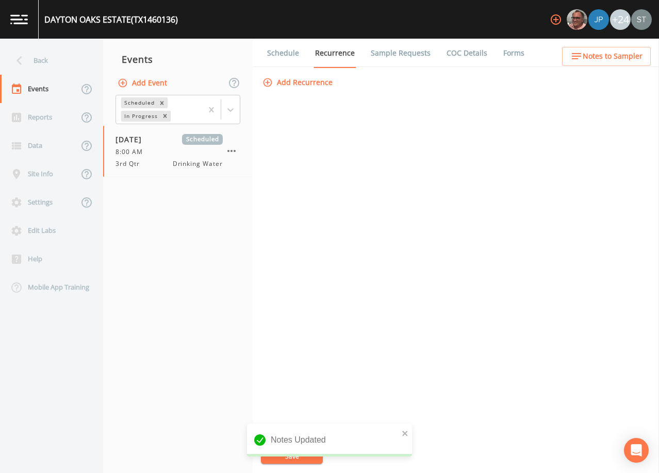
click at [289, 53] on link "Schedule" at bounding box center [282, 53] width 35 height 29
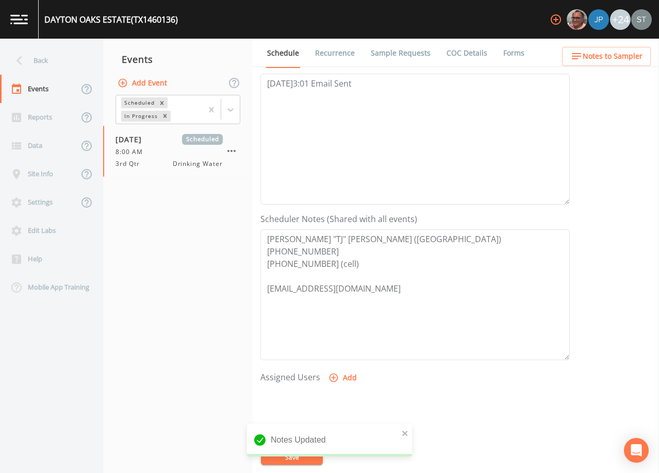
scroll to position [155, 0]
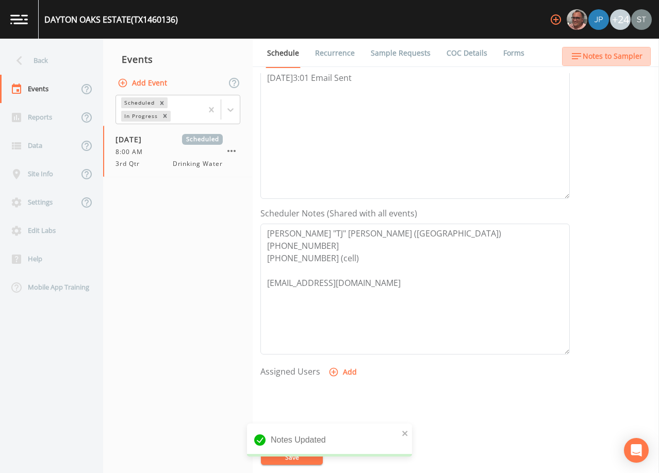
click at [638, 59] on span "Notes to Sampler" at bounding box center [612, 56] width 60 height 13
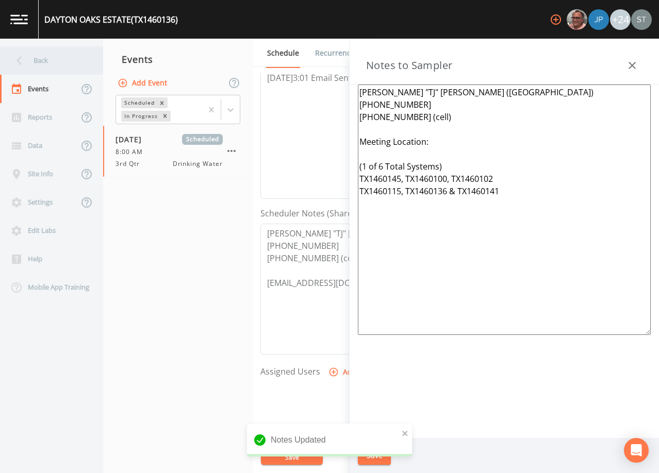
click at [58, 61] on div "Back" at bounding box center [46, 60] width 93 height 28
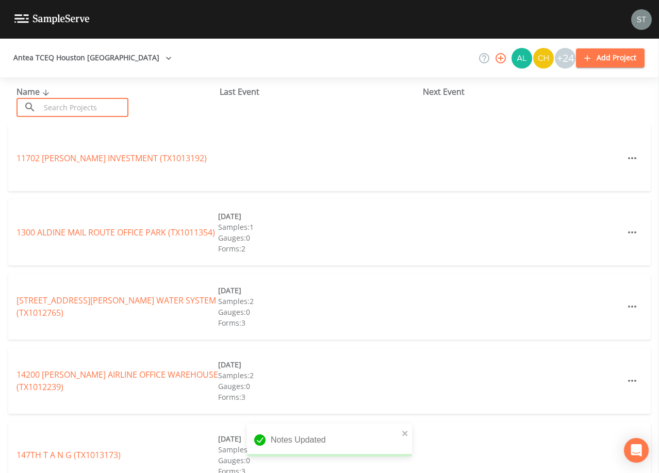
drag, startPoint x: 79, startPoint y: 110, endPoint x: 86, endPoint y: 105, distance: 7.7
click at [80, 110] on input "text" at bounding box center [84, 107] width 88 height 19
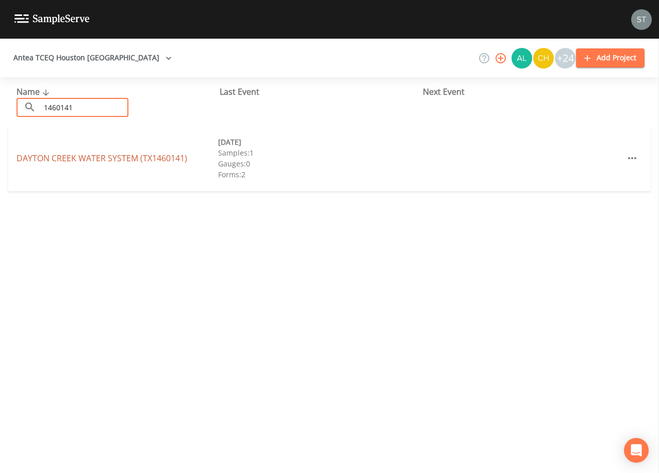
type input "1460141"
click at [111, 157] on link "DAYTON CREEK WATER SYSTEM (TX1460141)" at bounding box center [101, 158] width 171 height 11
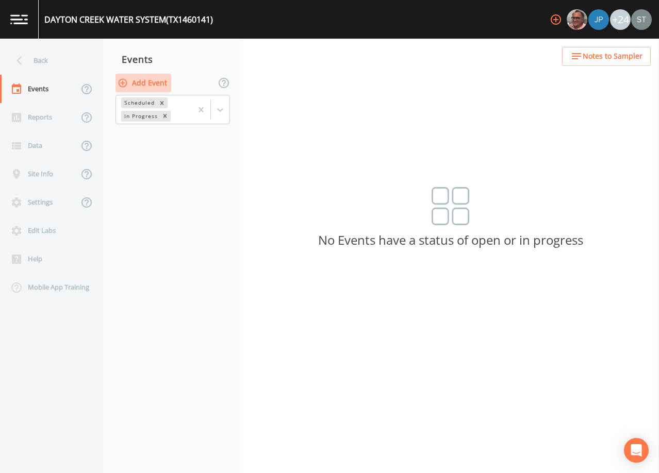
click at [149, 83] on button "Add Event" at bounding box center [143, 83] width 56 height 19
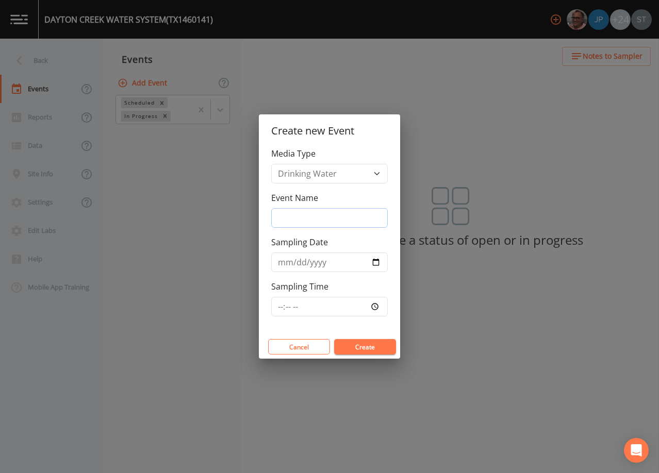
click at [312, 219] on input "Event Name" at bounding box center [329, 218] width 116 height 20
type input "3rd Qtr"
click at [285, 261] on input "Sampling Date" at bounding box center [329, 263] width 116 height 20
type input "[DATE]"
type input "08:00"
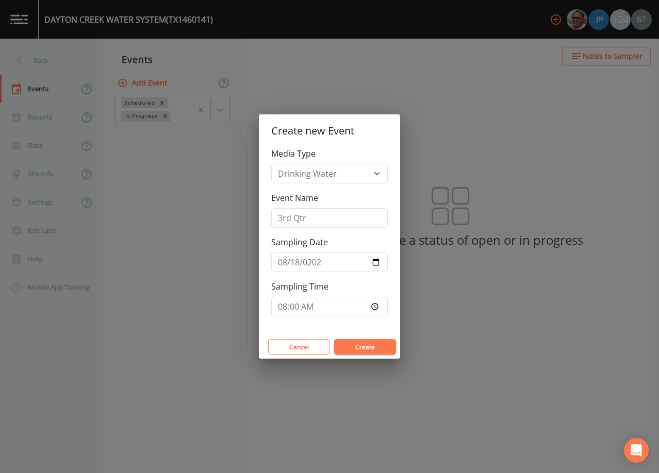
click at [366, 346] on button "Create" at bounding box center [365, 346] width 62 height 15
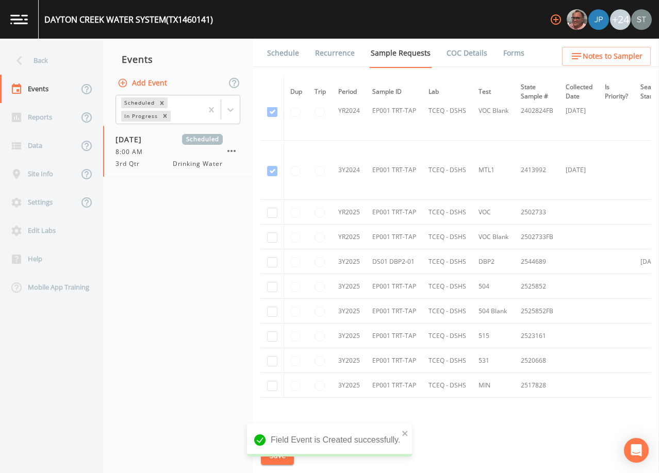
scroll to position [155, 0]
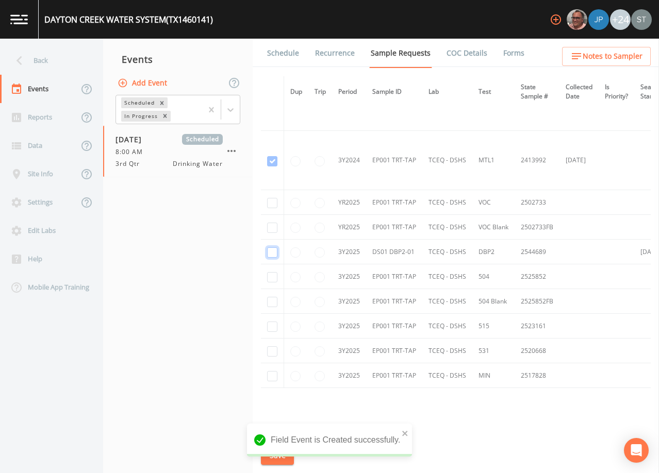
click at [273, 253] on input "checkbox" at bounding box center [272, 252] width 10 height 10
checkbox input "true"
click at [279, 455] on button "Save" at bounding box center [277, 455] width 33 height 19
click at [293, 57] on link "Schedule" at bounding box center [282, 53] width 35 height 29
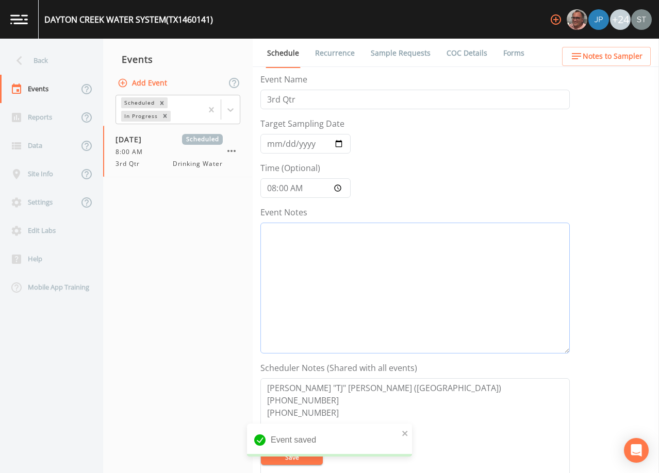
drag, startPoint x: 327, startPoint y: 256, endPoint x: 323, endPoint y: 250, distance: 7.0
click at [326, 254] on textarea "Event Notes" at bounding box center [414, 288] width 309 height 131
paste textarea "[DATE]3:01 Email Sent"
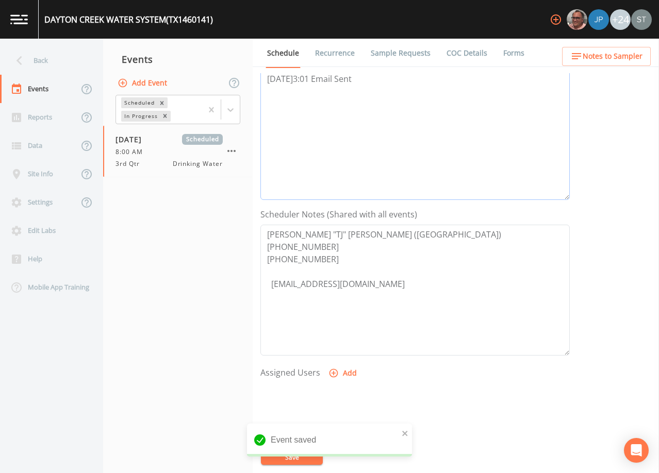
scroll to position [155, 0]
type textarea "[DATE]3:01 Email Sent"
click at [335, 252] on textarea "[PERSON_NAME] "TJ" [PERSON_NAME] ([GEOGRAPHIC_DATA]) [PHONE_NUMBER] [PHONE_NUMB…" at bounding box center [414, 289] width 309 height 131
click at [274, 281] on textarea "[PERSON_NAME] "TJ" [PERSON_NAME] ([GEOGRAPHIC_DATA]) [PHONE_NUMBER] [PHONE_NUMB…" at bounding box center [414, 289] width 309 height 131
type textarea "[PERSON_NAME] "TJ" [PERSON_NAME] ([GEOGRAPHIC_DATA]) [PHONE_NUMBER] [PHONE_NUMB…"
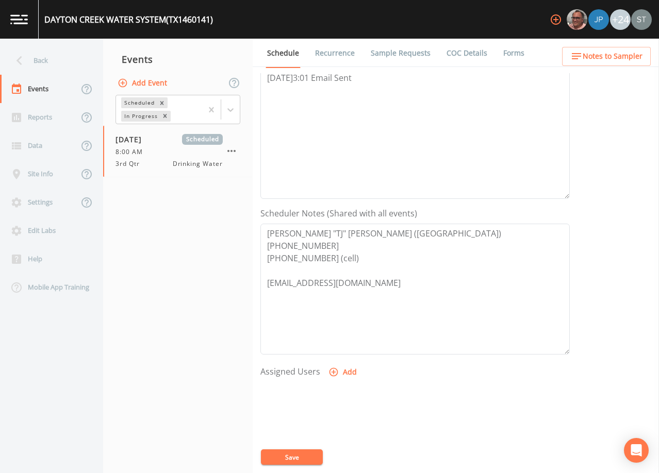
click at [309, 454] on button "Save" at bounding box center [292, 456] width 62 height 15
click at [622, 61] on span "Notes to Sampler" at bounding box center [612, 56] width 60 height 13
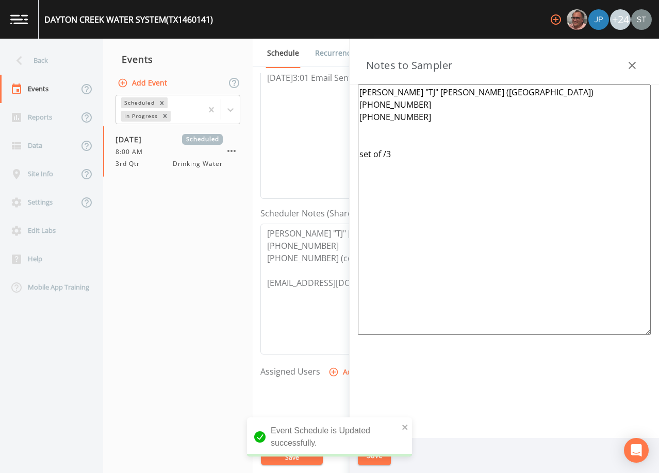
drag, startPoint x: 446, startPoint y: 163, endPoint x: 357, endPoint y: 139, distance: 92.4
click at [357, 139] on div "[PERSON_NAME] "TJ" [PERSON_NAME] ([GEOGRAPHIC_DATA]) [PHONE_NUMBER] [PHONE_NUMB…" at bounding box center [503, 262] width 309 height 354
paste textarea "Meeting Location: (1 of 6 Total Systems) TX1460145, TX1460100, TX1460102 TX1460…"
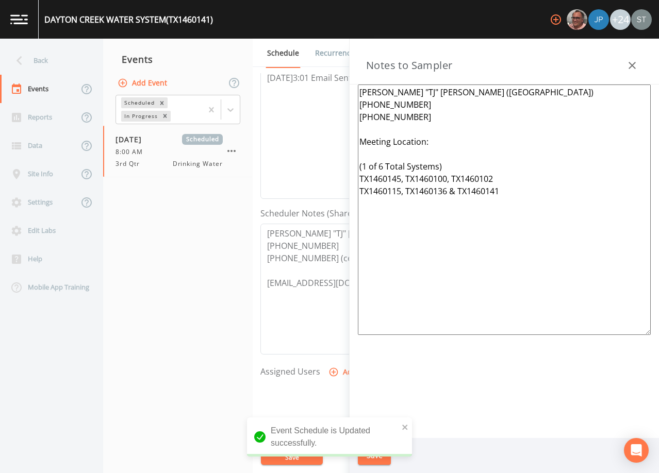
click at [425, 121] on textarea "[PERSON_NAME] "TJ" [PERSON_NAME] ([GEOGRAPHIC_DATA]) [PHONE_NUMBER] [PHONE_NUMB…" at bounding box center [504, 210] width 293 height 250
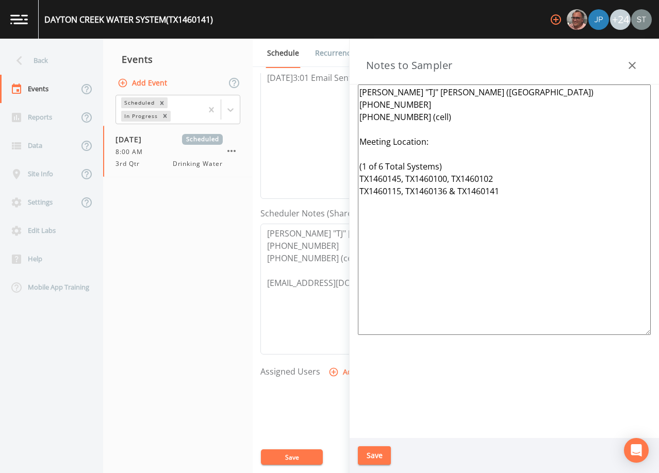
type textarea "[PERSON_NAME] "TJ" [PERSON_NAME] ([GEOGRAPHIC_DATA]) [PHONE_NUMBER] [PHONE_NUMB…"
click at [376, 457] on button "Save" at bounding box center [374, 455] width 33 height 19
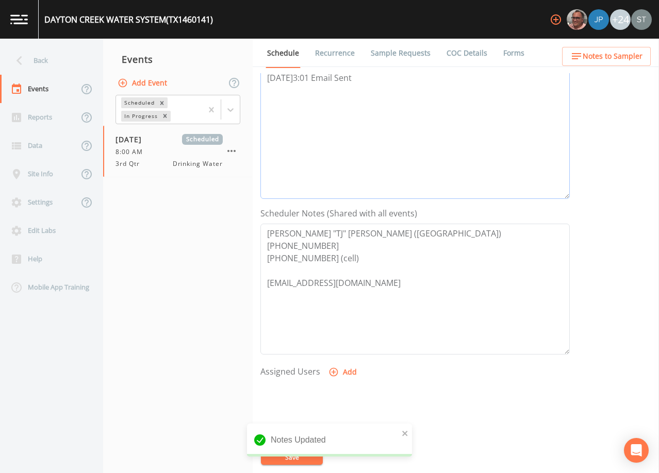
drag, startPoint x: 397, startPoint y: 155, endPoint x: 400, endPoint y: 142, distance: 13.8
click at [397, 155] on textarea "[DATE]3:01 Email Sent" at bounding box center [414, 133] width 309 height 131
click at [336, 55] on link "Recurrence" at bounding box center [334, 53] width 43 height 29
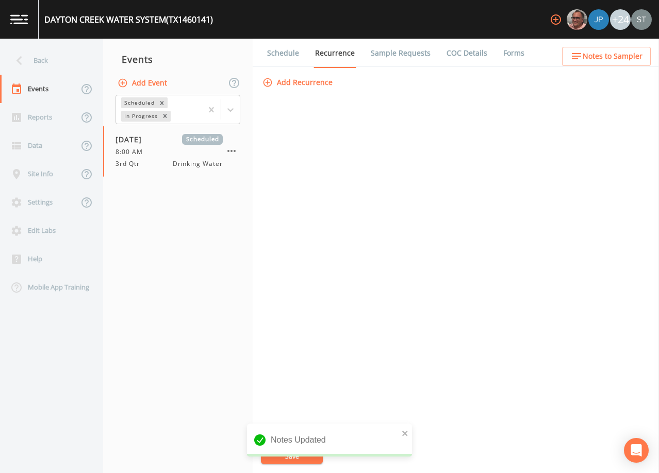
drag, startPoint x: 276, startPoint y: 56, endPoint x: 311, endPoint y: 66, distance: 37.0
click at [276, 56] on link "Schedule" at bounding box center [282, 53] width 35 height 29
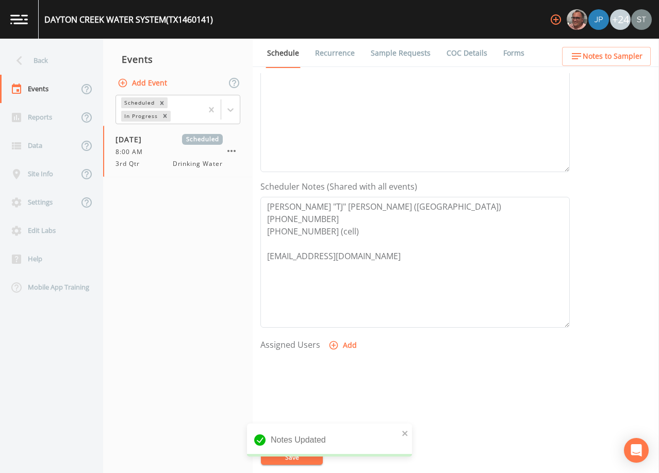
scroll to position [206, 0]
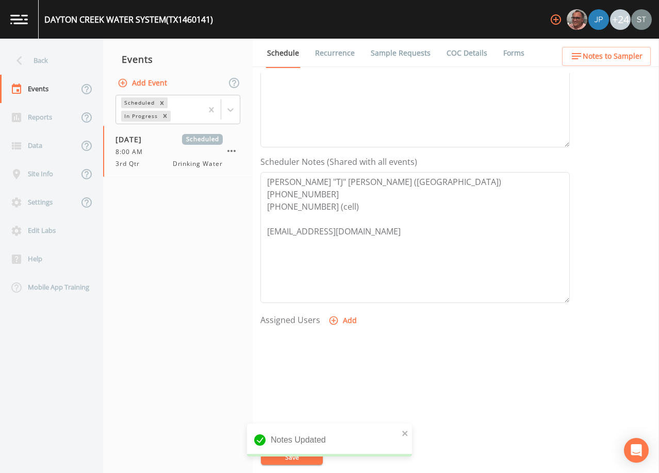
click at [386, 40] on link "Sample Requests" at bounding box center [400, 53] width 63 height 29
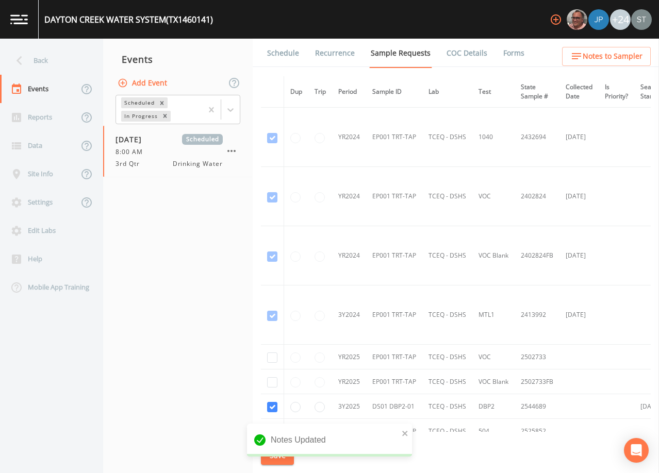
click at [390, 49] on link "Sample Requests" at bounding box center [400, 53] width 63 height 29
click at [279, 56] on link "Schedule" at bounding box center [282, 53] width 35 height 29
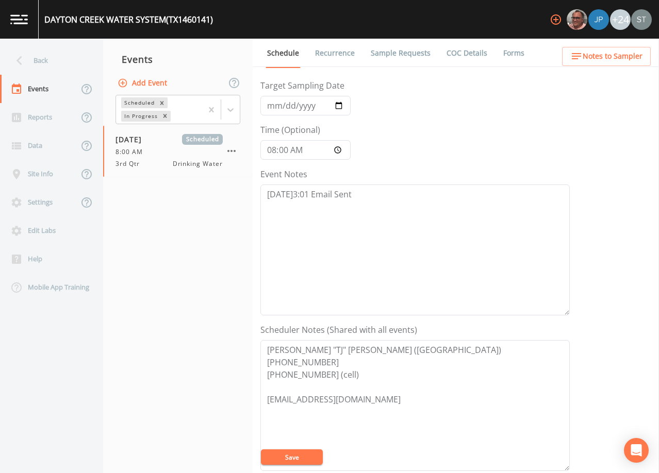
scroll to position [103, 0]
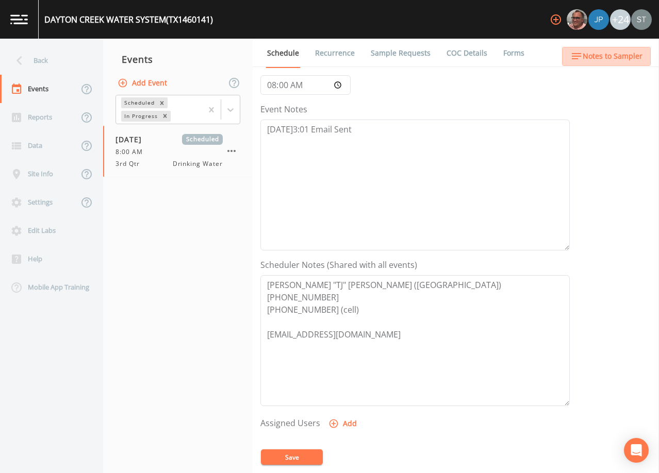
click at [611, 57] on span "Notes to Sampler" at bounding box center [612, 56] width 60 height 13
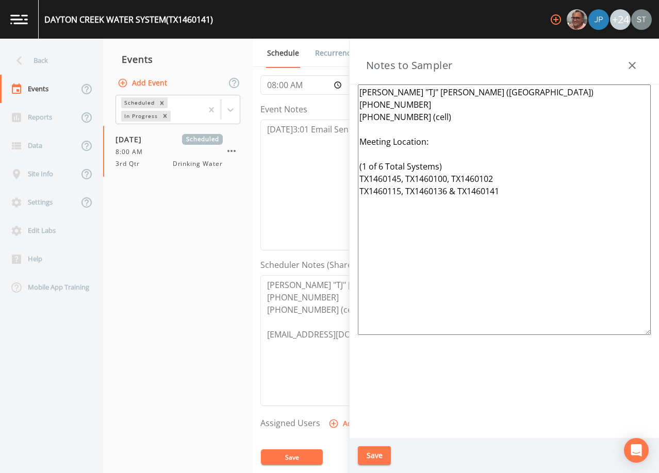
click at [41, 61] on div "Back" at bounding box center [46, 60] width 93 height 28
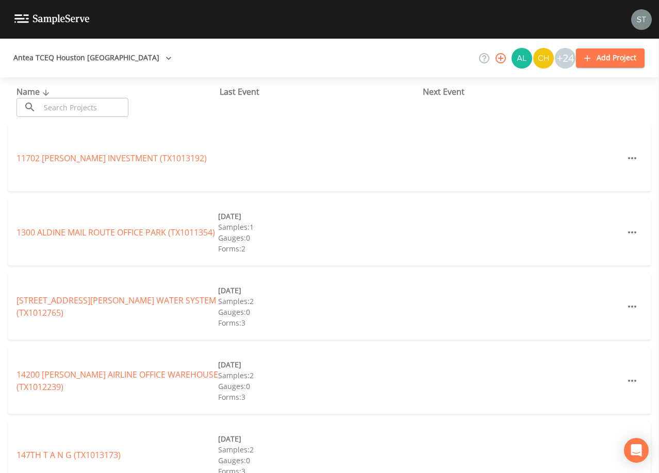
click at [89, 103] on input "text" at bounding box center [84, 107] width 88 height 19
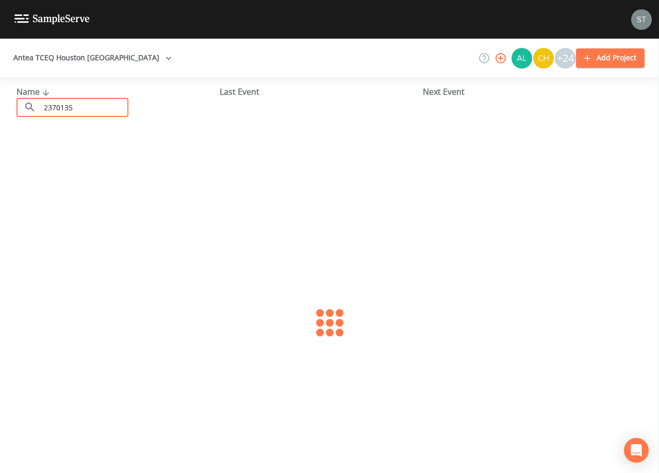
type input "2370135"
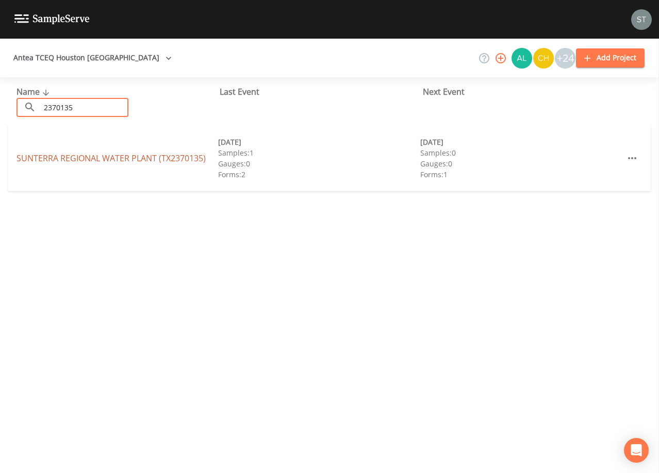
click at [114, 161] on link "SUNTERRA REGIONAL WATER PLANT (TX2370135)" at bounding box center [110, 158] width 189 height 11
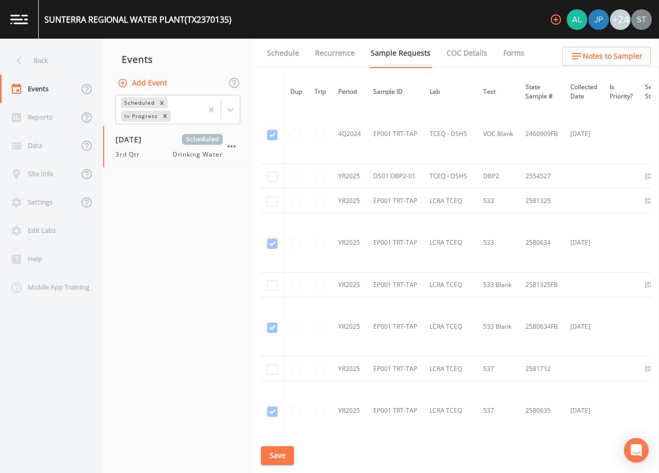
scroll to position [1469, 0]
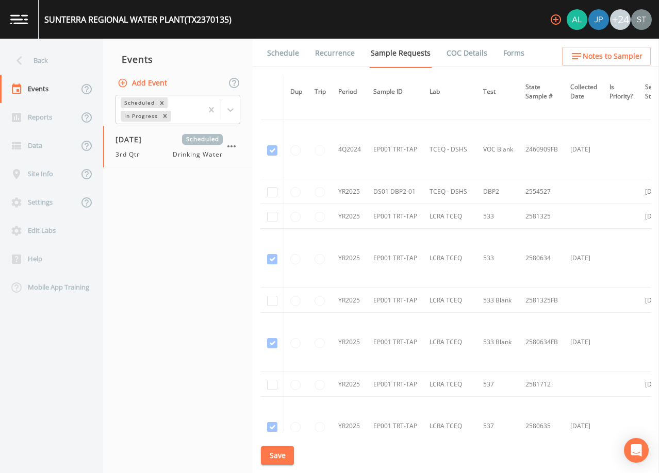
click at [284, 58] on link "Schedule" at bounding box center [282, 53] width 35 height 29
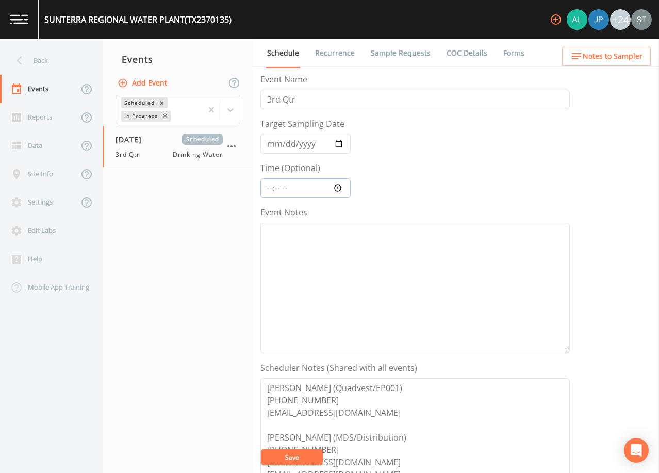
click at [269, 192] on input "Time (Optional)" at bounding box center [305, 188] width 90 height 20
type input "08:30"
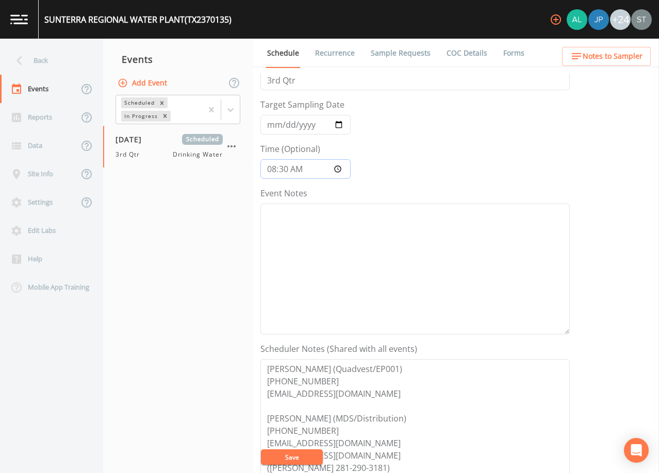
scroll to position [52, 0]
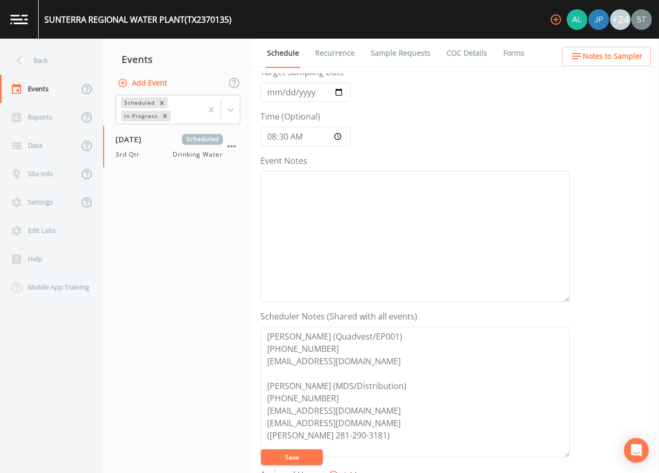
click at [296, 457] on button "Save" at bounding box center [292, 456] width 62 height 15
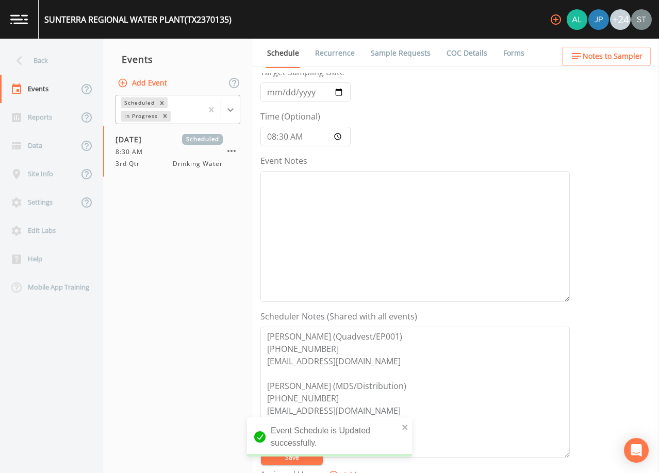
click at [233, 108] on icon at bounding box center [230, 110] width 10 height 10
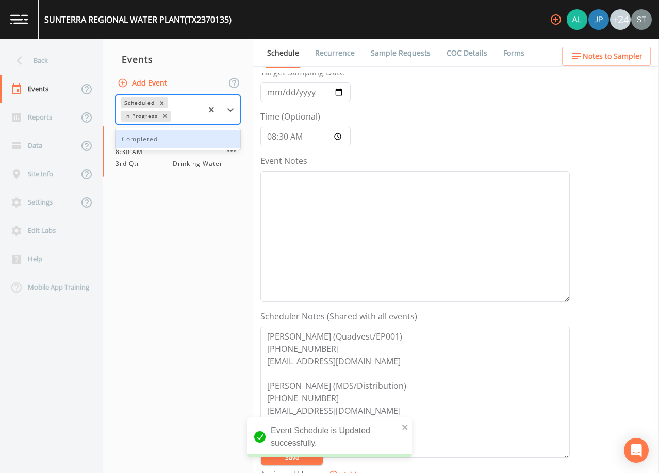
click at [187, 137] on div "Completed" at bounding box center [177, 139] width 125 height 18
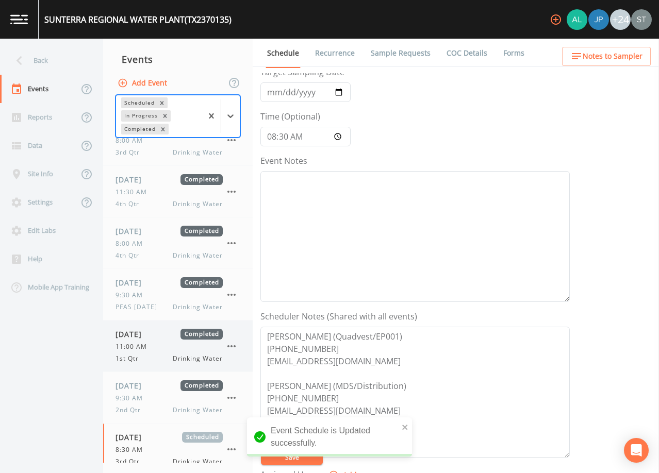
scroll to position [132, 0]
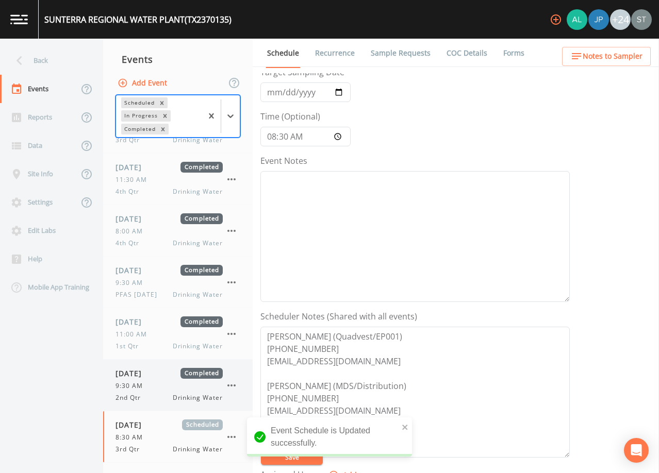
click at [149, 385] on div "9:30 AM" at bounding box center [168, 385] width 107 height 9
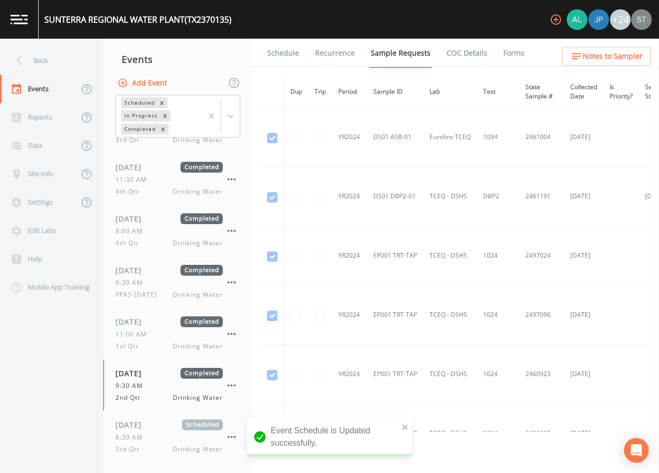
click at [289, 54] on link "Schedule" at bounding box center [282, 53] width 35 height 29
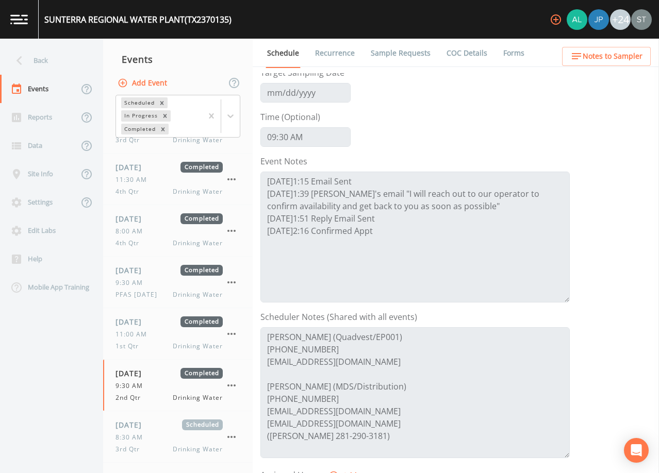
scroll to position [52, 0]
click at [135, 329] on div "[DATE] Completed 11:00 AM 1st Qtr Drinking Water" at bounding box center [168, 333] width 107 height 35
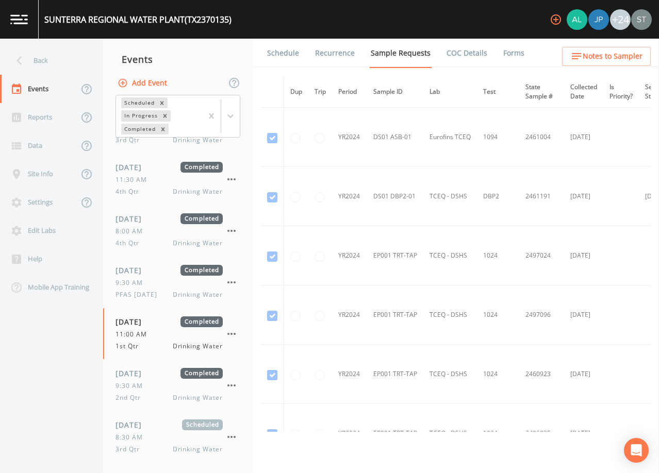
click at [296, 56] on link "Schedule" at bounding box center [282, 53] width 35 height 29
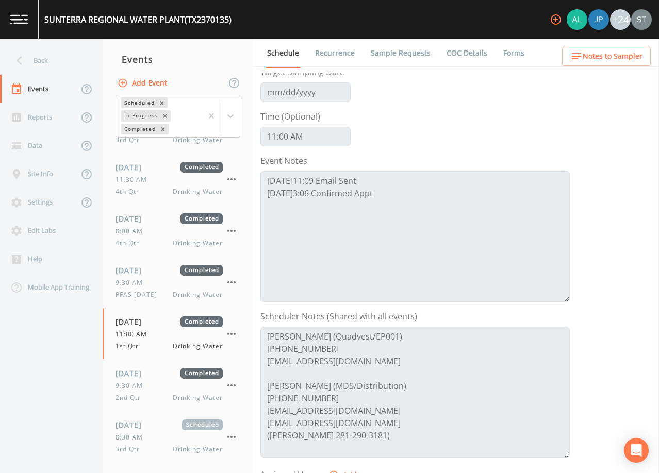
scroll to position [103, 0]
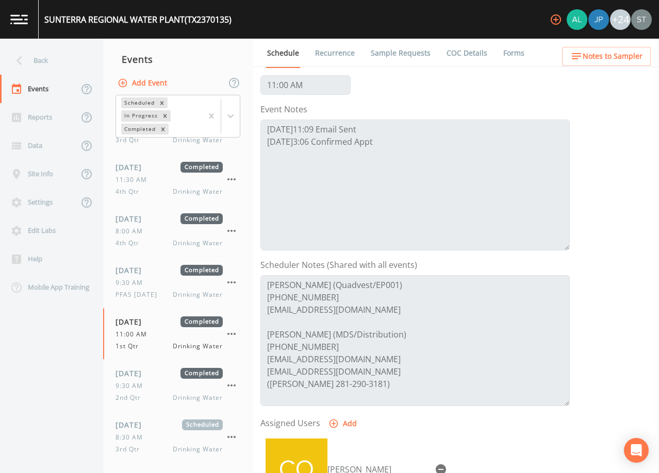
click at [457, 50] on link "COC Details" at bounding box center [467, 53] width 44 height 29
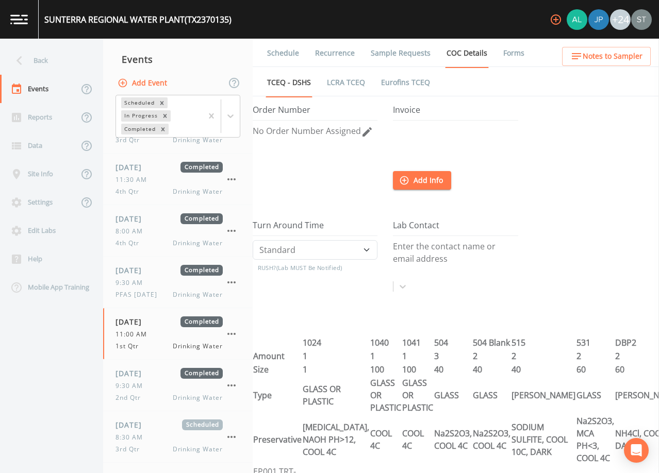
click at [503, 50] on link "Forms" at bounding box center [513, 53] width 24 height 29
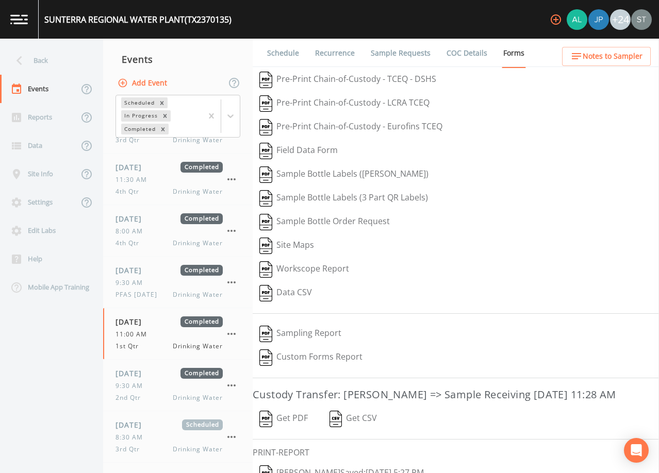
click at [295, 427] on button "Get PDF" at bounding box center [284, 419] width 62 height 24
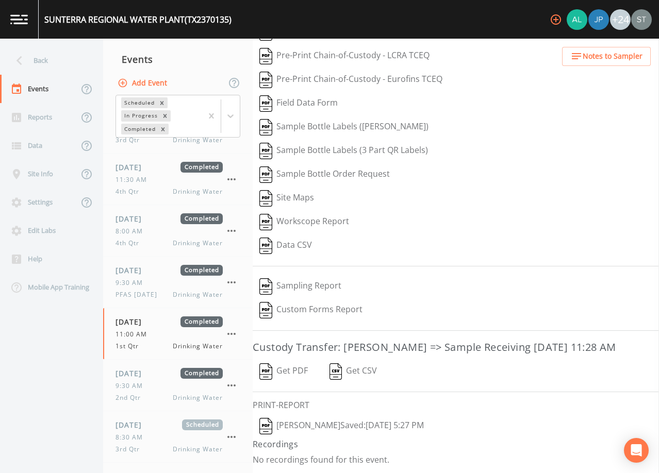
scroll to position [64, 0]
click at [296, 427] on button "[PERSON_NAME]  Saved: [DATE] 5:27 PM" at bounding box center [342, 426] width 178 height 24
click at [153, 382] on div "9:30 AM" at bounding box center [168, 385] width 107 height 9
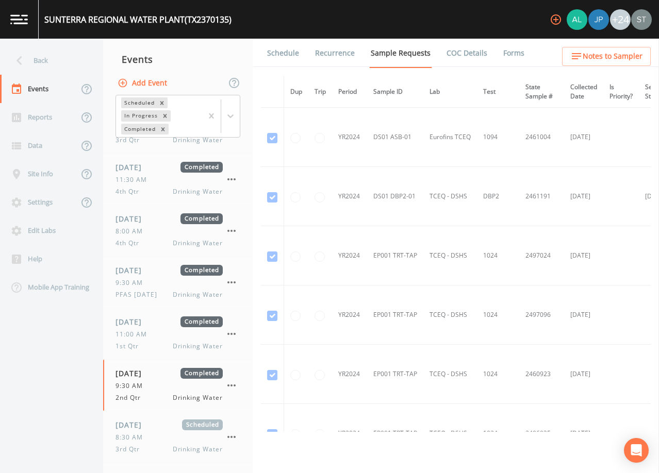
drag, startPoint x: 505, startPoint y: 54, endPoint x: 505, endPoint y: 63, distance: 9.3
click at [505, 53] on link "Forms" at bounding box center [513, 53] width 24 height 29
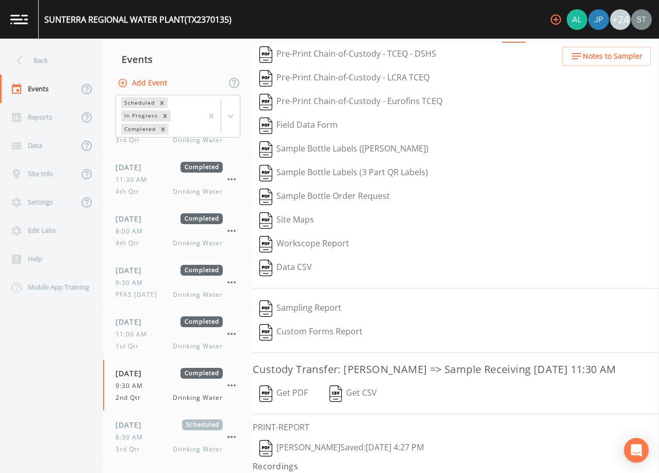
scroll to position [47, 0]
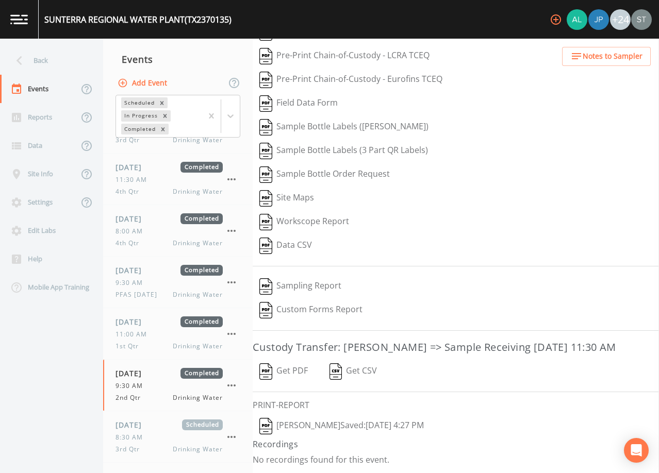
click at [334, 426] on button "[PERSON_NAME]  Saved: [DATE] 4:27 PM" at bounding box center [342, 426] width 178 height 24
click at [146, 274] on span "[DATE]" at bounding box center [132, 270] width 34 height 11
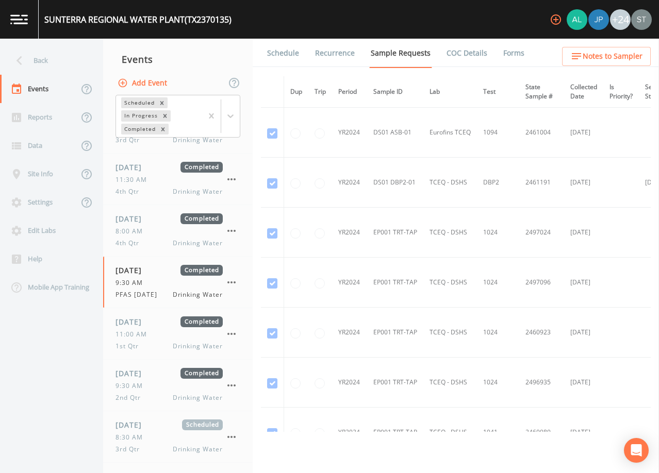
click at [512, 56] on link "Forms" at bounding box center [513, 53] width 24 height 29
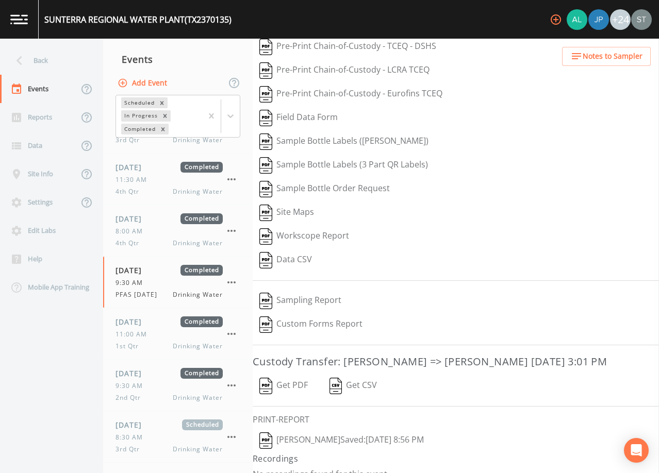
scroll to position [47, 0]
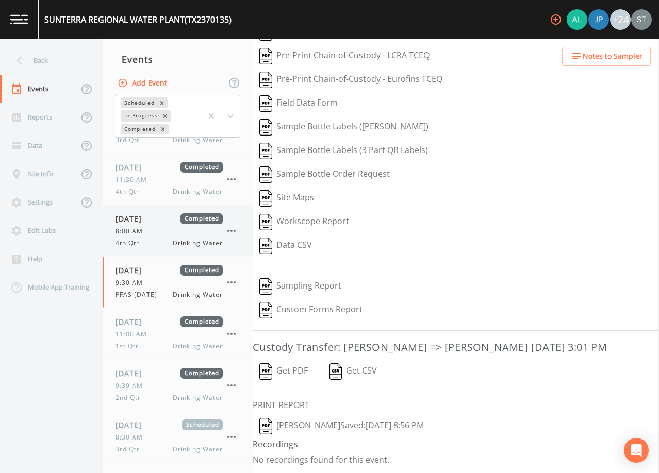
click at [152, 228] on div "8:00 AM" at bounding box center [168, 231] width 107 height 9
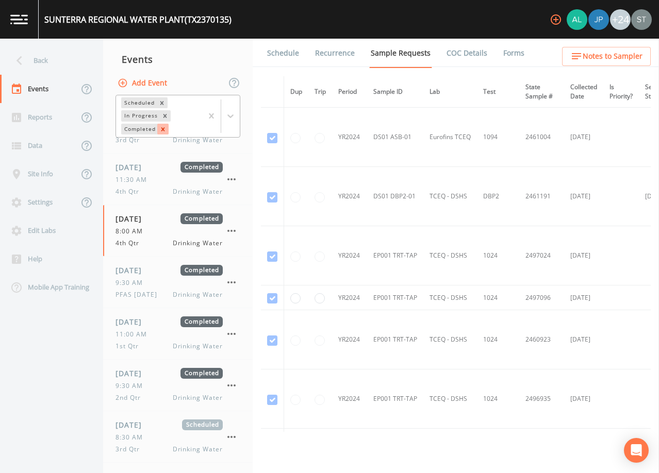
click at [164, 128] on icon "Remove Completed" at bounding box center [163, 129] width 4 height 4
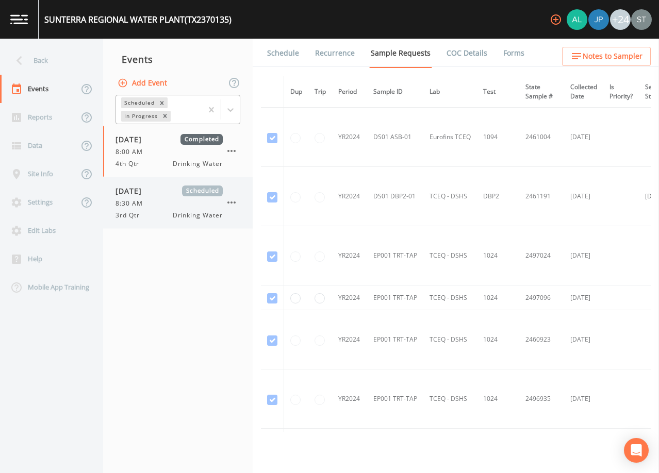
click at [171, 201] on div "8:30 AM" at bounding box center [168, 203] width 107 height 9
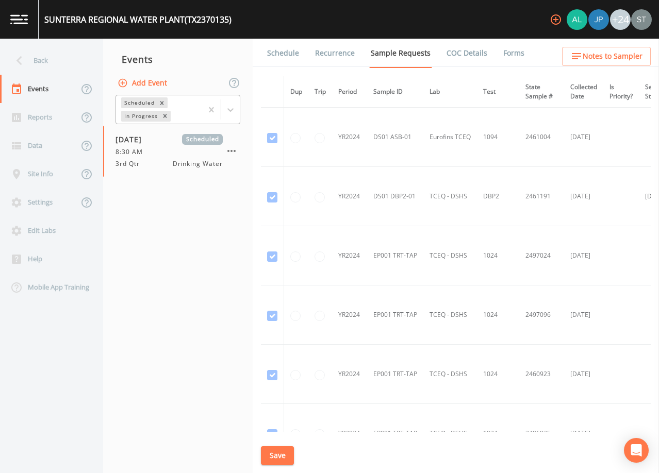
click at [276, 58] on link "Schedule" at bounding box center [282, 53] width 35 height 29
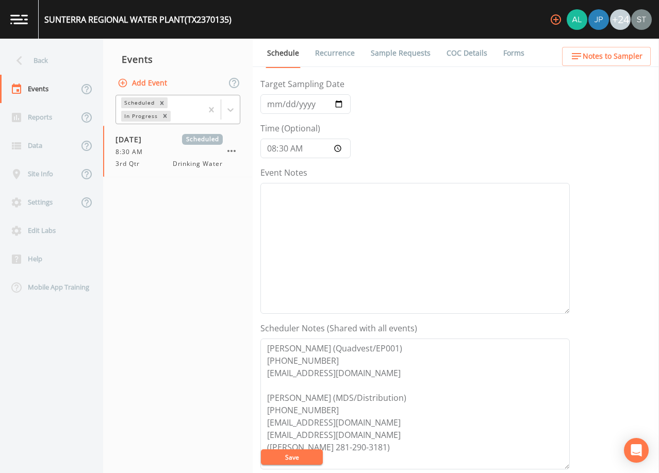
scroll to position [155, 0]
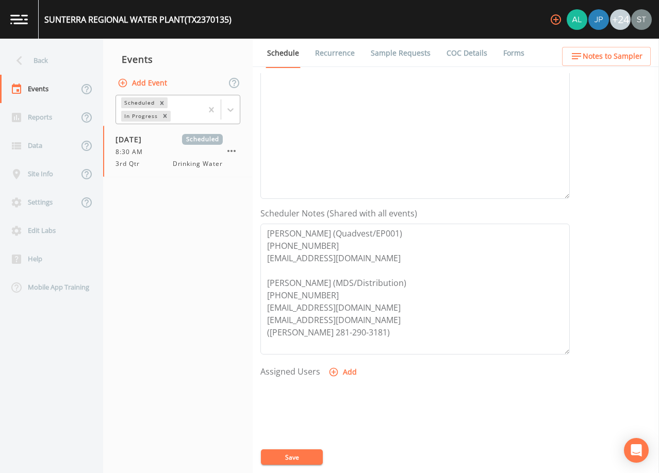
click at [633, 56] on span "Notes to Sampler" at bounding box center [612, 56] width 60 height 13
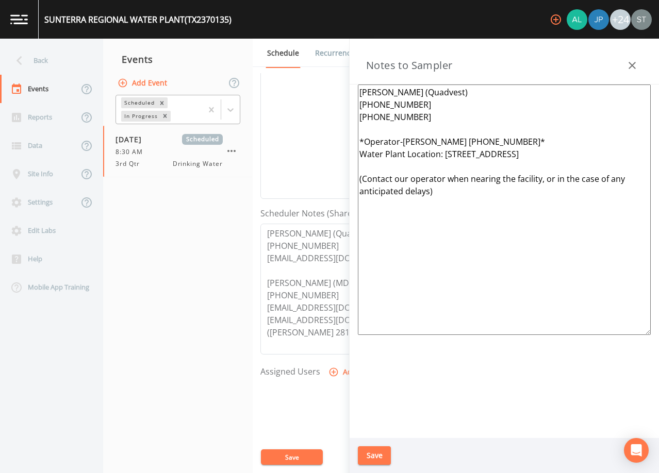
click at [637, 64] on icon "button" at bounding box center [632, 65] width 12 height 12
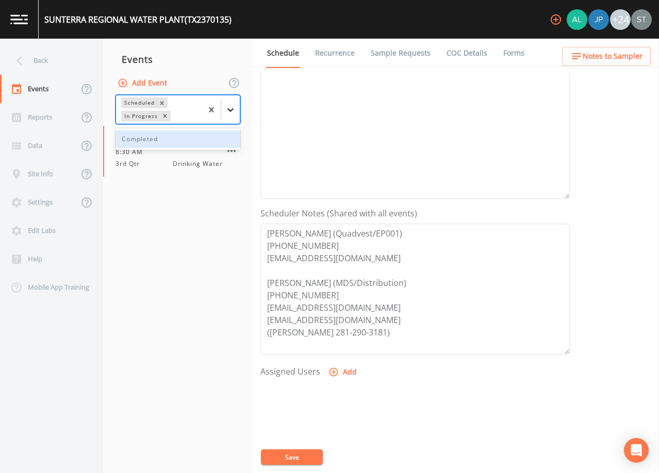
click at [228, 108] on icon at bounding box center [230, 110] width 10 height 10
click at [186, 135] on div "Completed" at bounding box center [177, 139] width 125 height 18
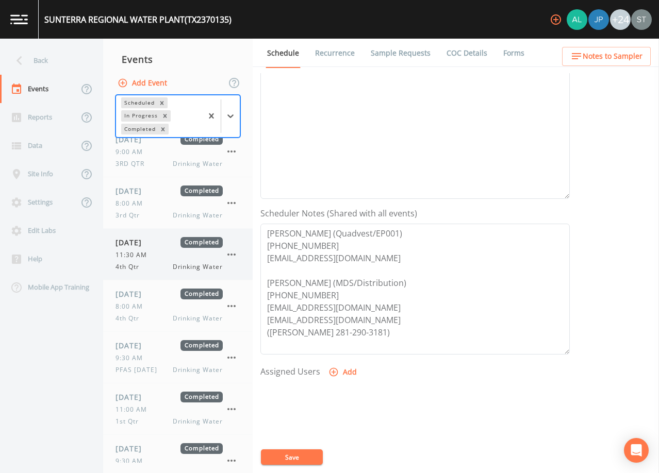
scroll to position [132, 0]
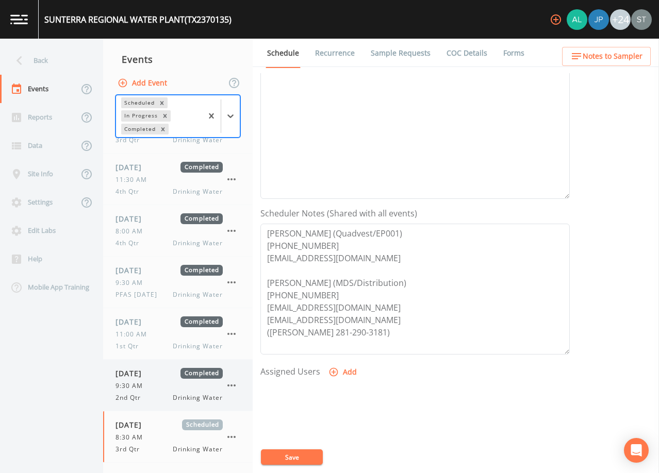
click at [152, 379] on div "[DATE] Completed 9:30 AM 2nd Qtr Drinking Water" at bounding box center [168, 385] width 107 height 35
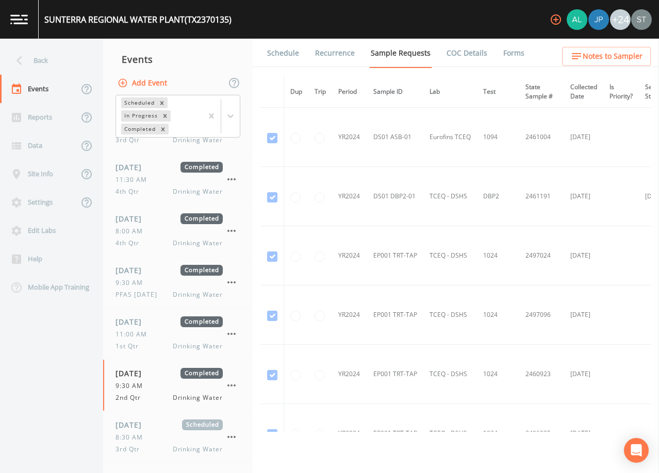
click at [294, 46] on link "Schedule" at bounding box center [282, 53] width 35 height 29
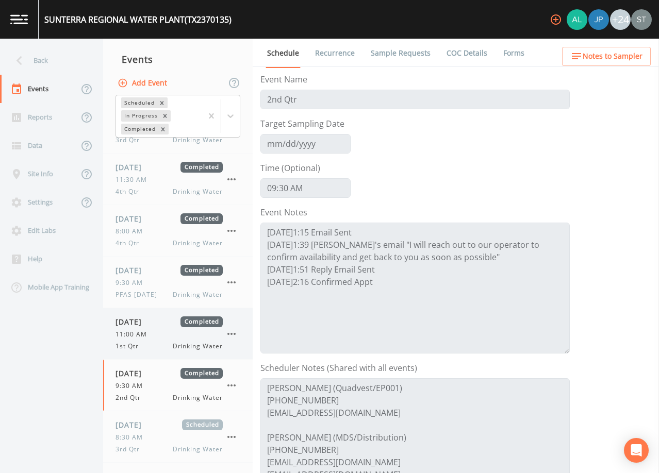
click at [146, 325] on span "[DATE]" at bounding box center [132, 321] width 34 height 11
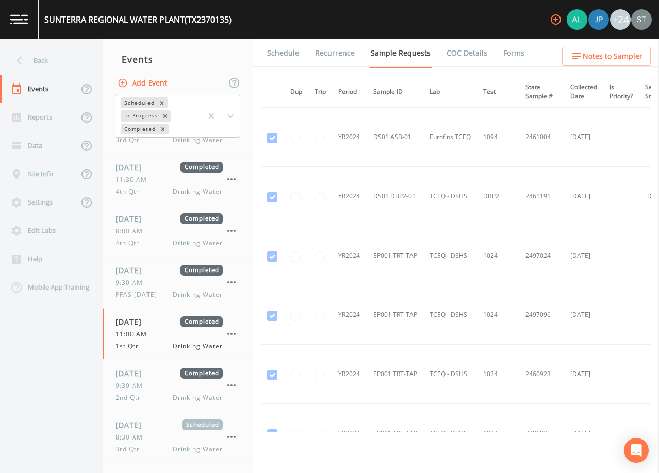
drag, startPoint x: 281, startPoint y: 52, endPoint x: 288, endPoint y: 50, distance: 6.4
click at [282, 52] on link "Schedule" at bounding box center [282, 53] width 35 height 29
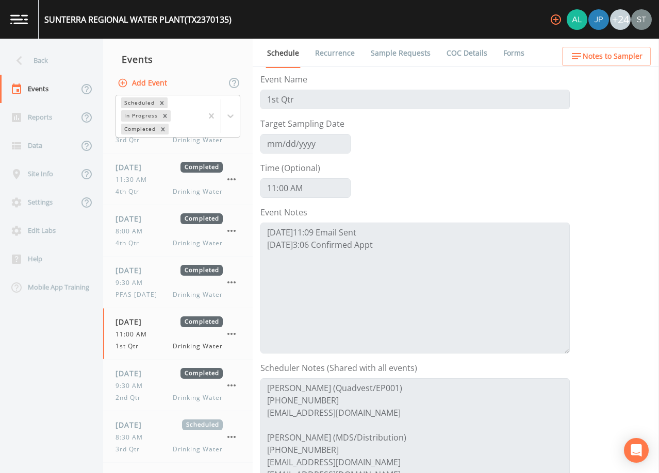
click at [476, 53] on link "COC Details" at bounding box center [467, 53] width 44 height 29
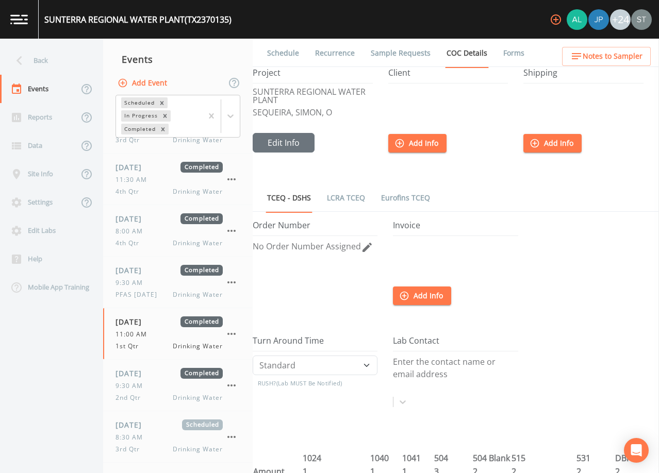
click at [403, 52] on link "Sample Requests" at bounding box center [400, 53] width 63 height 29
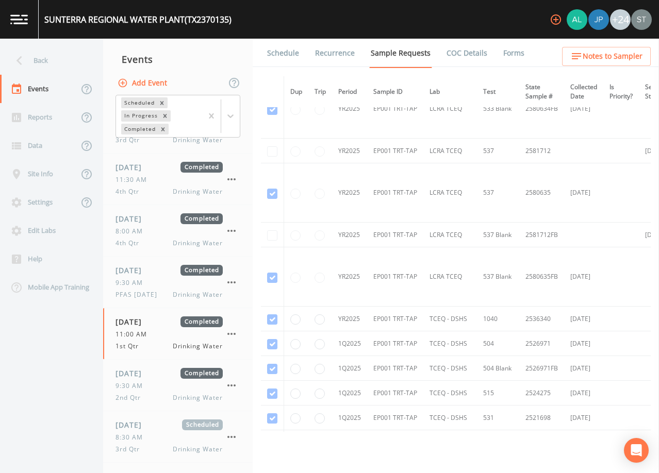
scroll to position [1701, 0]
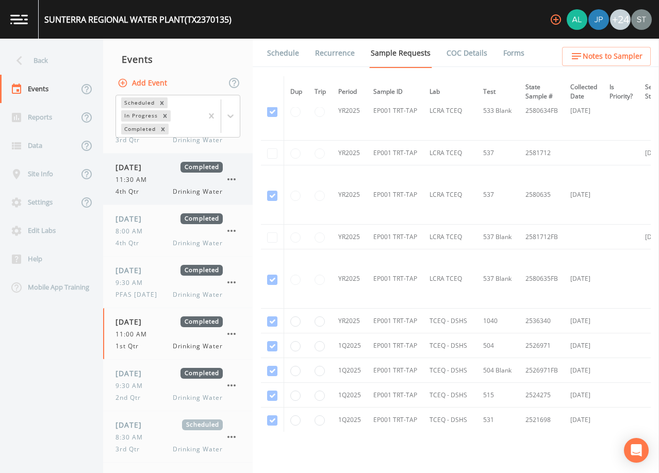
click at [148, 182] on span "11:30 AM" at bounding box center [134, 179] width 38 height 9
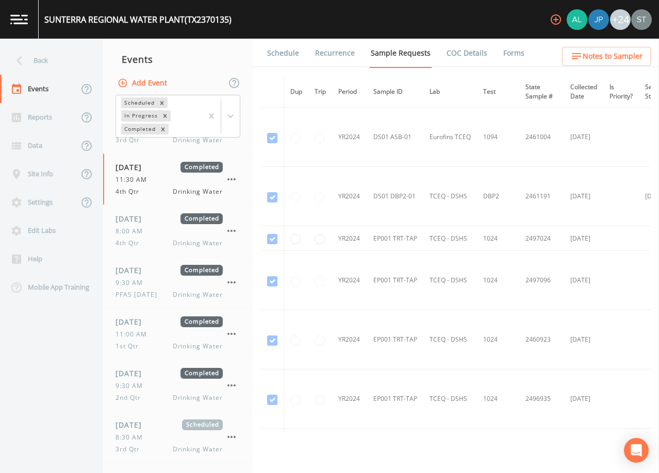
click at [295, 57] on link "Schedule" at bounding box center [282, 53] width 35 height 29
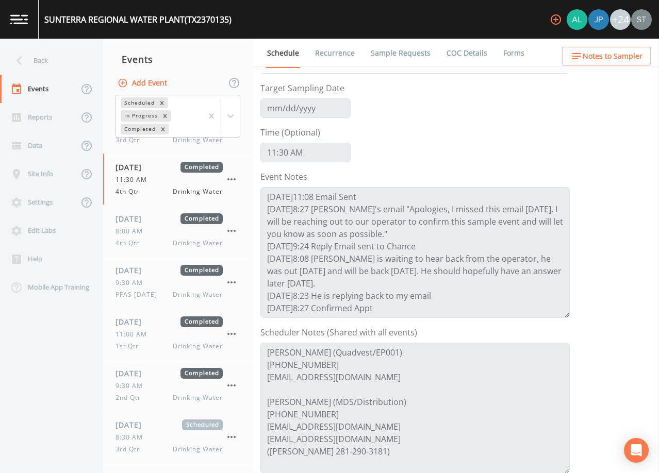
scroll to position [52, 0]
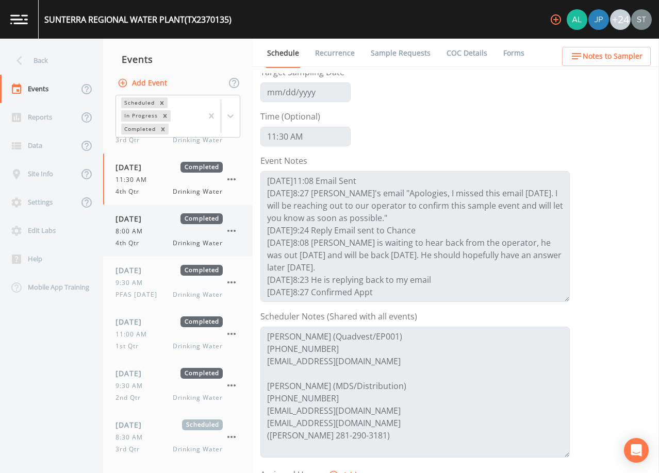
click at [148, 233] on span "8:00 AM" at bounding box center [132, 231] width 34 height 9
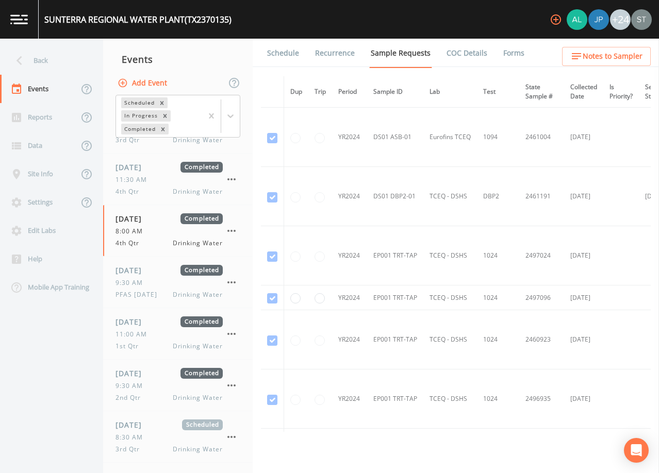
click at [295, 54] on link "Schedule" at bounding box center [282, 53] width 35 height 29
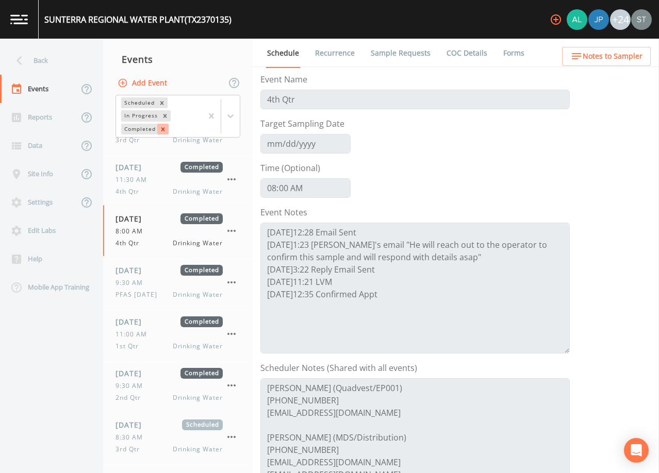
click at [164, 132] on icon "Remove Completed" at bounding box center [162, 129] width 7 height 7
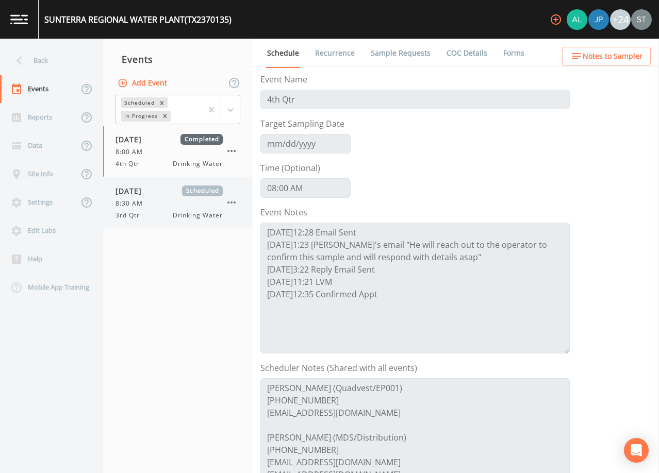
click at [162, 204] on div "8:30 AM" at bounding box center [168, 203] width 107 height 9
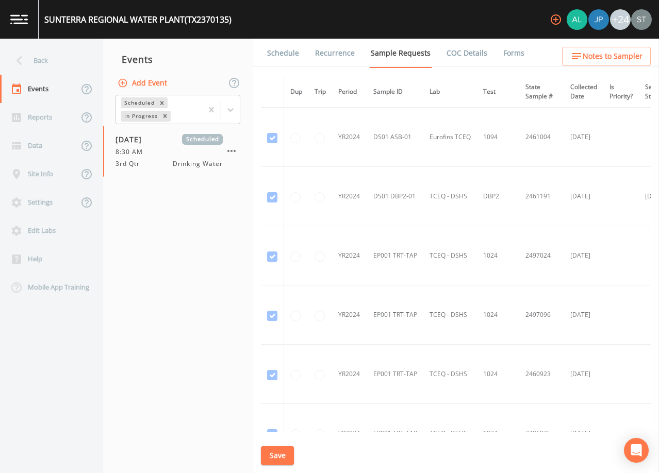
click at [280, 53] on link "Schedule" at bounding box center [282, 53] width 35 height 29
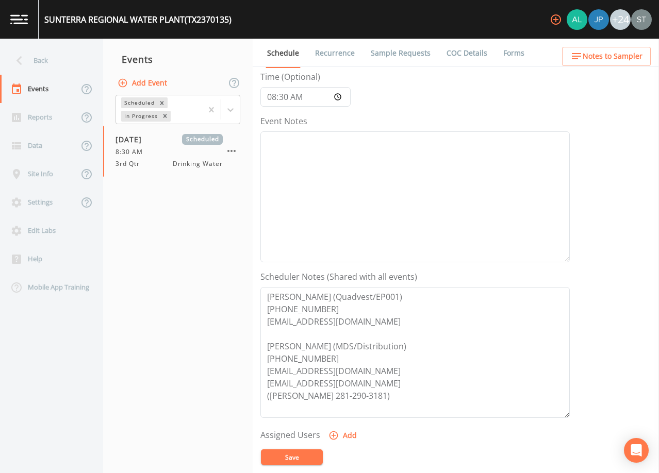
scroll to position [103, 0]
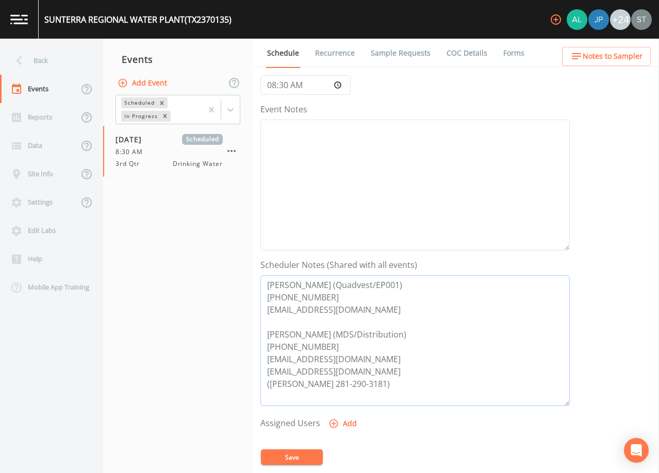
click at [447, 379] on textarea "[PERSON_NAME] (Quadvest/EP001) [PHONE_NUMBER] [EMAIL_ADDRESS][DOMAIN_NAME] [PER…" at bounding box center [414, 340] width 309 height 131
click at [410, 179] on textarea "Event Notes" at bounding box center [414, 185] width 309 height 131
click at [47, 60] on div "Back" at bounding box center [46, 60] width 93 height 28
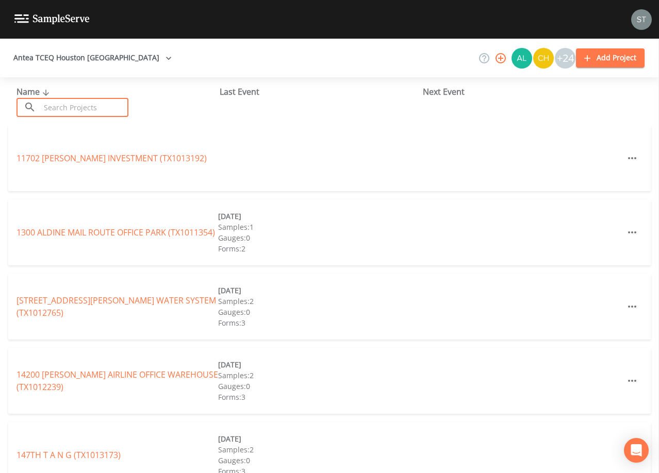
click at [66, 106] on input "text" at bounding box center [84, 107] width 88 height 19
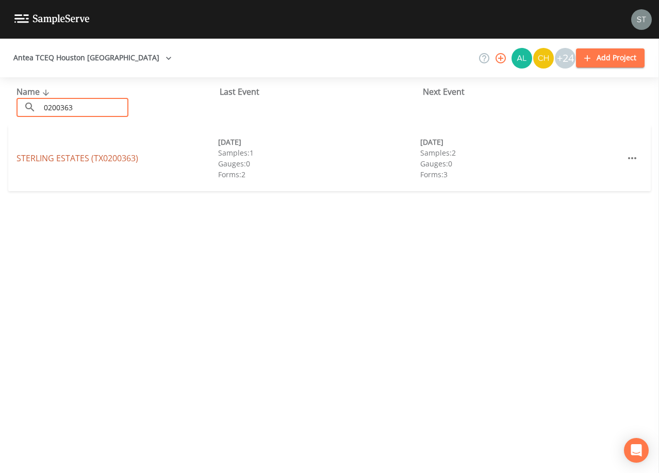
type input "0200363"
click at [130, 158] on link "[GEOGRAPHIC_DATA] (TX0200363)" at bounding box center [77, 158] width 122 height 11
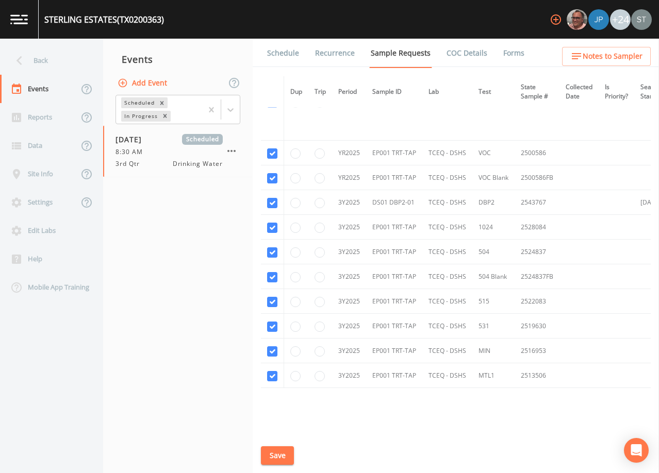
scroll to position [464, 0]
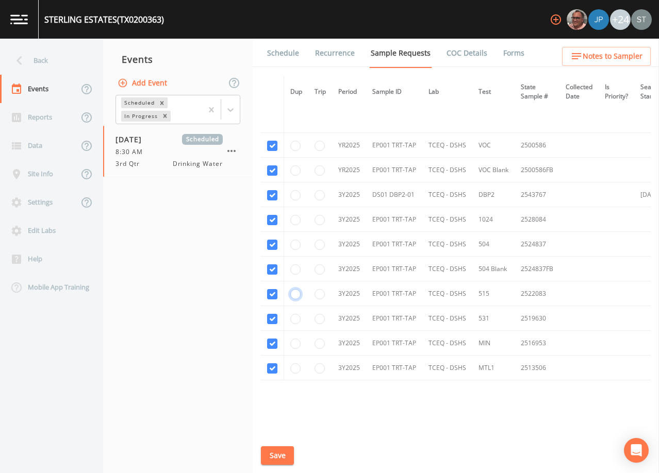
click at [293, 295] on input "radio" at bounding box center [295, 294] width 10 height 10
radio input "true"
click at [295, 319] on input "radio" at bounding box center [295, 319] width 10 height 10
radio input "true"
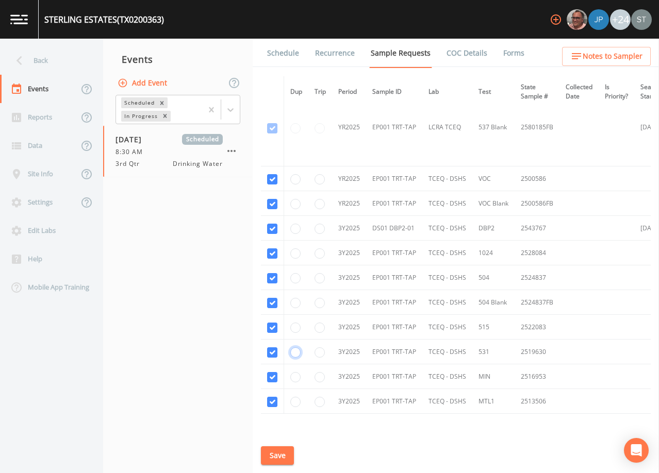
scroll to position [412, 0]
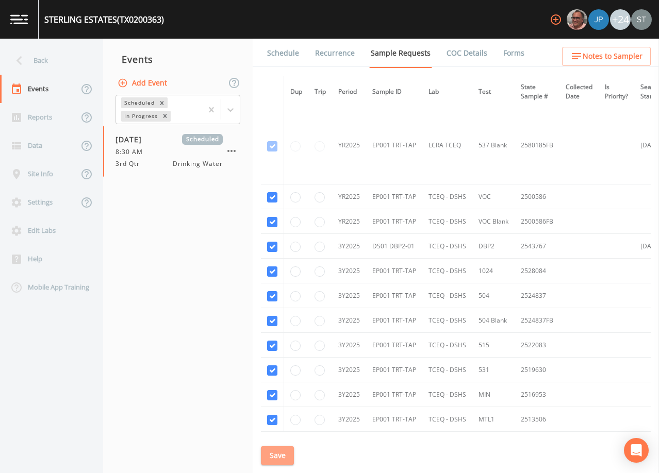
click at [283, 453] on button "Save" at bounding box center [277, 455] width 33 height 19
click at [274, 454] on button "Save" at bounding box center [277, 455] width 33 height 19
click at [277, 456] on button "Save" at bounding box center [277, 455] width 33 height 19
click at [38, 63] on div "Back" at bounding box center [46, 60] width 93 height 28
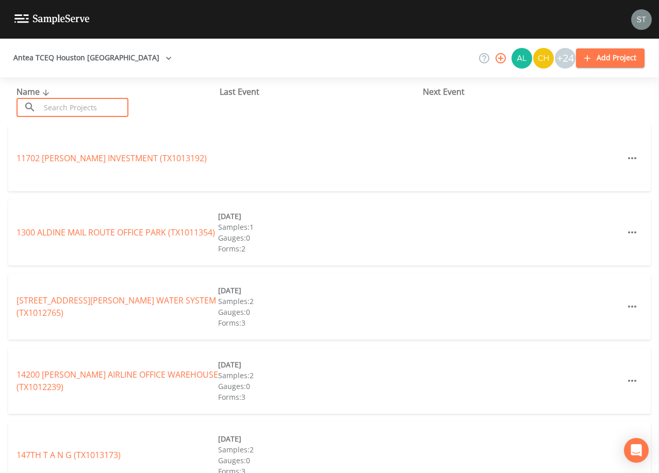
click at [102, 109] on input "text" at bounding box center [84, 107] width 88 height 19
drag, startPoint x: 553, startPoint y: 2, endPoint x: 427, endPoint y: 22, distance: 127.4
click at [427, 22] on div at bounding box center [329, 19] width 659 height 39
click at [642, 13] on img at bounding box center [641, 19] width 21 height 21
